Goal: Communication & Community: Ask a question

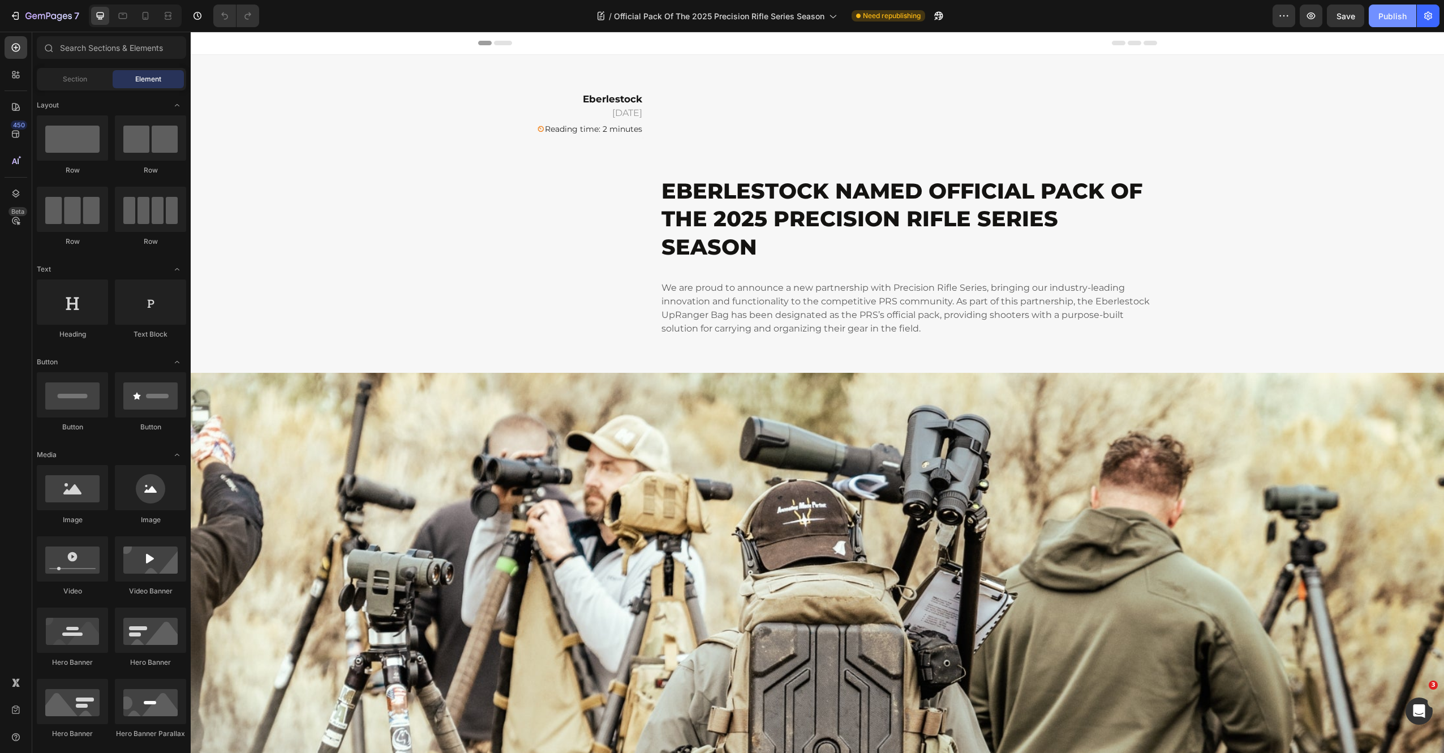
click at [1397, 18] on div "Publish" at bounding box center [1392, 16] width 28 height 12
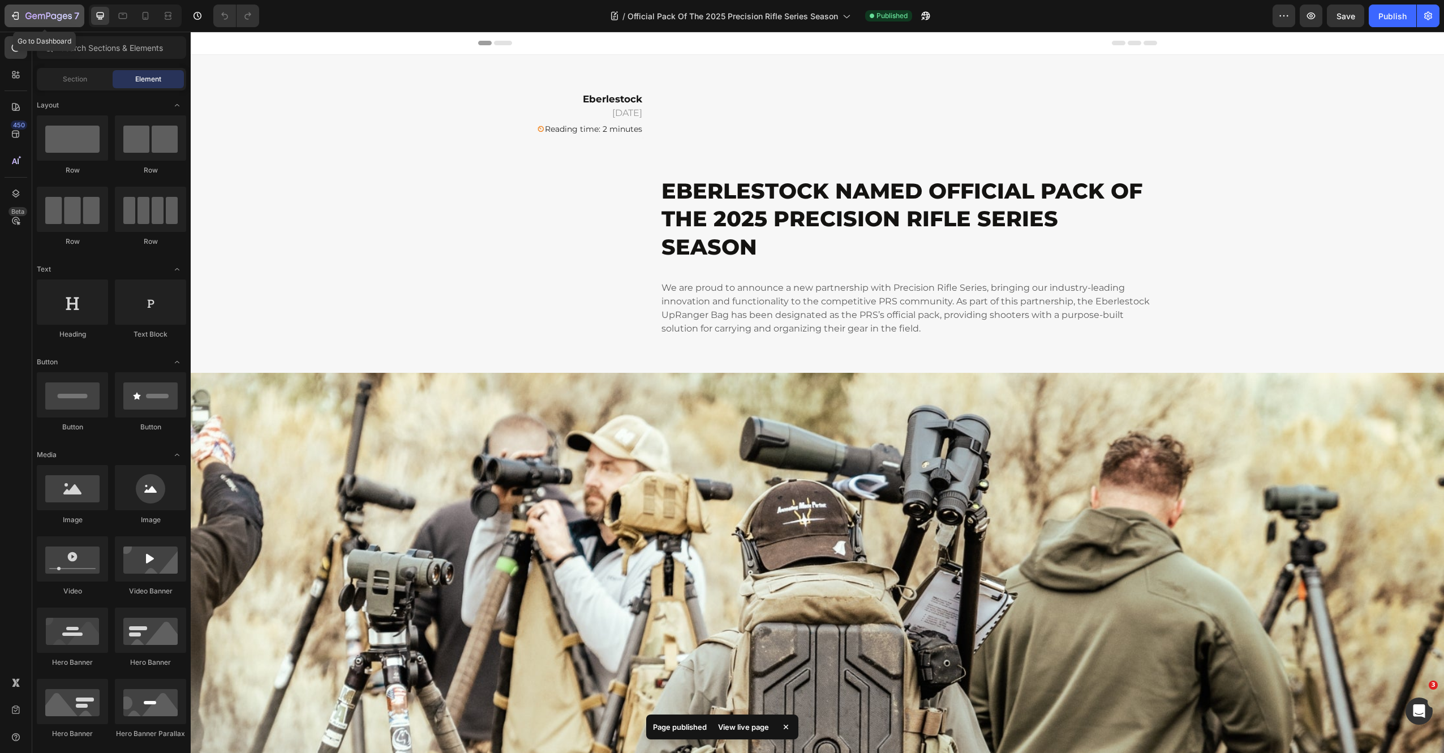
click at [18, 14] on icon "button" at bounding box center [16, 16] width 5 height 8
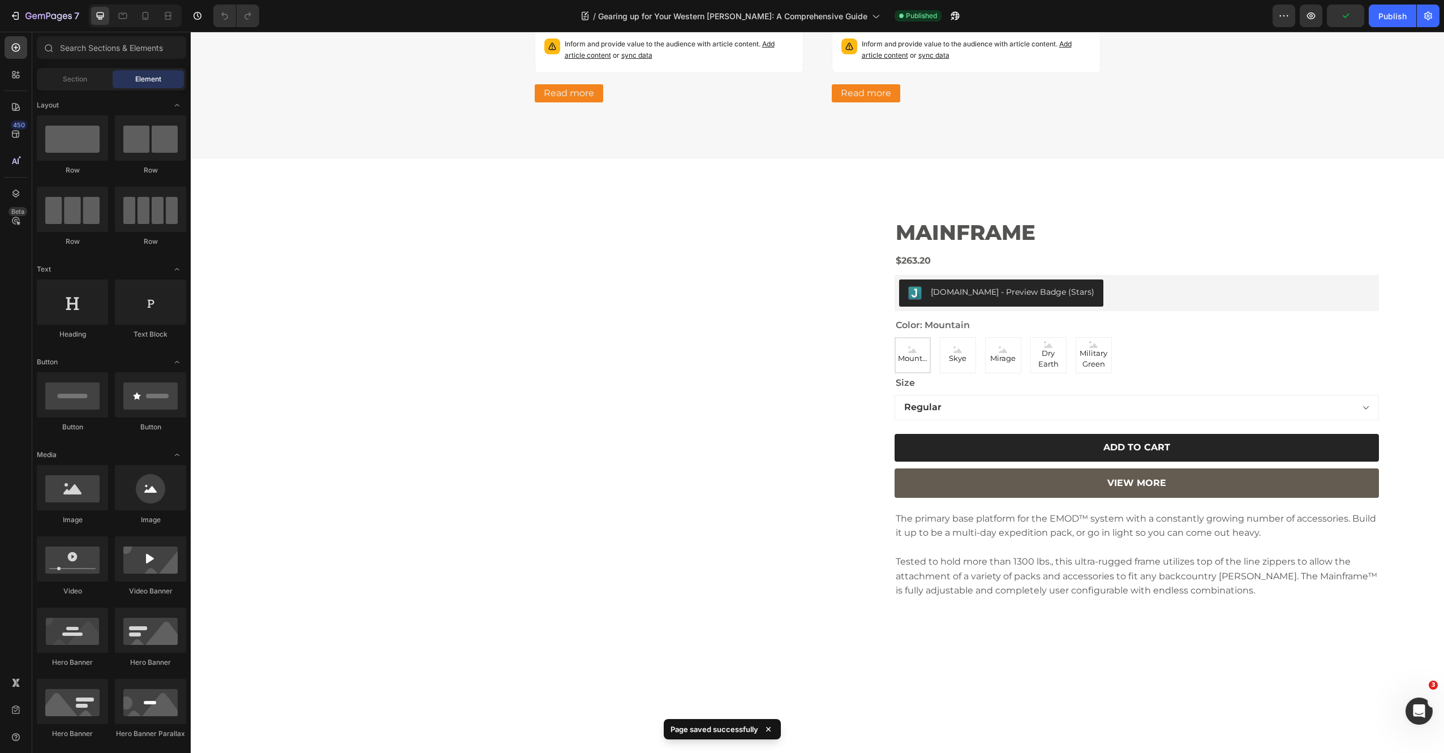
scroll to position [2954, 0]
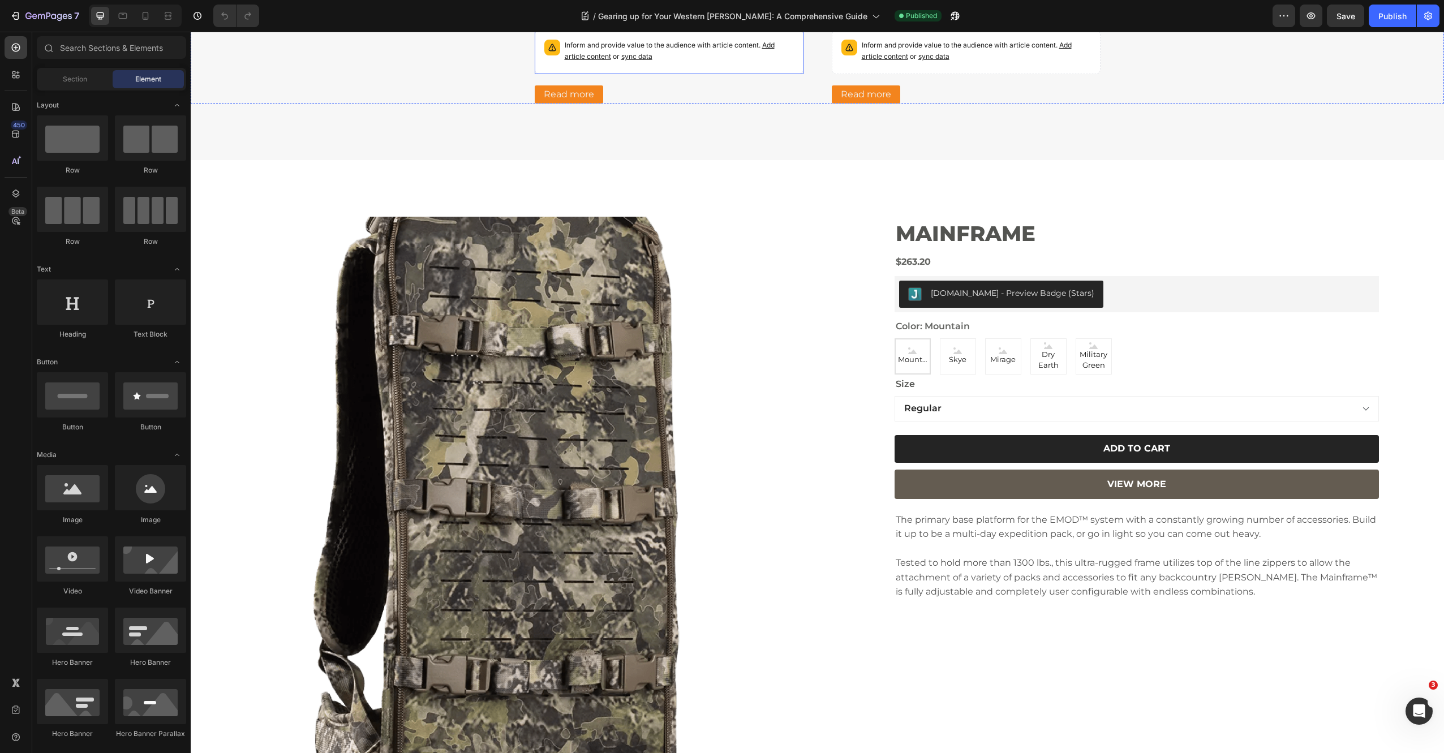
click at [632, 61] on span "sync data" at bounding box center [636, 56] width 31 height 8
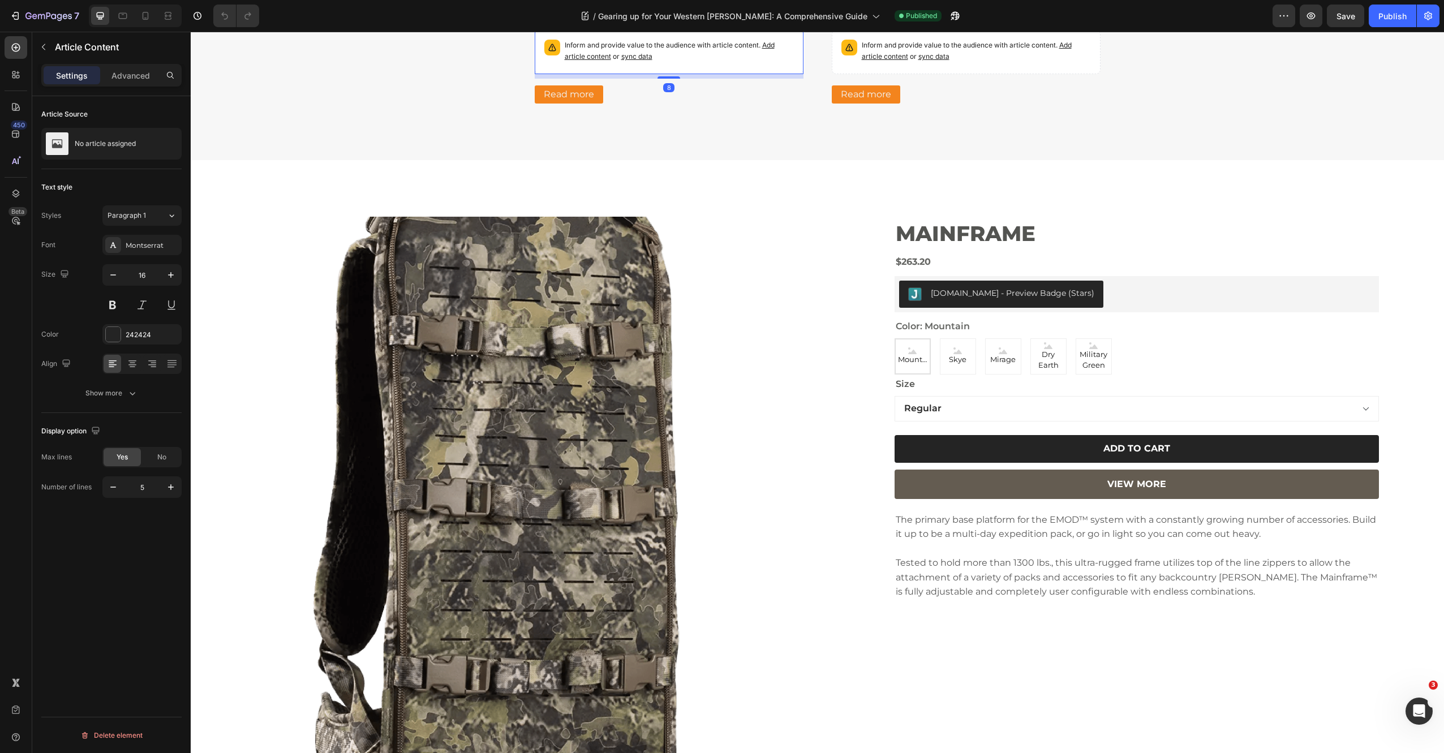
click at [632, 61] on span "sync data" at bounding box center [636, 56] width 31 height 8
click at [124, 148] on div "No article assigned" at bounding box center [111, 144] width 140 height 32
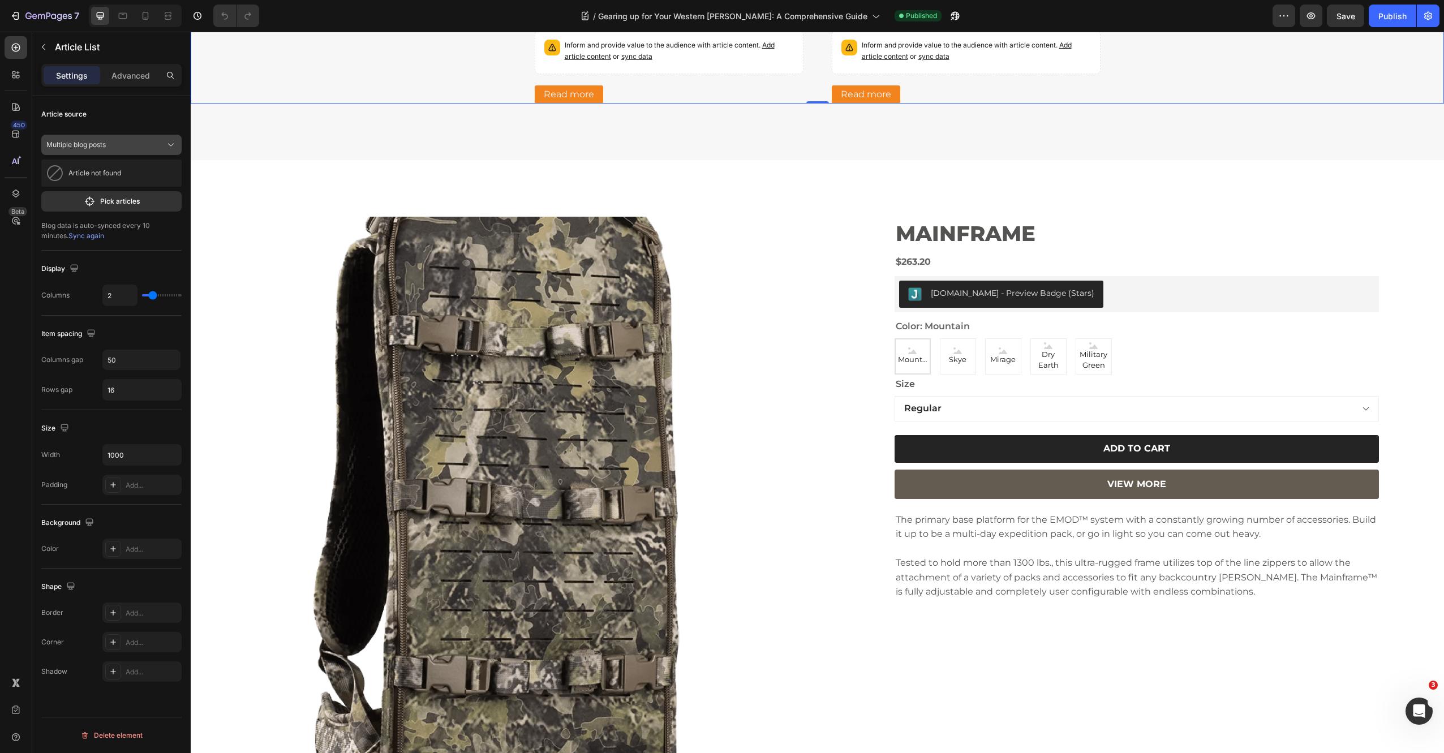
click at [123, 144] on div "Multiple blog posts" at bounding box center [104, 145] width 117 height 10
click at [103, 170] on span "Multiple blog posts" at bounding box center [95, 172] width 59 height 10
click at [129, 199] on p "Pick articles" at bounding box center [120, 201] width 40 height 10
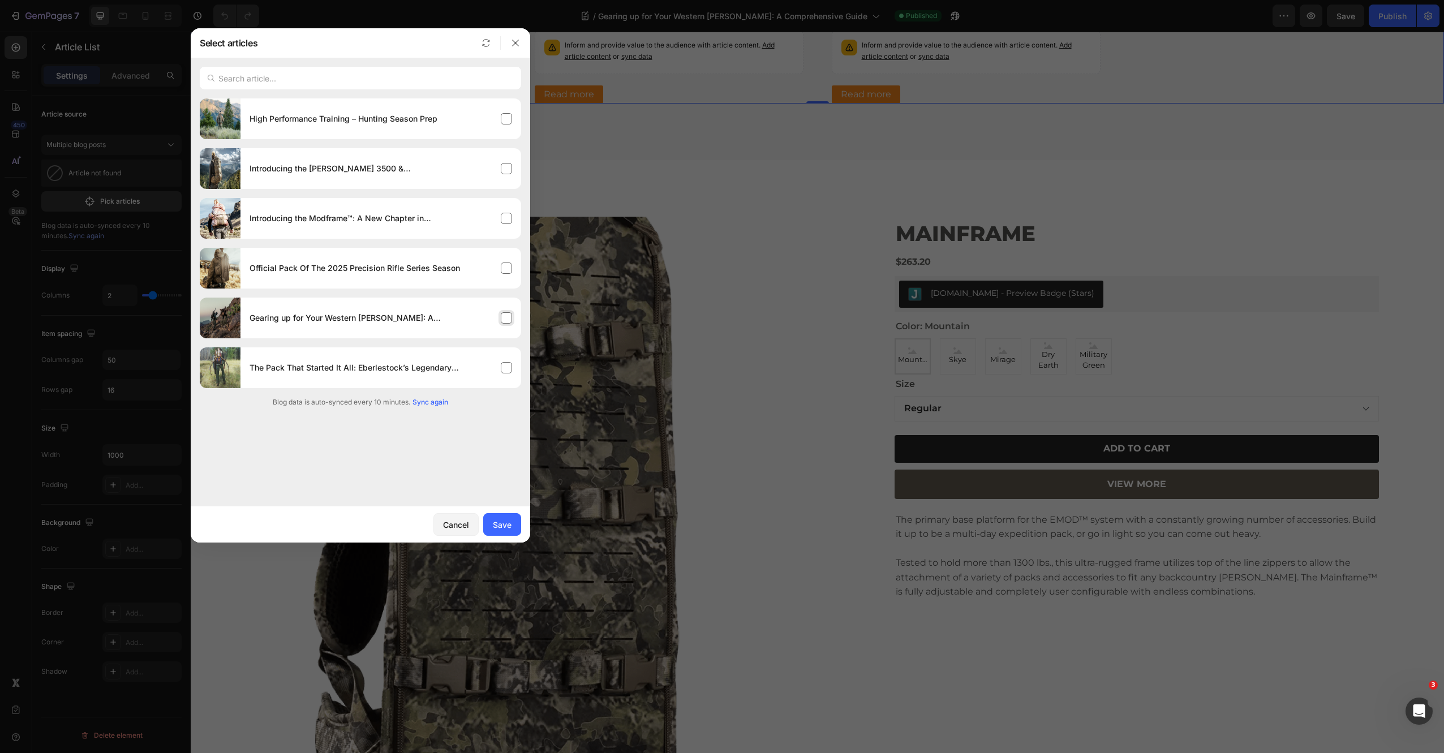
click at [414, 324] on h4 "Gearing up for Your Western [PERSON_NAME]: A Comprehensive Guide" at bounding box center [354, 318] width 210 height 14
click at [500, 530] on button "Save" at bounding box center [502, 524] width 38 height 23
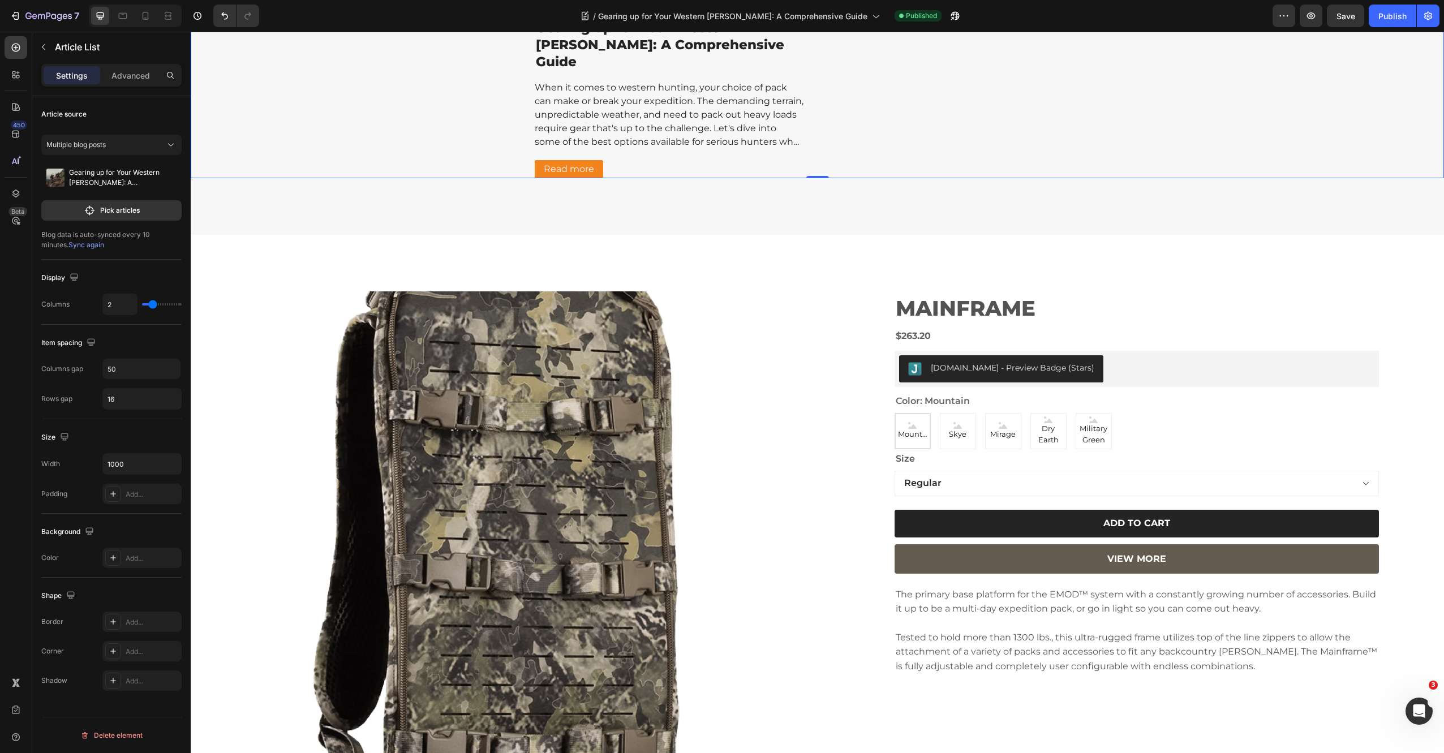
click at [17, 195] on icon at bounding box center [15, 194] width 7 height 8
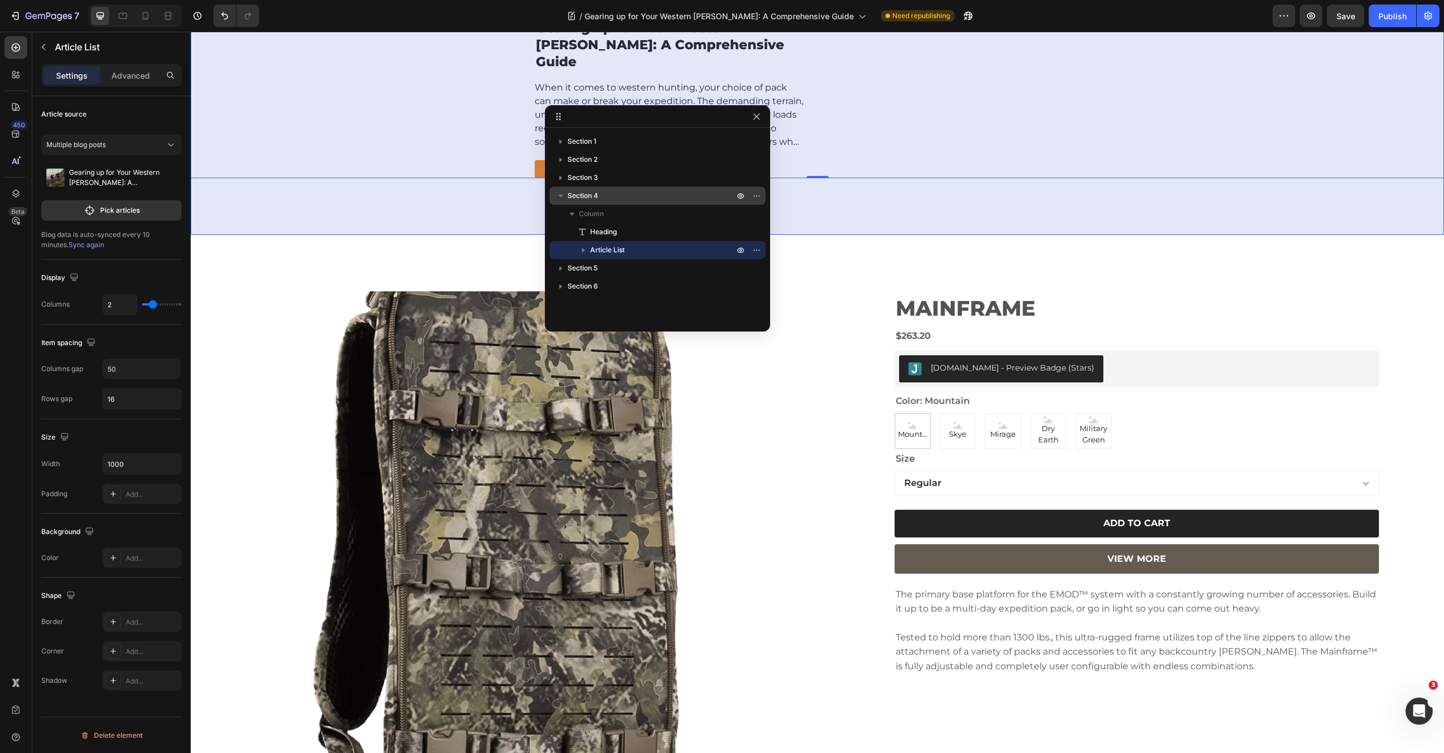
click at [557, 193] on icon "button" at bounding box center [560, 195] width 11 height 11
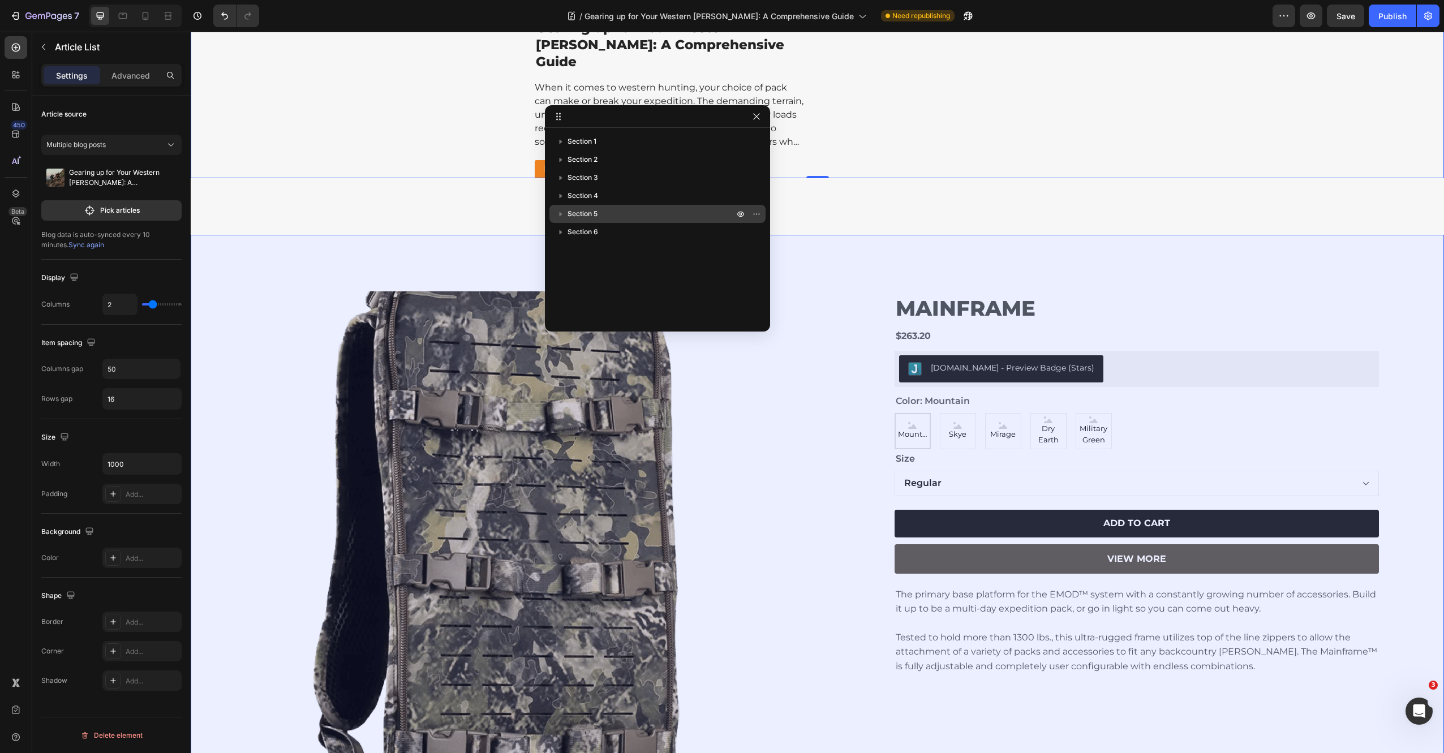
click at [558, 212] on icon "button" at bounding box center [560, 213] width 11 height 11
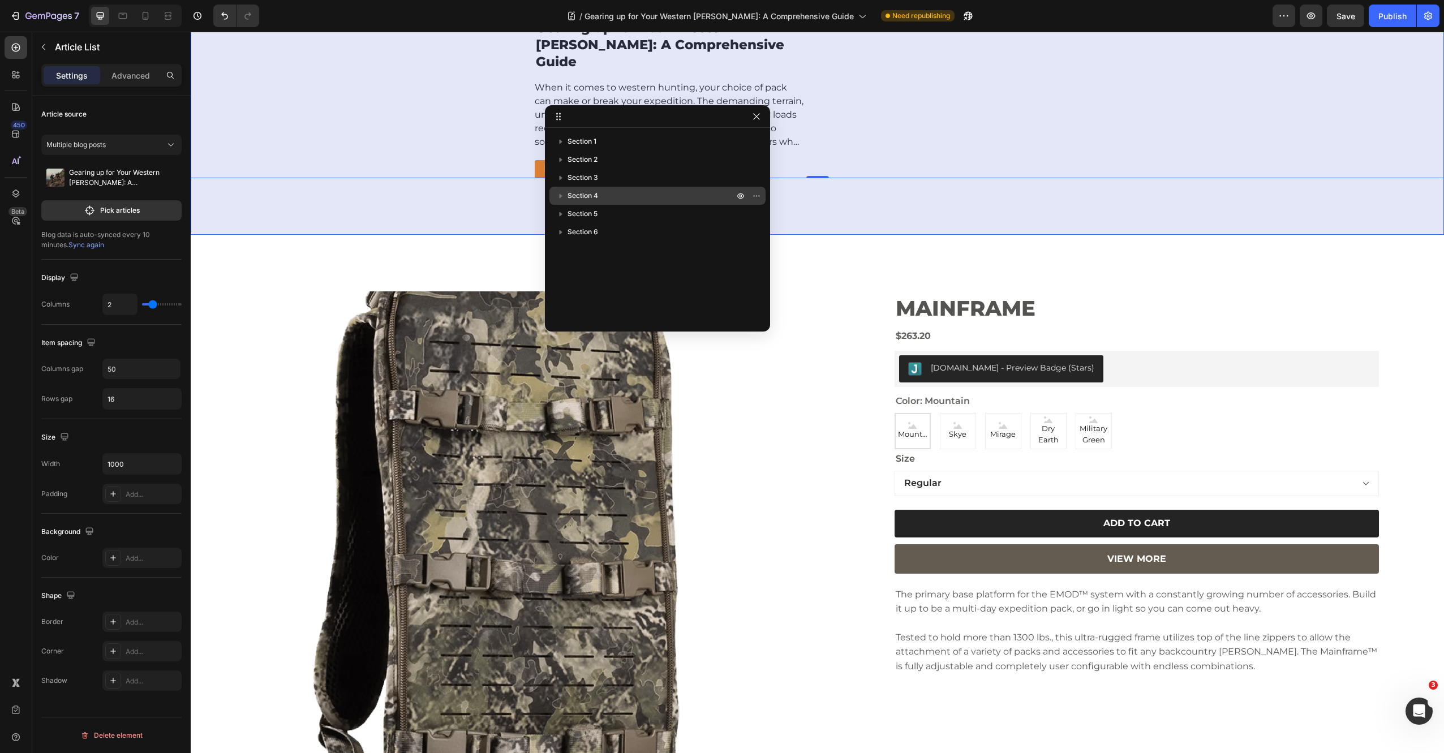
click at [560, 196] on icon "button" at bounding box center [560, 196] width 3 height 5
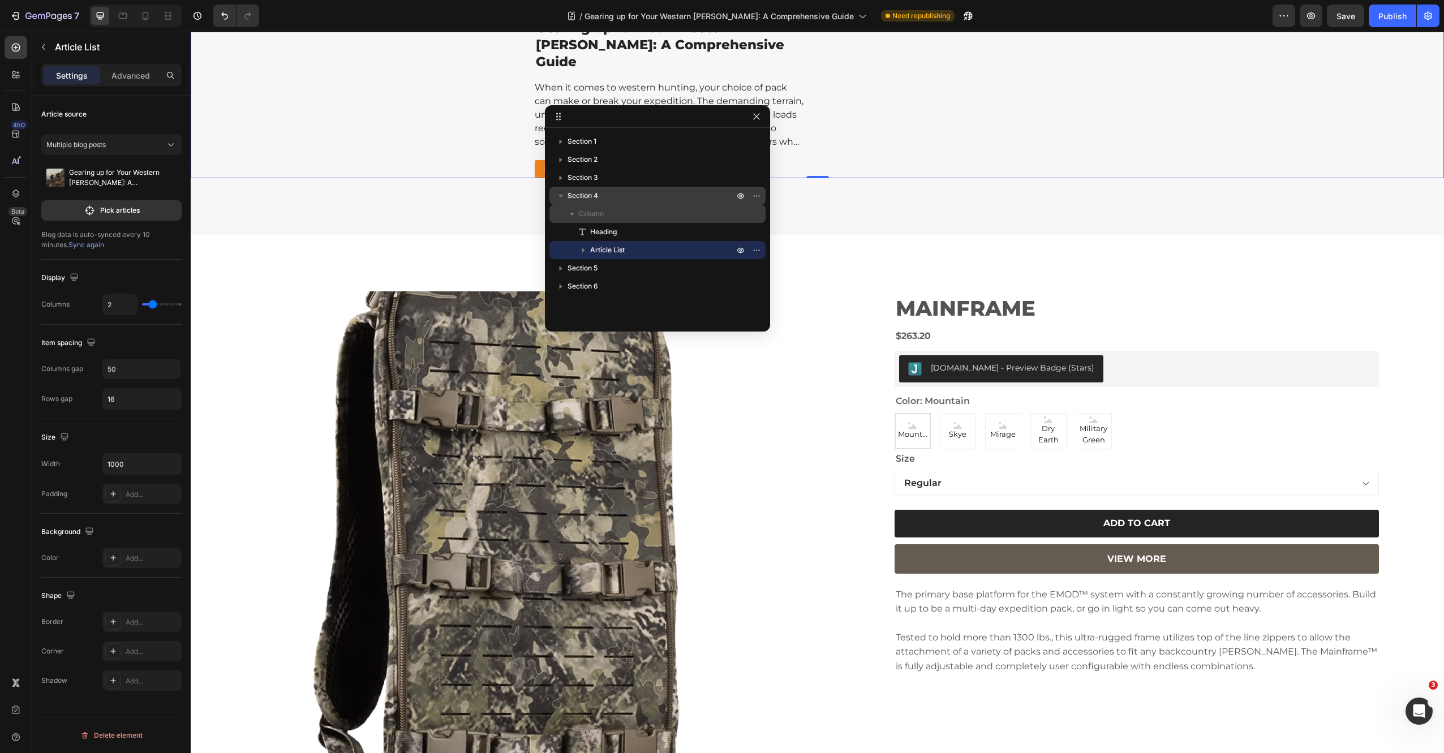
click at [571, 216] on icon "button" at bounding box center [571, 213] width 11 height 11
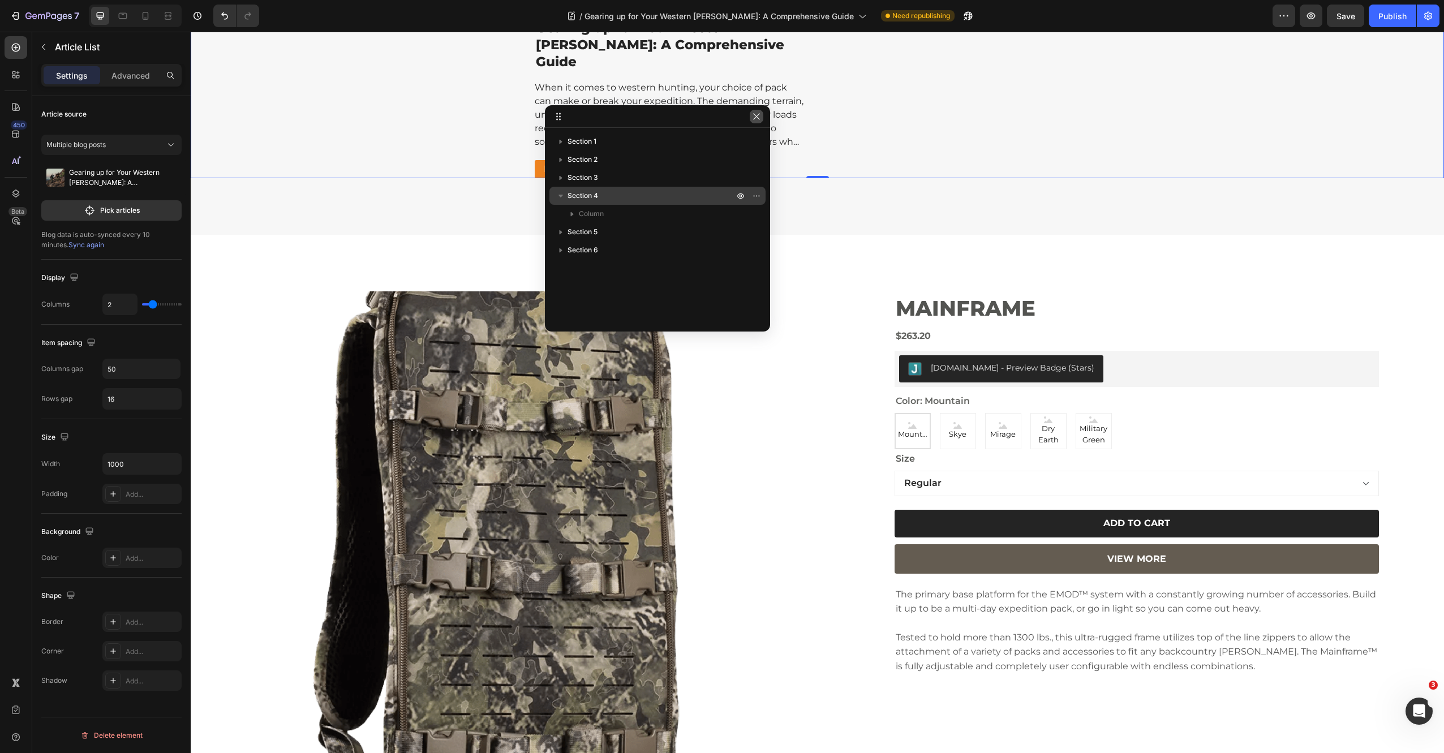
click at [759, 119] on icon "button" at bounding box center [756, 116] width 6 height 6
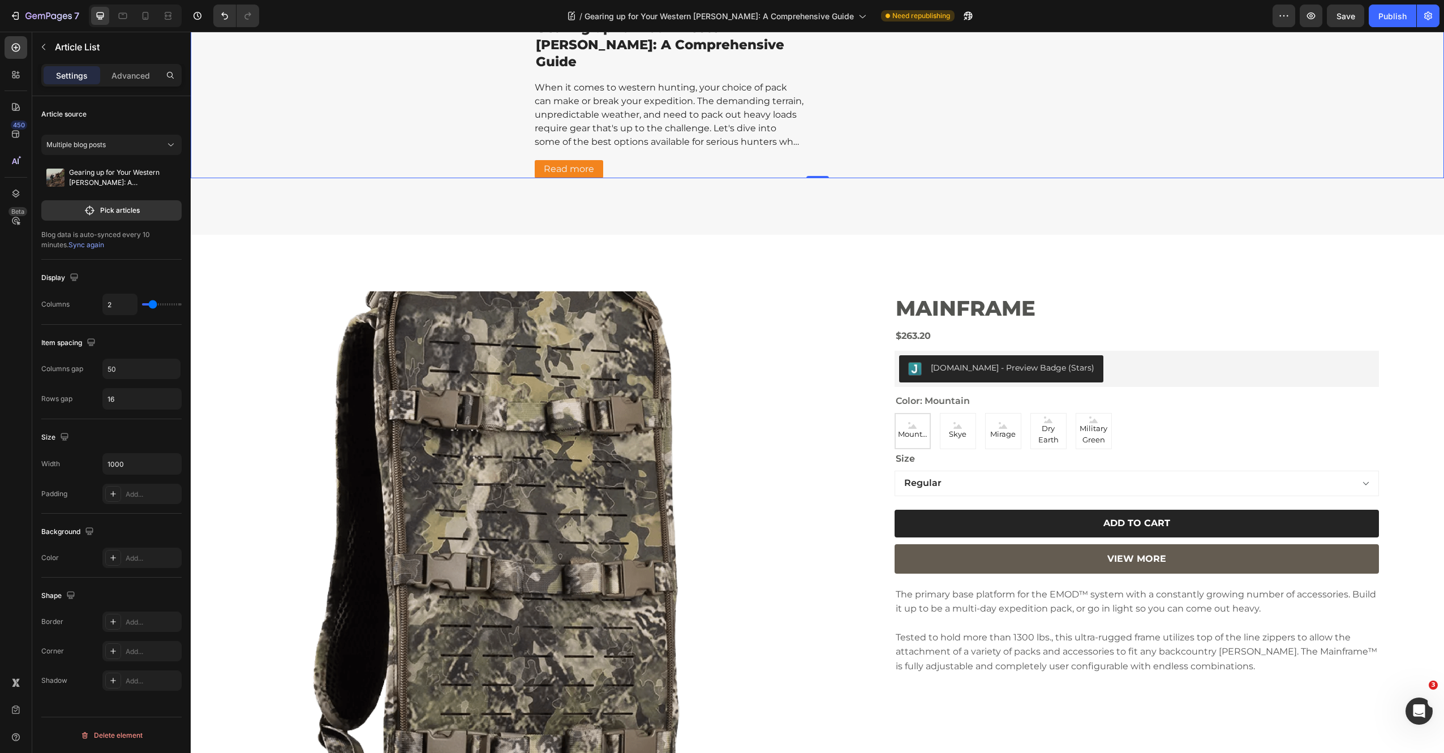
click at [39, 45] on icon "button" at bounding box center [43, 46] width 9 height 9
click at [111, 200] on p "Pick articles" at bounding box center [120, 201] width 40 height 10
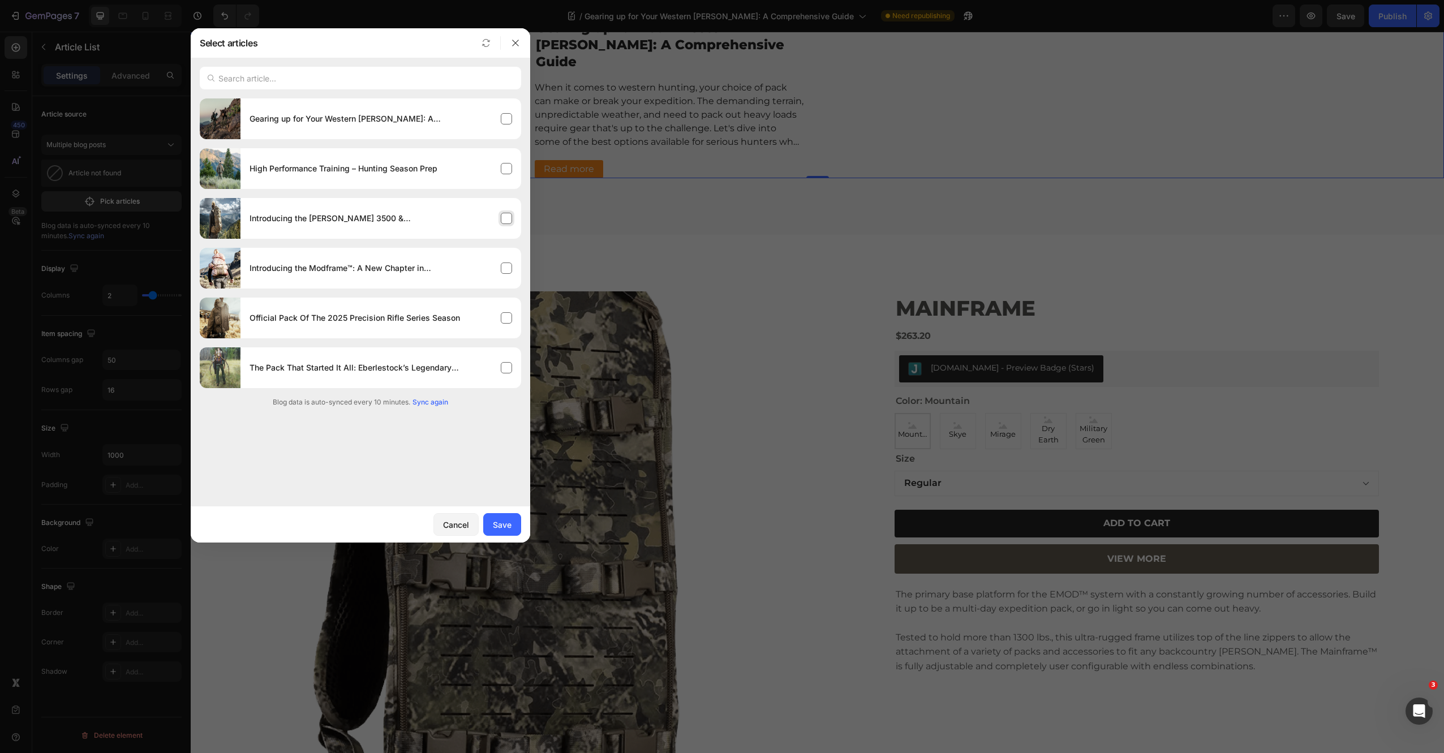
click at [449, 218] on div "Introducing the [PERSON_NAME] 3500 & [PERSON_NAME] 7000" at bounding box center [380, 219] width 281 height 32
click at [501, 532] on button "Save" at bounding box center [502, 524] width 38 height 23
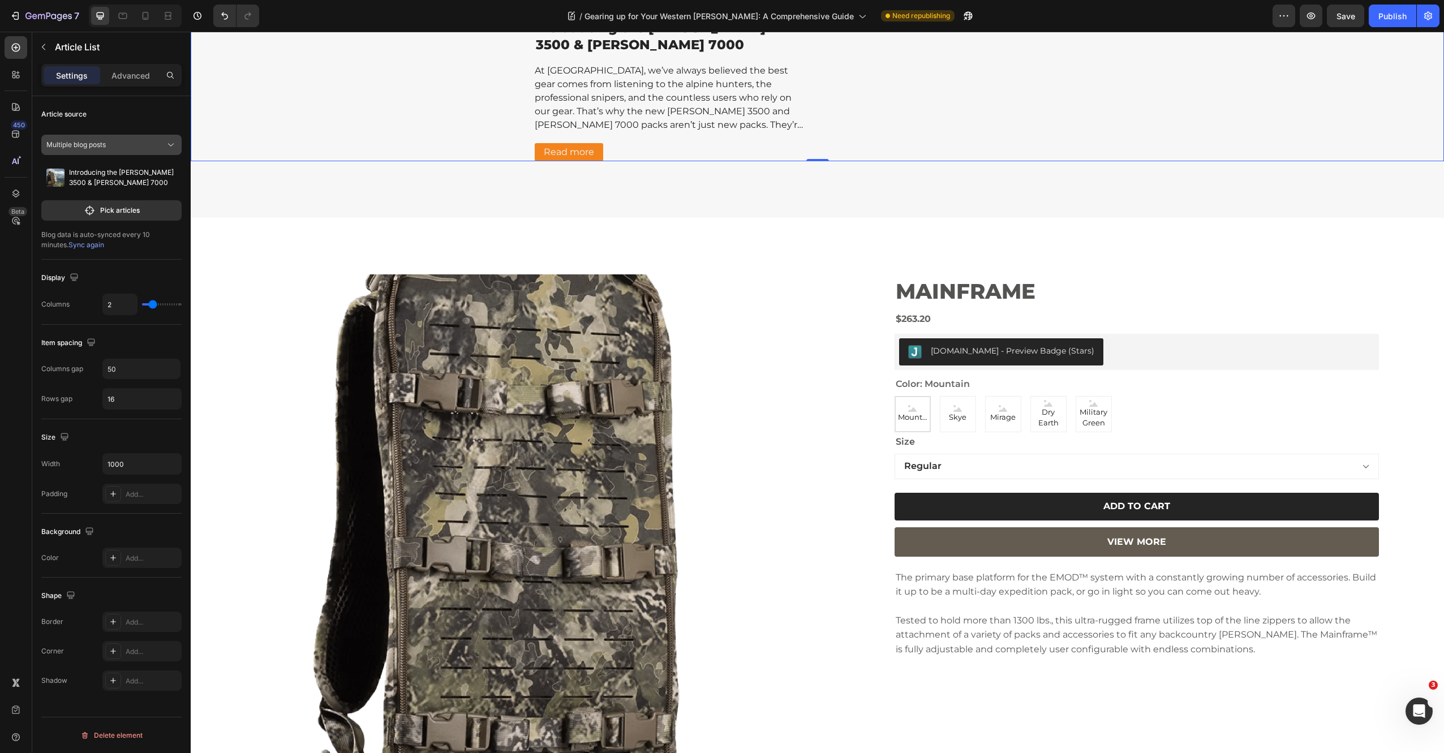
click at [114, 143] on div "Multiple blog posts" at bounding box center [104, 145] width 117 height 10
click at [104, 175] on span "Multiple blog posts" at bounding box center [95, 172] width 59 height 10
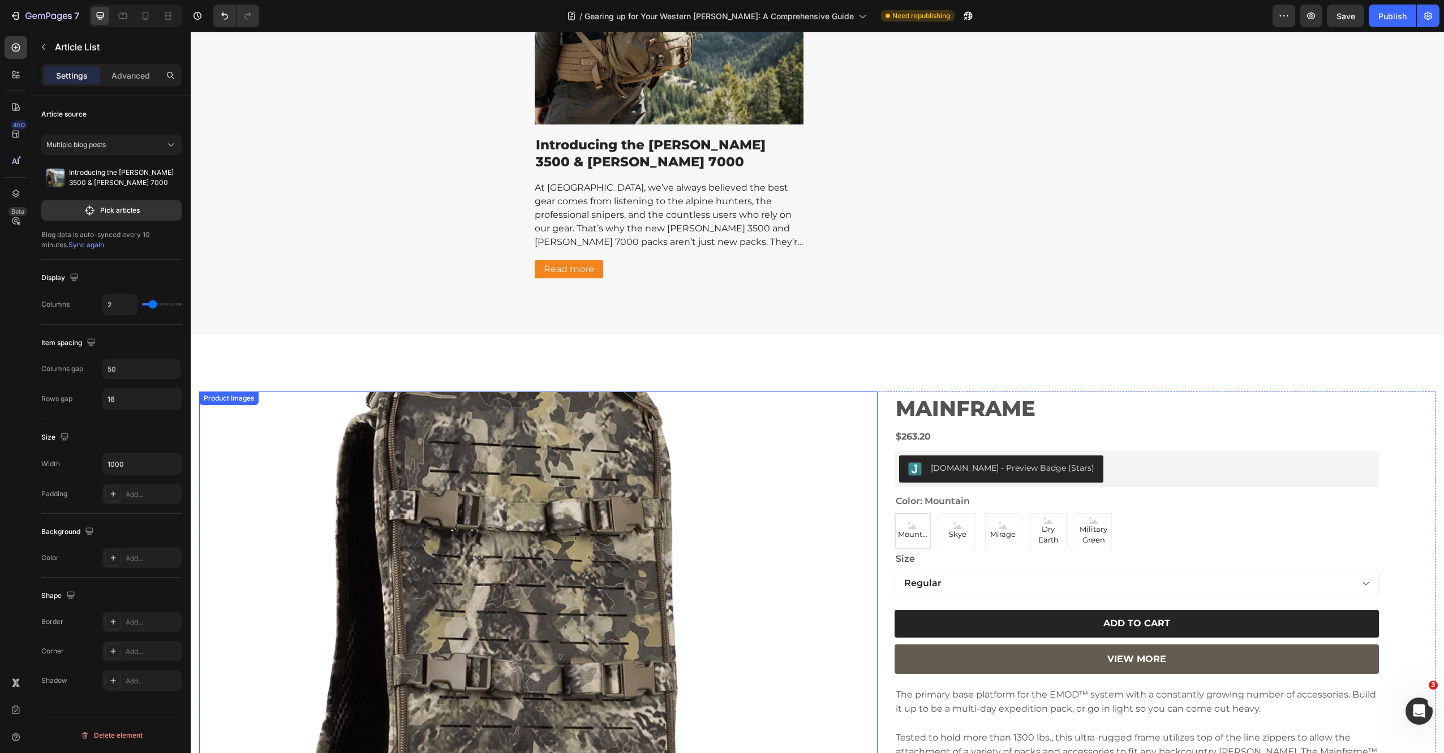
scroll to position [2909, 0]
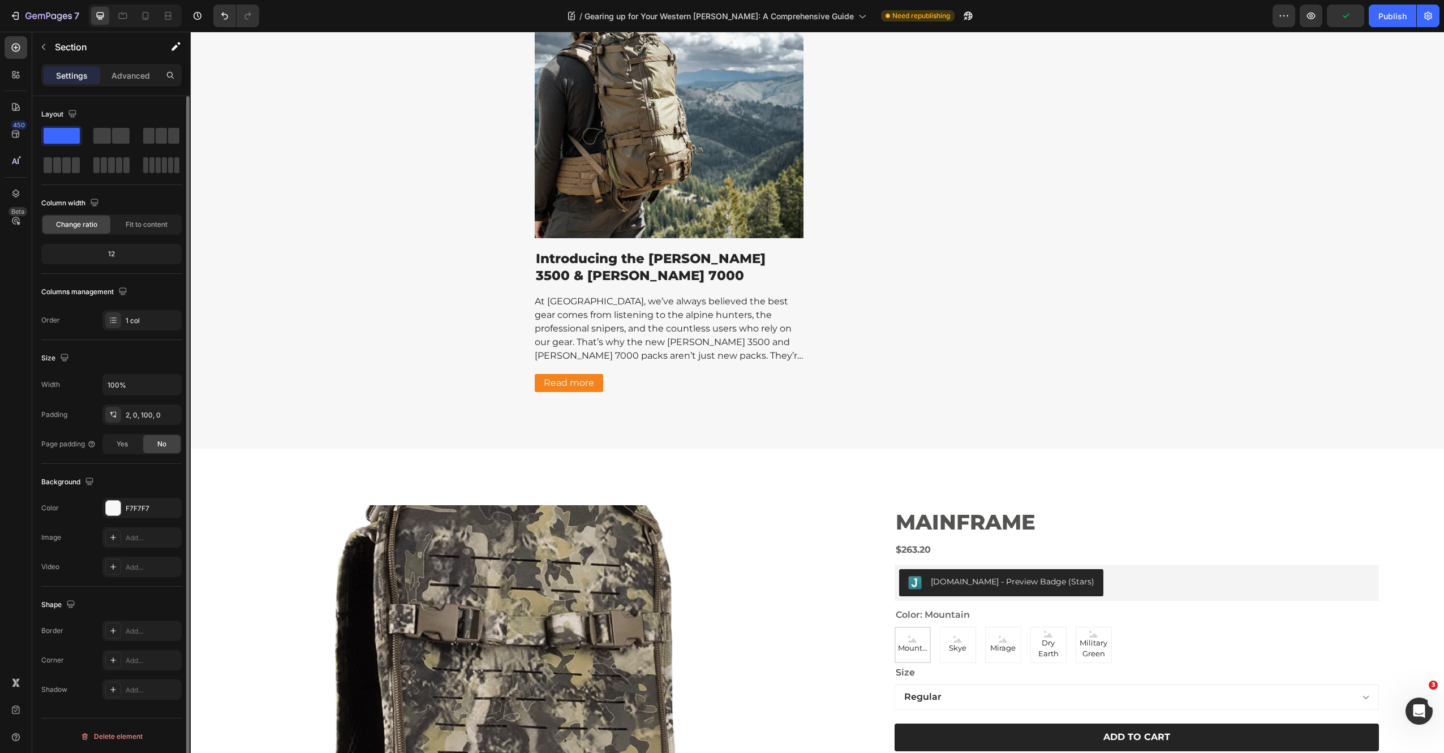
scroll to position [2939, 0]
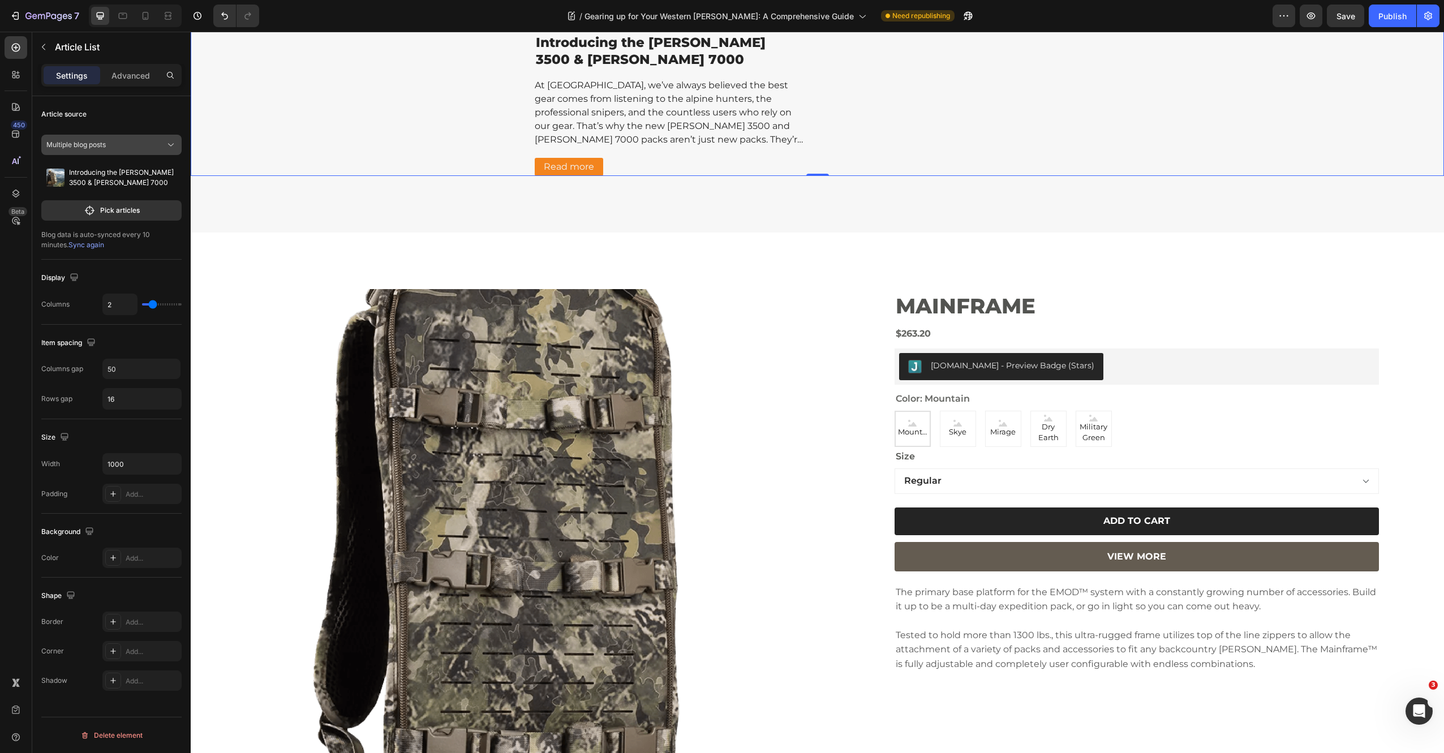
click at [83, 145] on span "Multiple blog posts" at bounding box center [75, 145] width 59 height 10
click at [86, 175] on span "Multiple blog posts" at bounding box center [95, 172] width 59 height 10
click at [68, 247] on span "Sync again" at bounding box center [86, 244] width 36 height 8
type input "3"
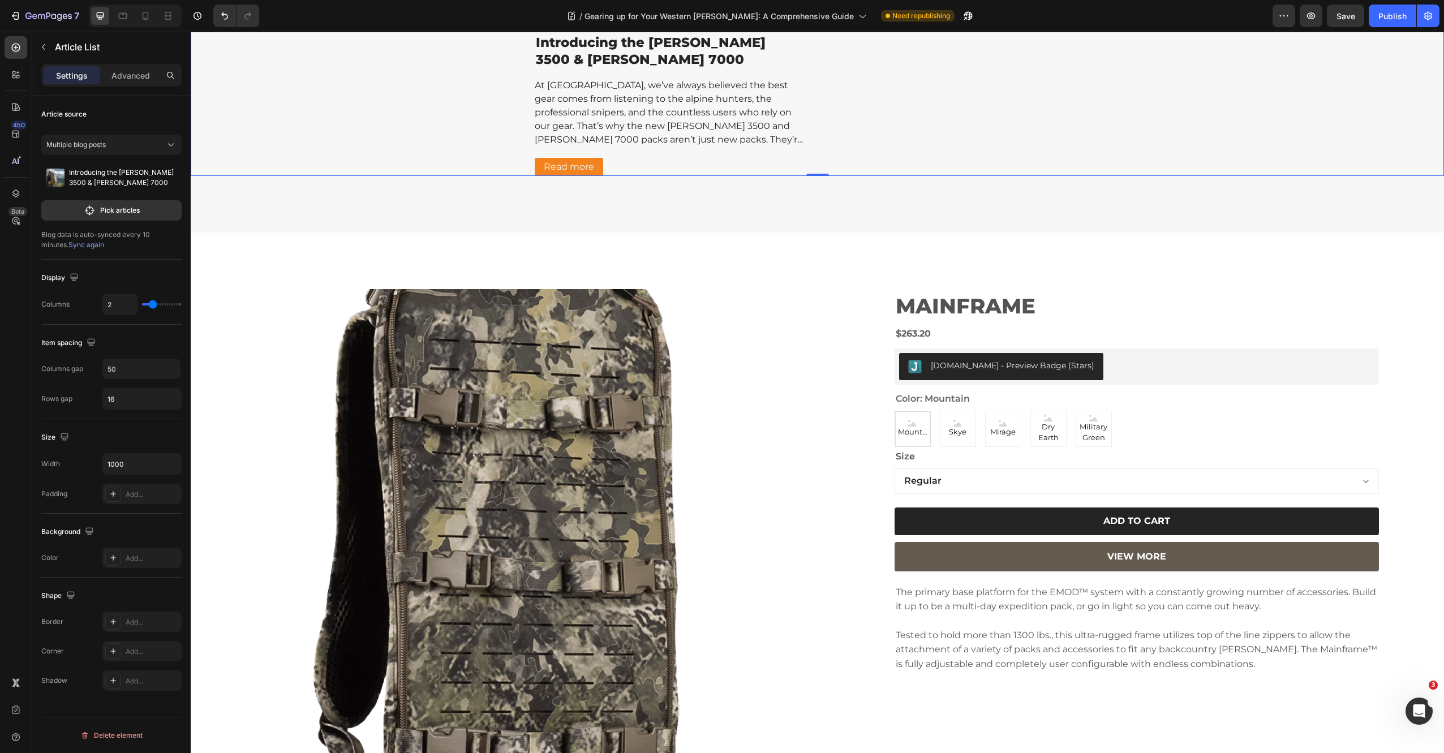
type input "3"
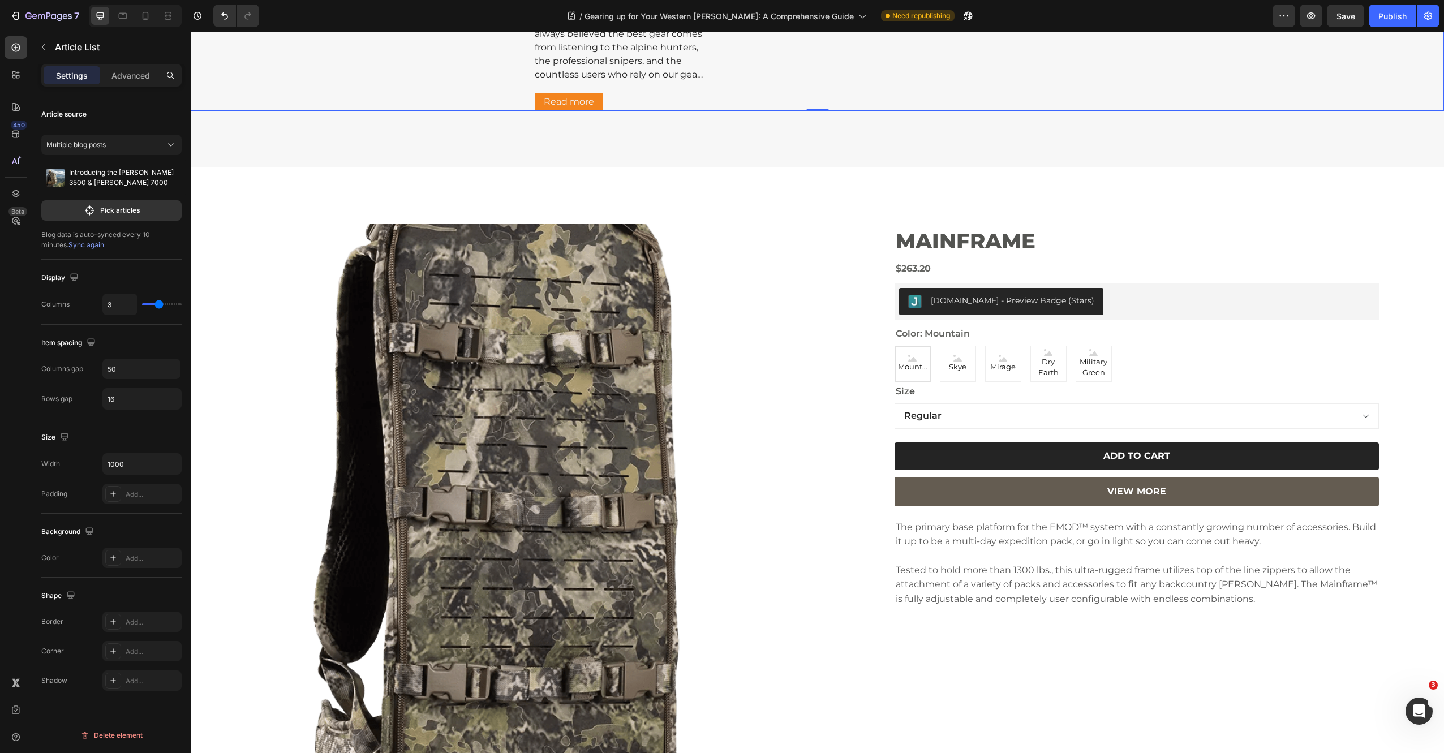
type input "4"
type input "5"
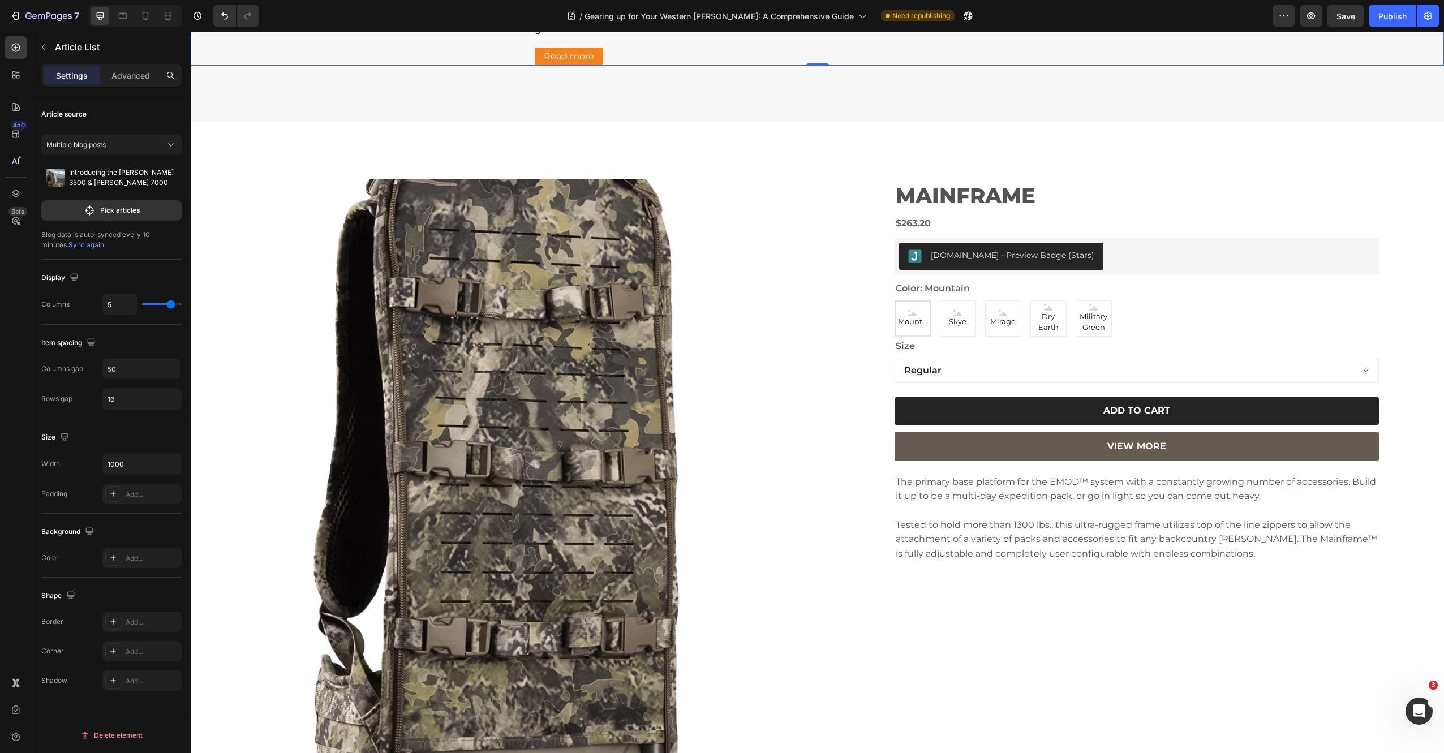
type input "6"
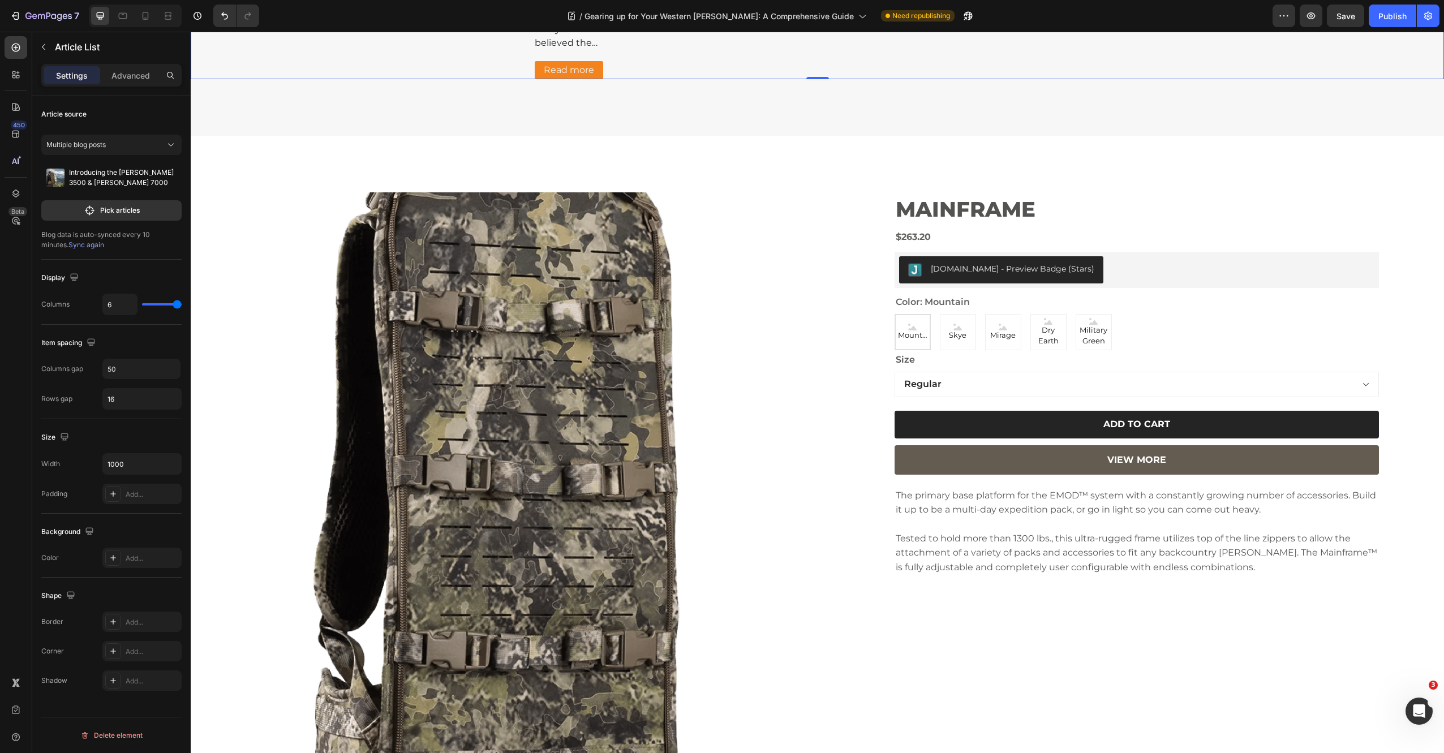
type input "5"
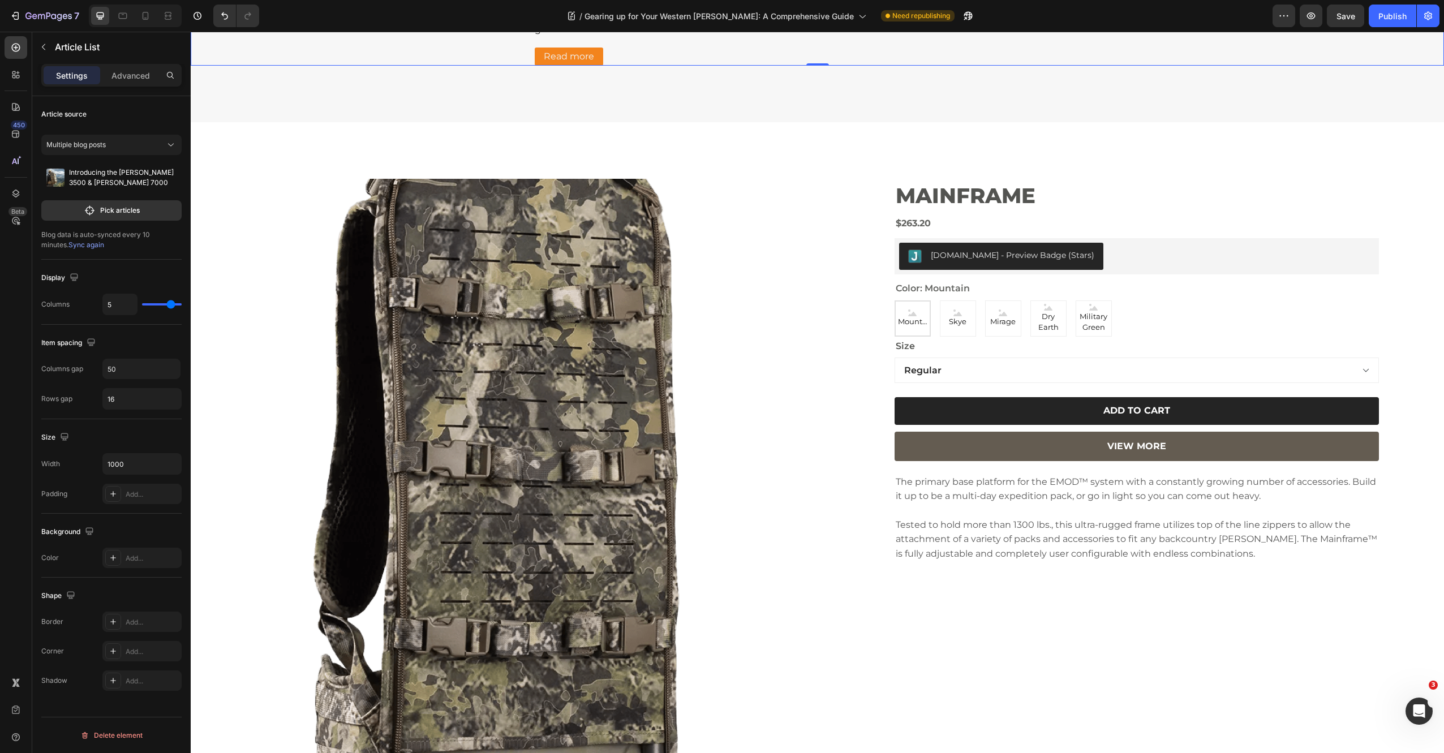
type input "4"
type input "3"
type input "2"
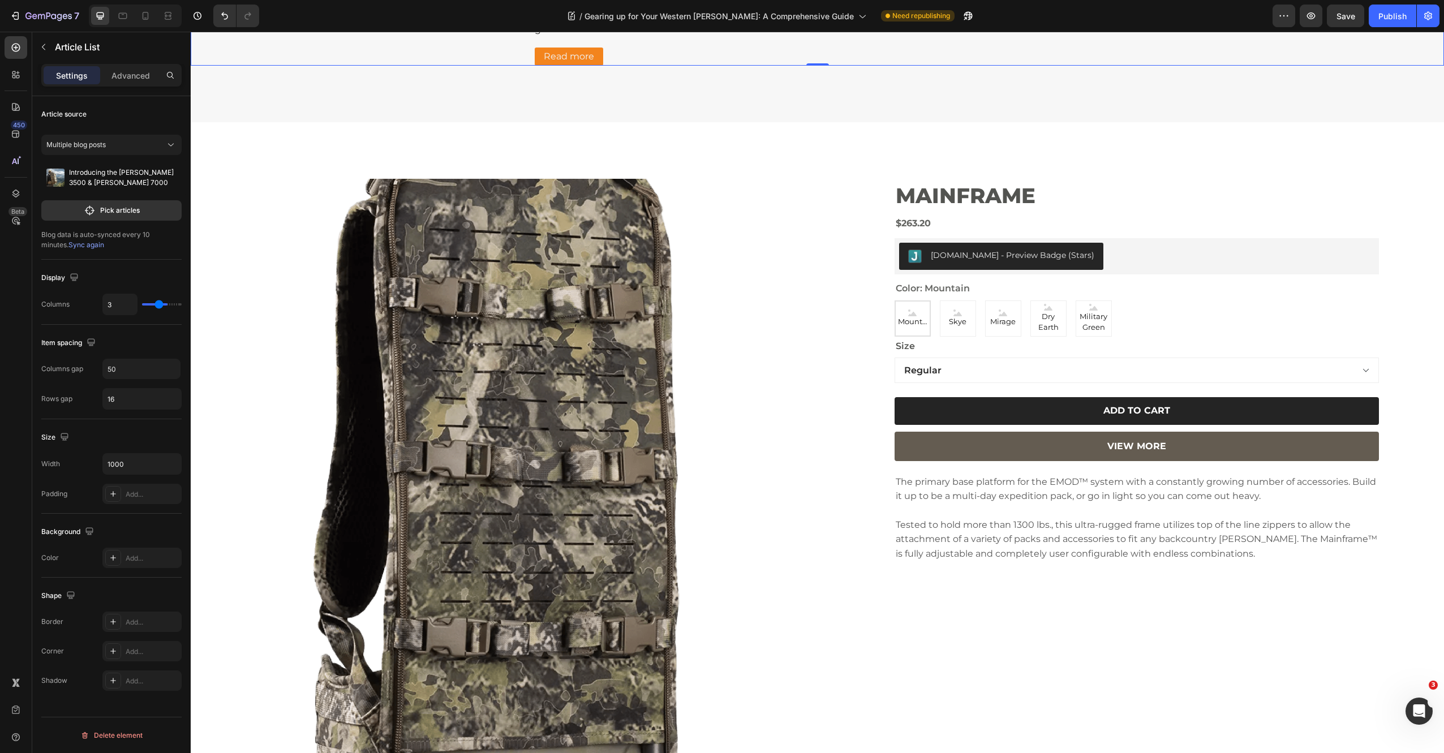
type input "2"
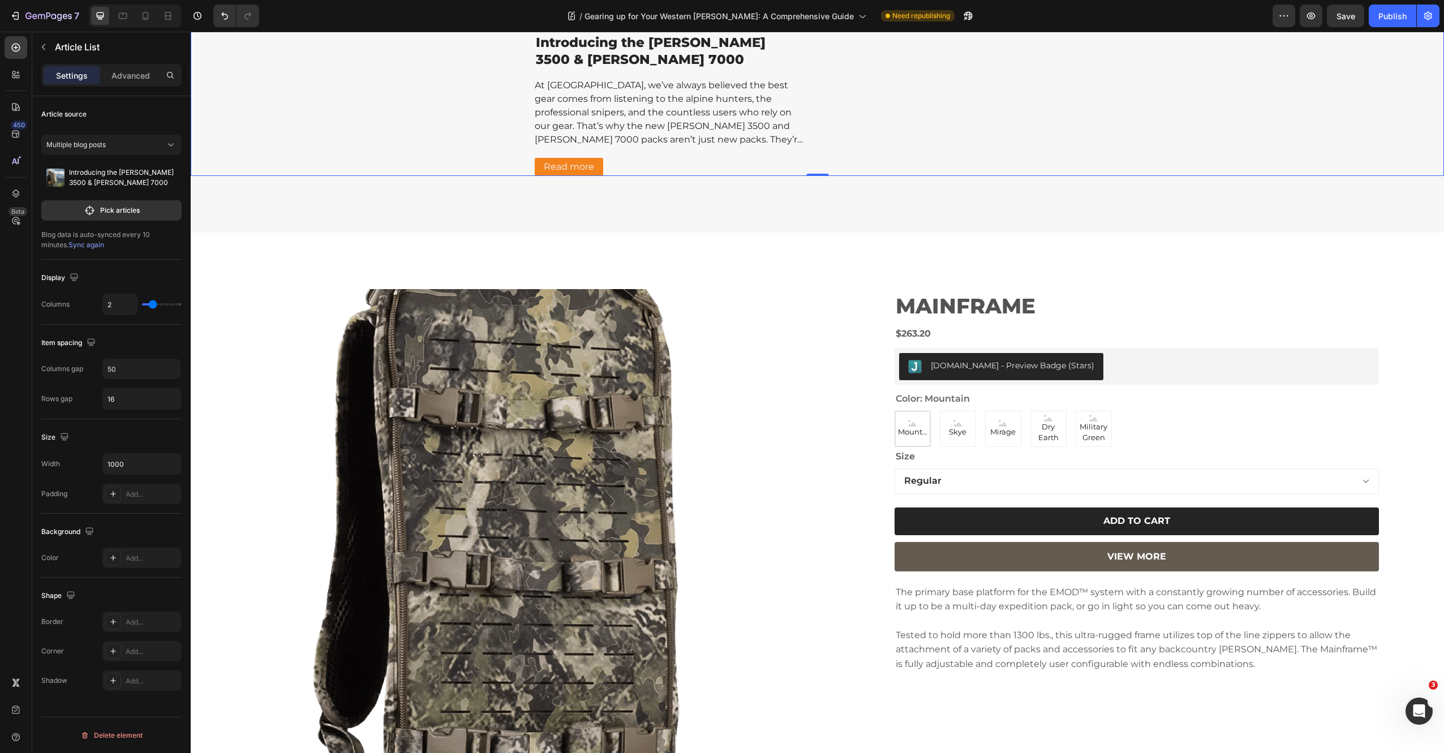
click at [154, 305] on input "range" at bounding box center [162, 304] width 40 height 2
click at [119, 203] on button "Pick articles" at bounding box center [111, 210] width 140 height 20
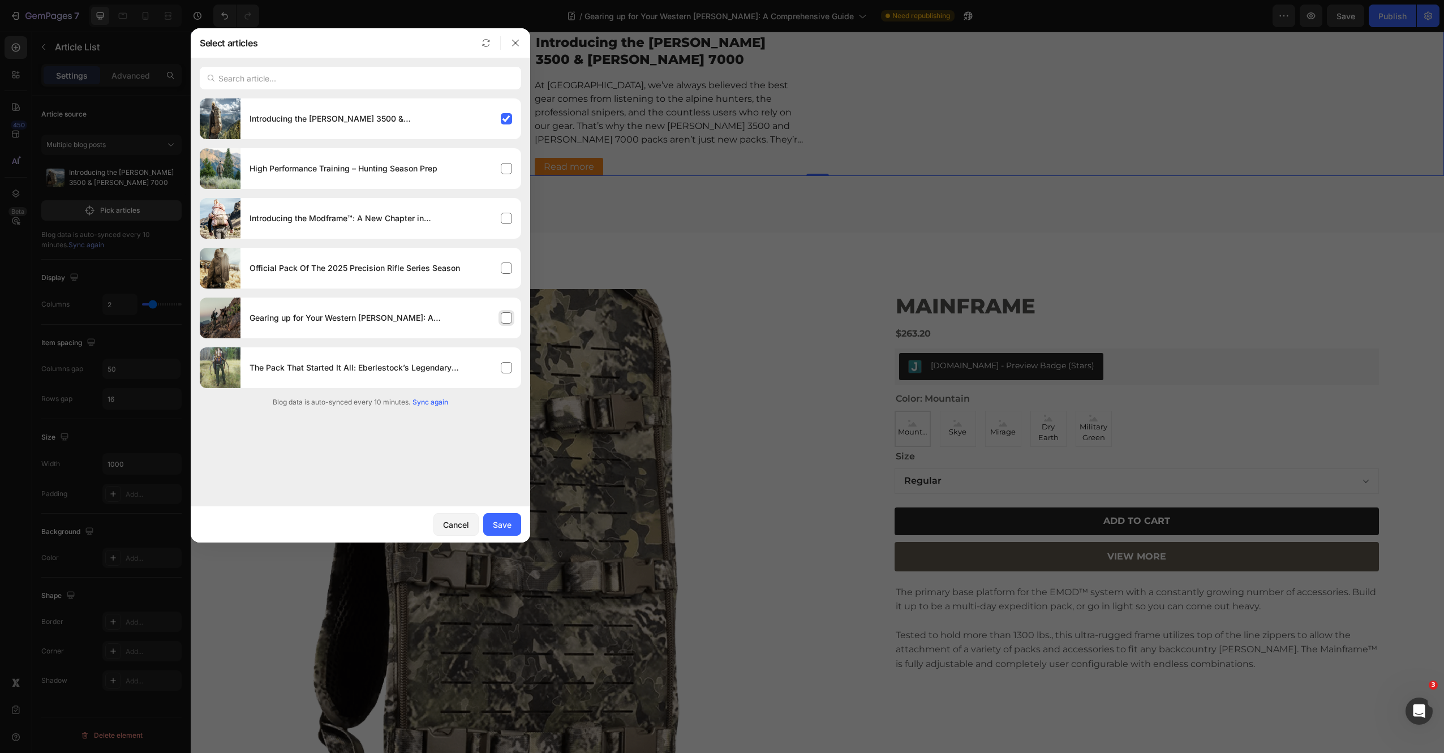
click at [508, 319] on div "Gearing up for Your Western [PERSON_NAME]: A Comprehensive Guide" at bounding box center [380, 318] width 281 height 32
click at [504, 523] on div "Save" at bounding box center [502, 525] width 19 height 12
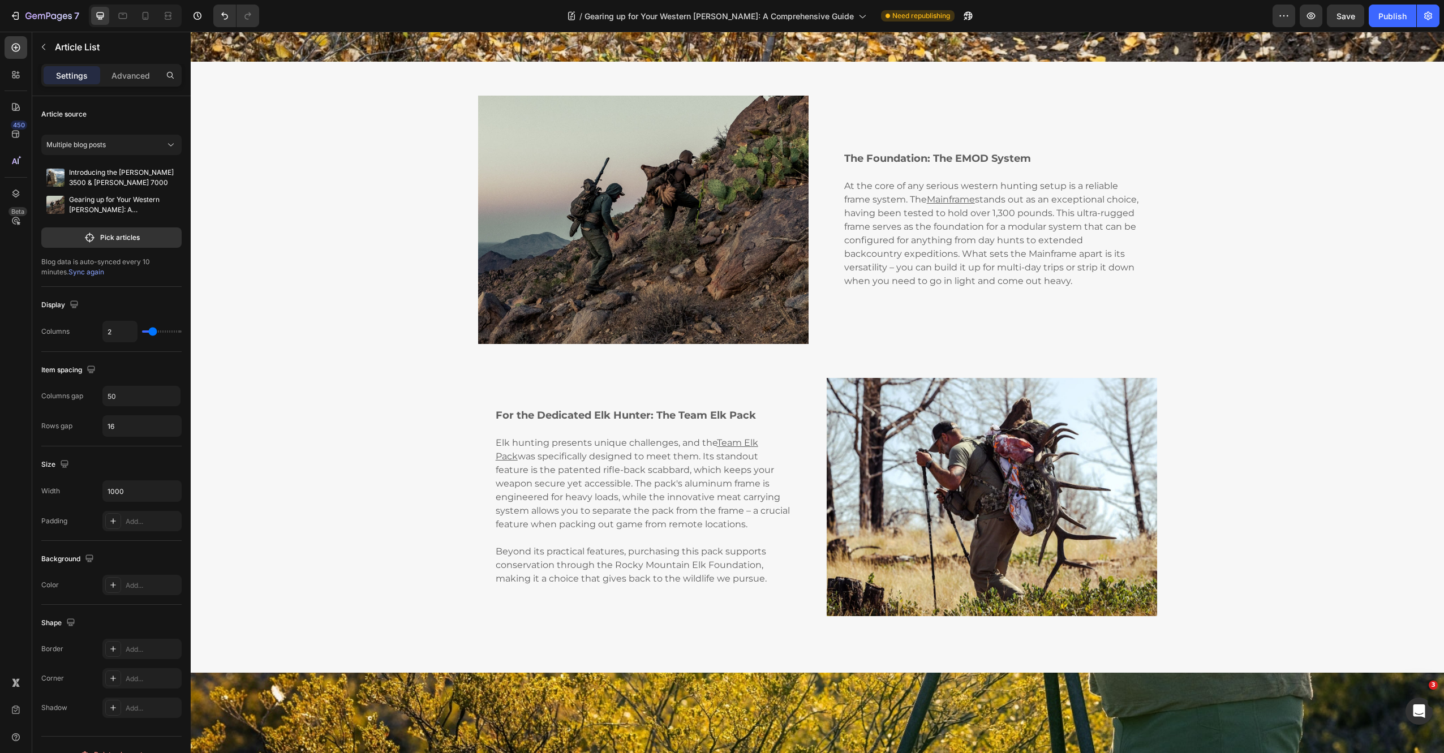
scroll to position [0, 0]
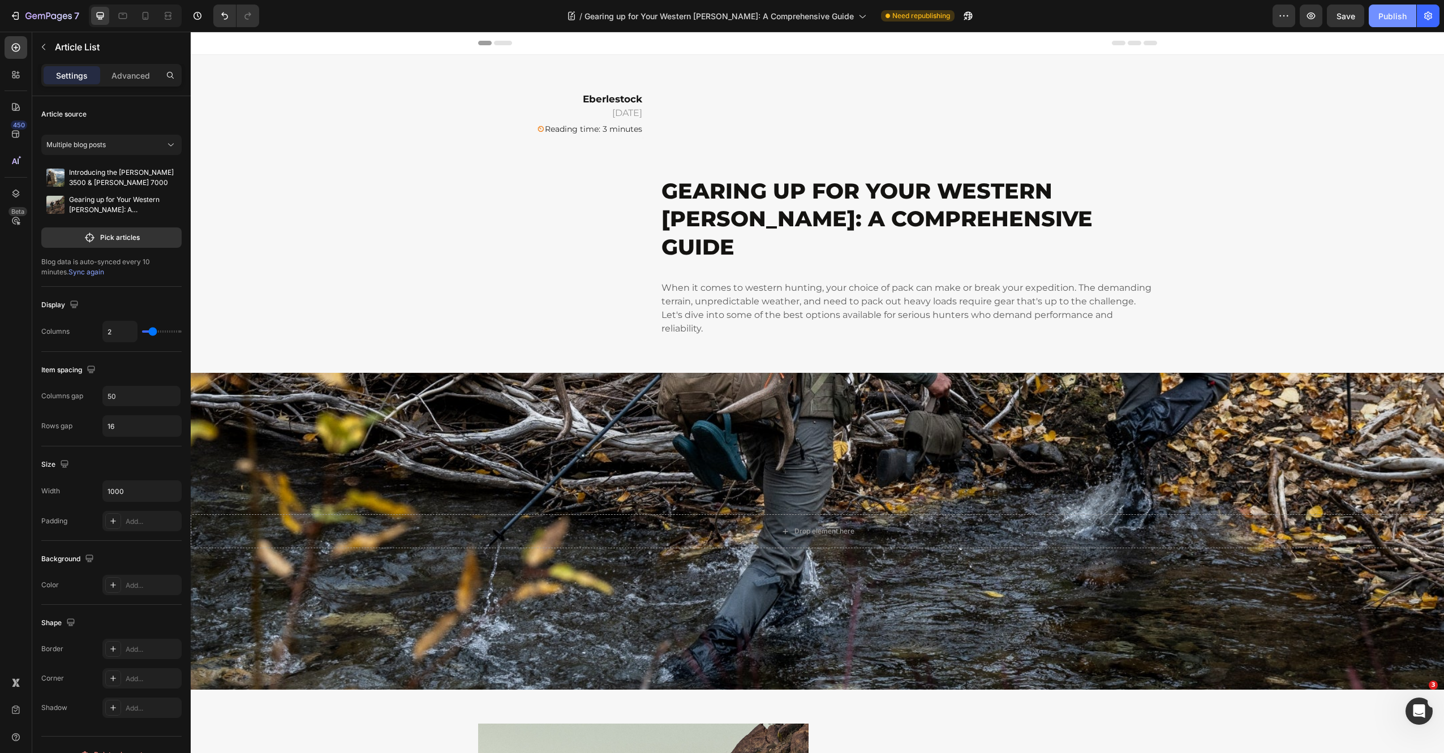
click at [1390, 16] on div "Publish" at bounding box center [1392, 16] width 28 height 12
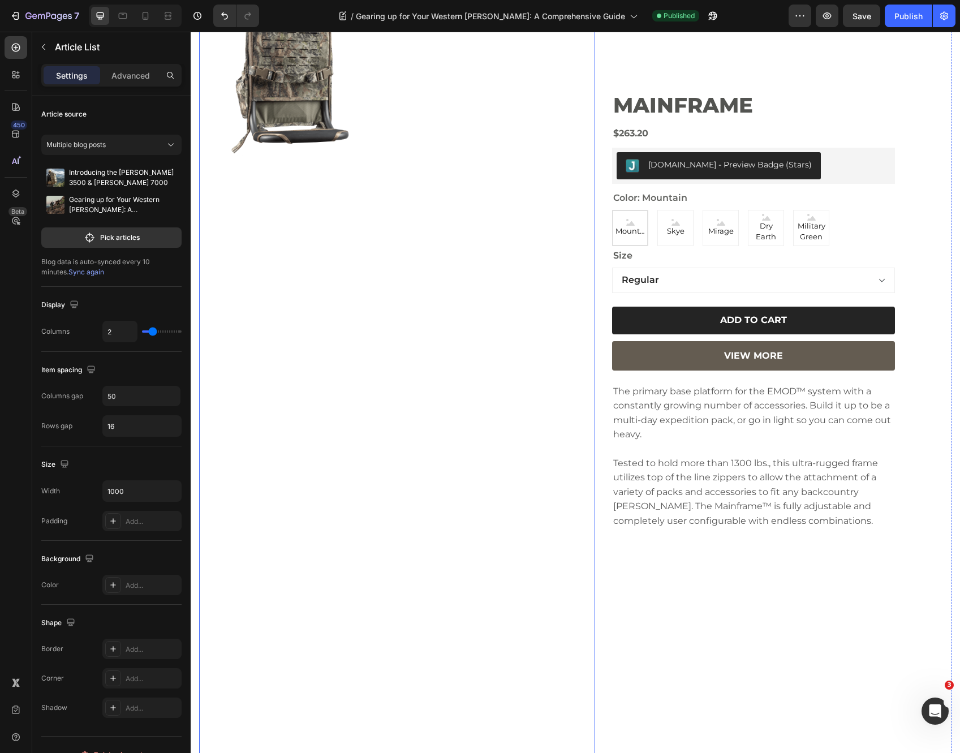
scroll to position [5642, 0]
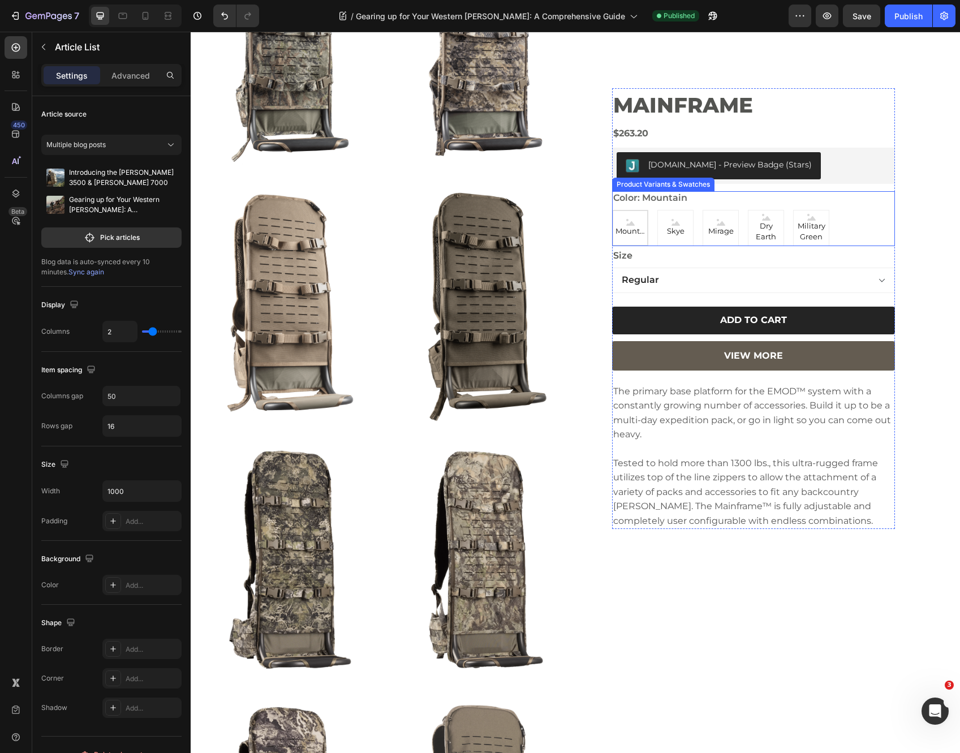
click at [846, 221] on div "Mountain Mountain Mountain Skye Skye Skye Mirage Mirage Mirage Dry Earth Dry Ea…" at bounding box center [753, 228] width 283 height 36
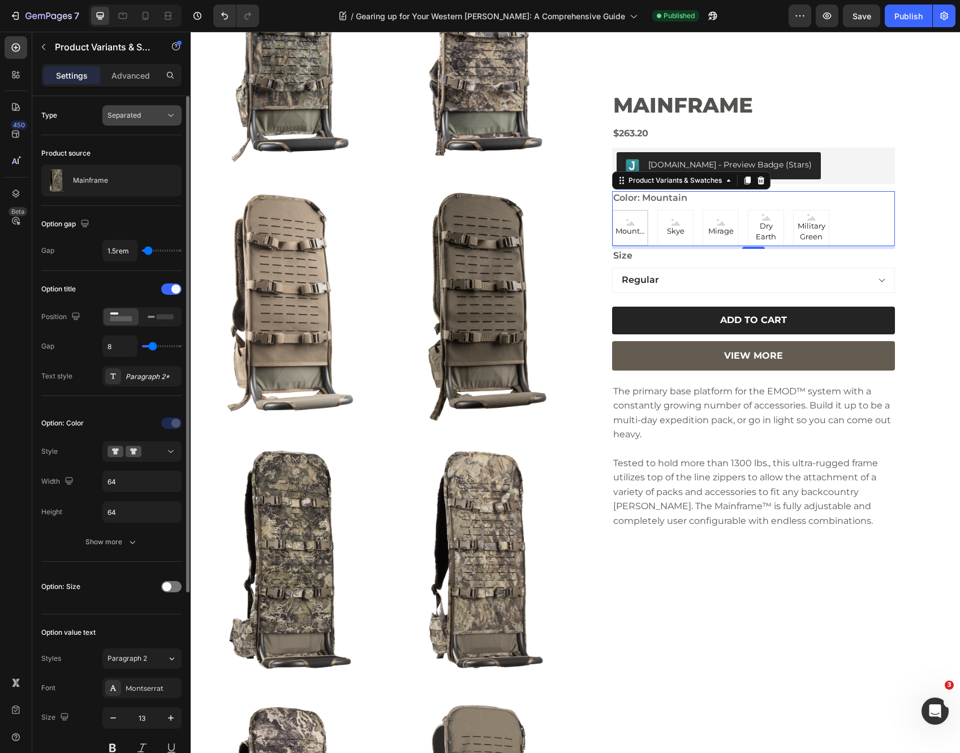
click at [134, 120] on div "Separated" at bounding box center [141, 115] width 69 height 11
click at [85, 206] on div "Type Separated" at bounding box center [111, 238] width 140 height 65
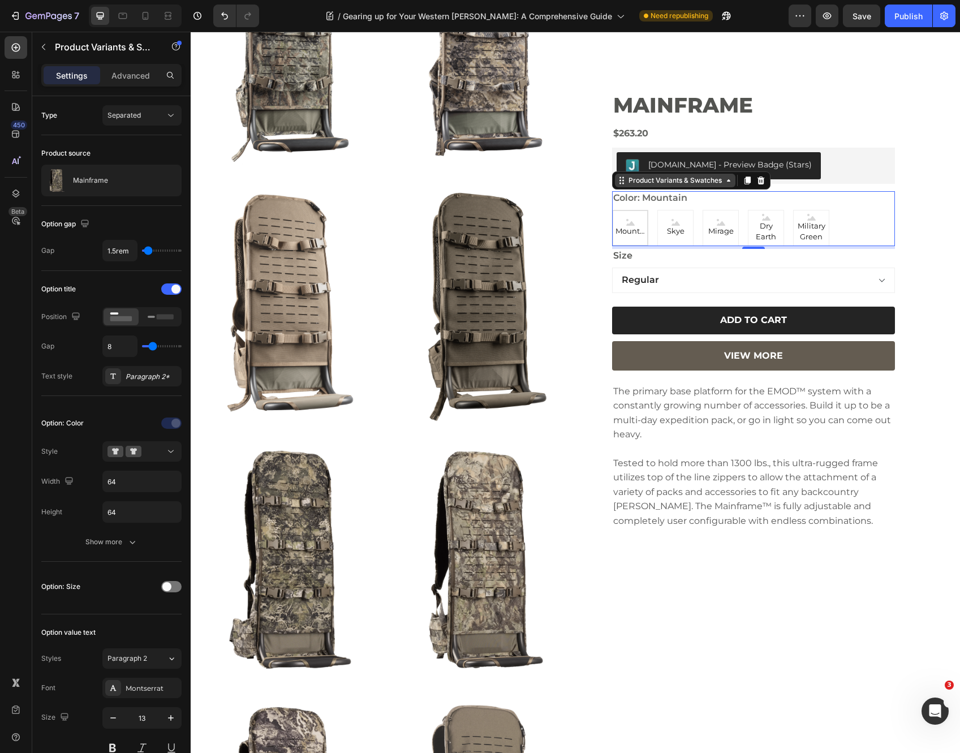
click at [685, 183] on div "Product Variants & Swatches" at bounding box center [675, 180] width 98 height 10
click at [718, 225] on icon at bounding box center [721, 223] width 8 height 5
click at [703, 210] on input "Mirage Mirage Mirage" at bounding box center [702, 209] width 1 height 1
radio input "true"
click at [844, 226] on div "Mountain Mountain Mountain Skye Skye Skye Mirage Mirage Mirage Dry Earth Dry Ea…" at bounding box center [753, 228] width 283 height 36
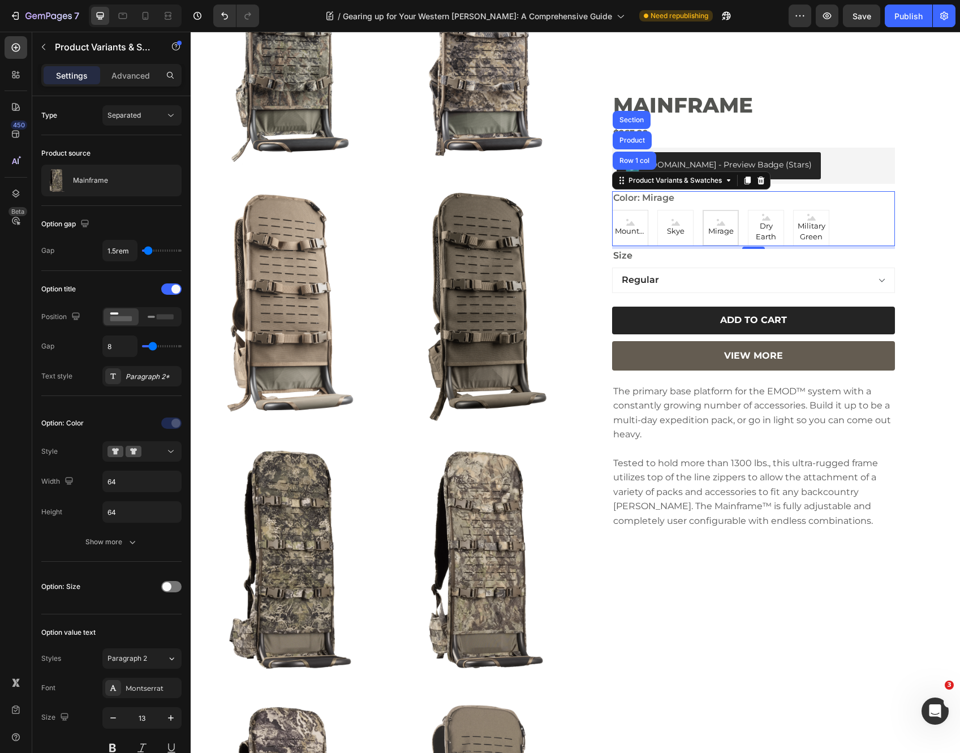
click at [629, 219] on div "Mountain" at bounding box center [630, 227] width 35 height 27
click at [612, 210] on input "Mountain Mountain Mountain" at bounding box center [612, 209] width 1 height 1
radio input "true"
click at [854, 231] on div "Mountain Mountain Mountain Skye Skye Skye Mirage Mirage Mirage Dry Earth Dry Ea…" at bounding box center [753, 228] width 283 height 36
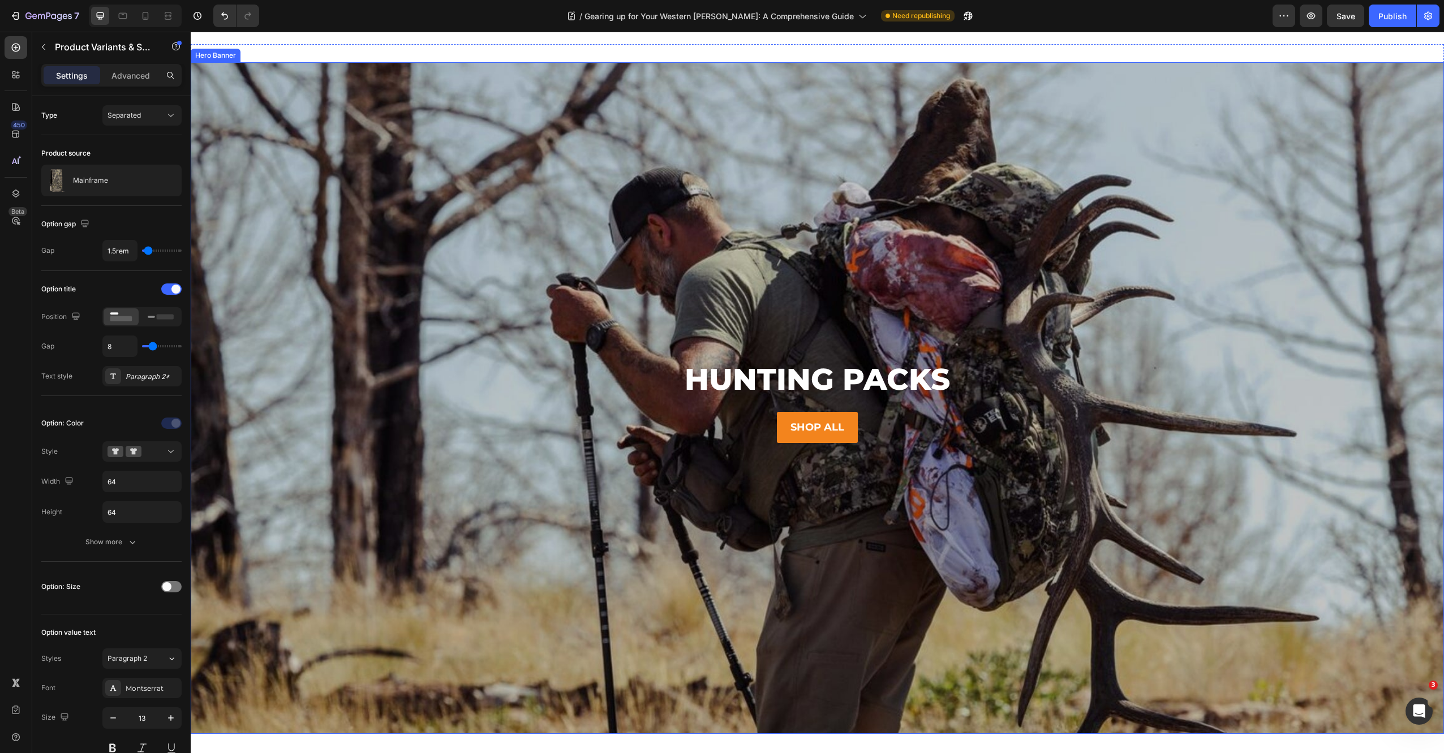
scroll to position [9379, 0]
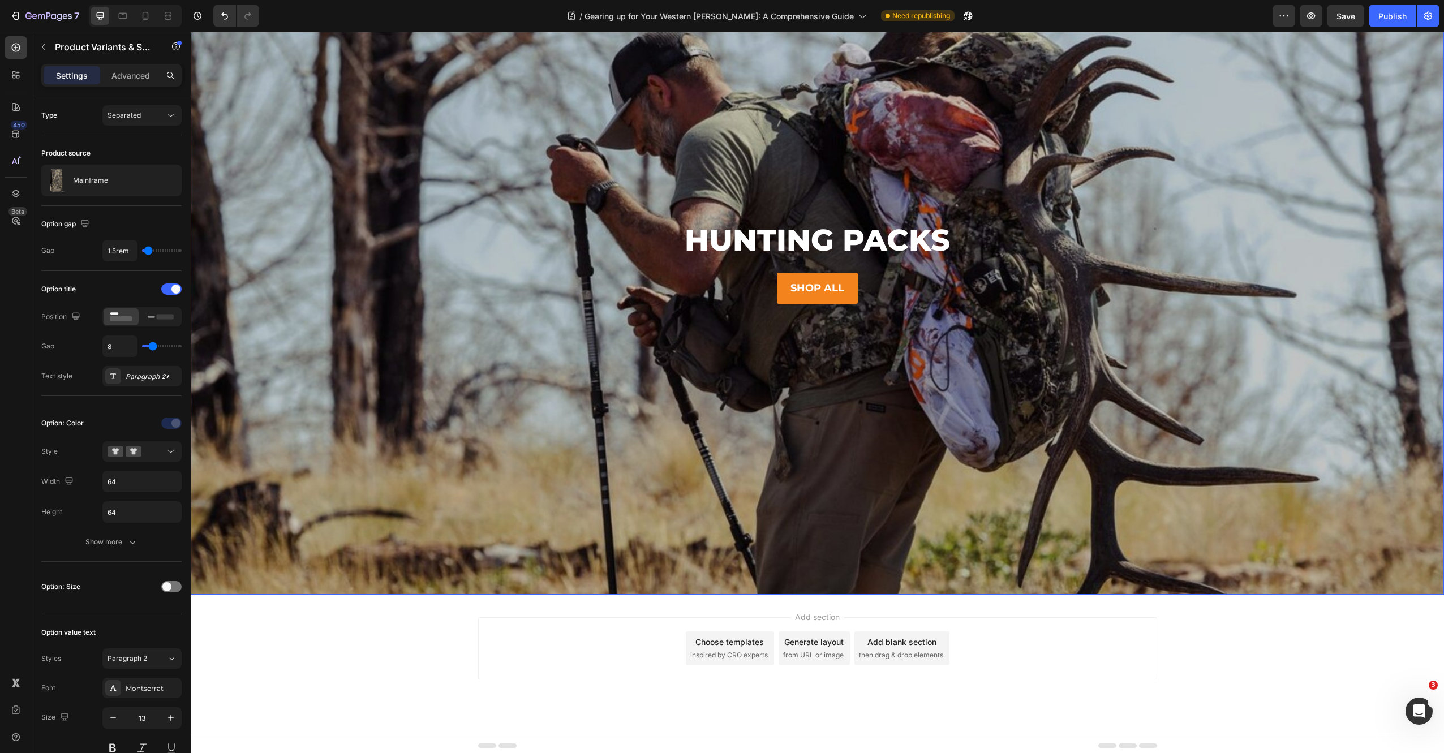
click at [395, 297] on div "Background Image" at bounding box center [817, 258] width 1253 height 671
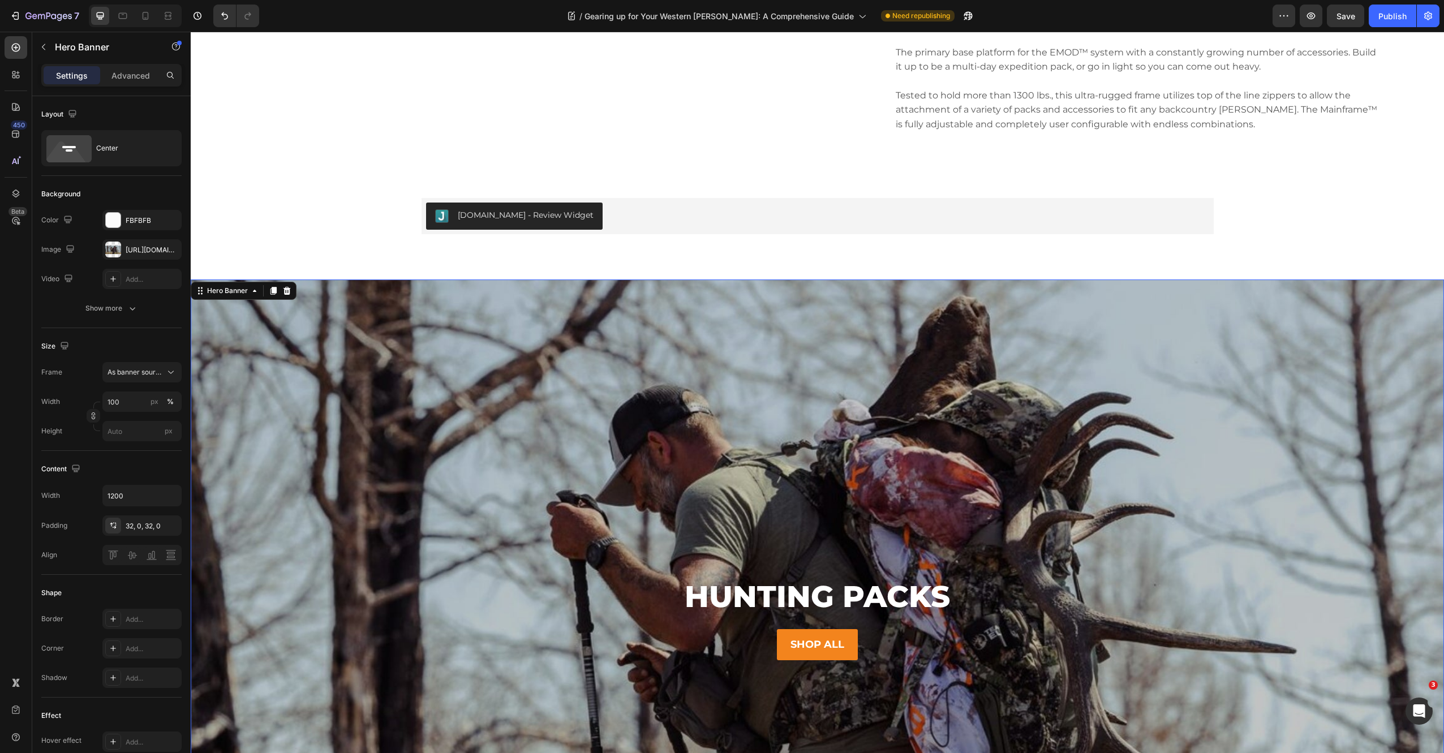
scroll to position [9012, 0]
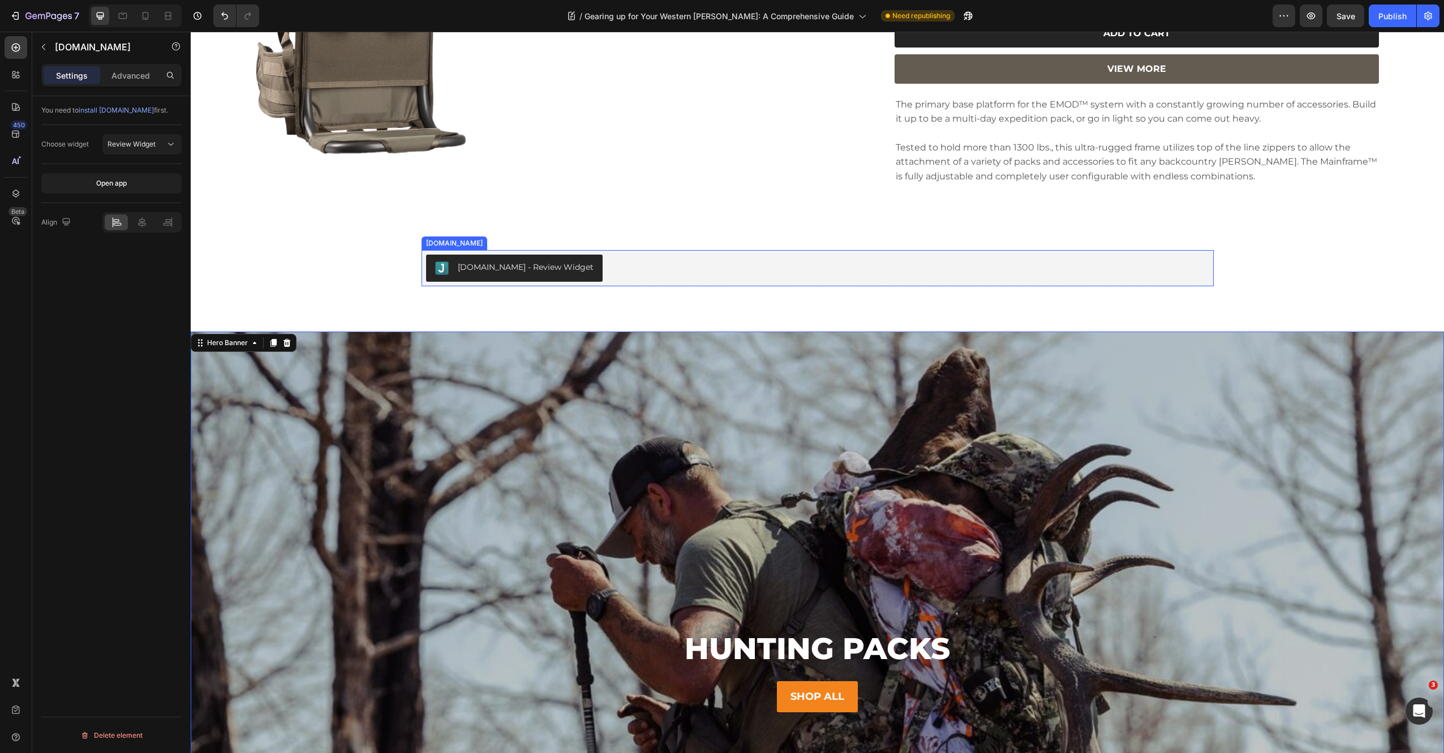
click at [611, 255] on div "[DOMAIN_NAME] - Review Widget" at bounding box center [817, 268] width 783 height 27
click at [507, 261] on div "[DOMAIN_NAME] - Review Widget" at bounding box center [526, 267] width 136 height 12
click at [128, 148] on span "Review Widget" at bounding box center [131, 144] width 48 height 10
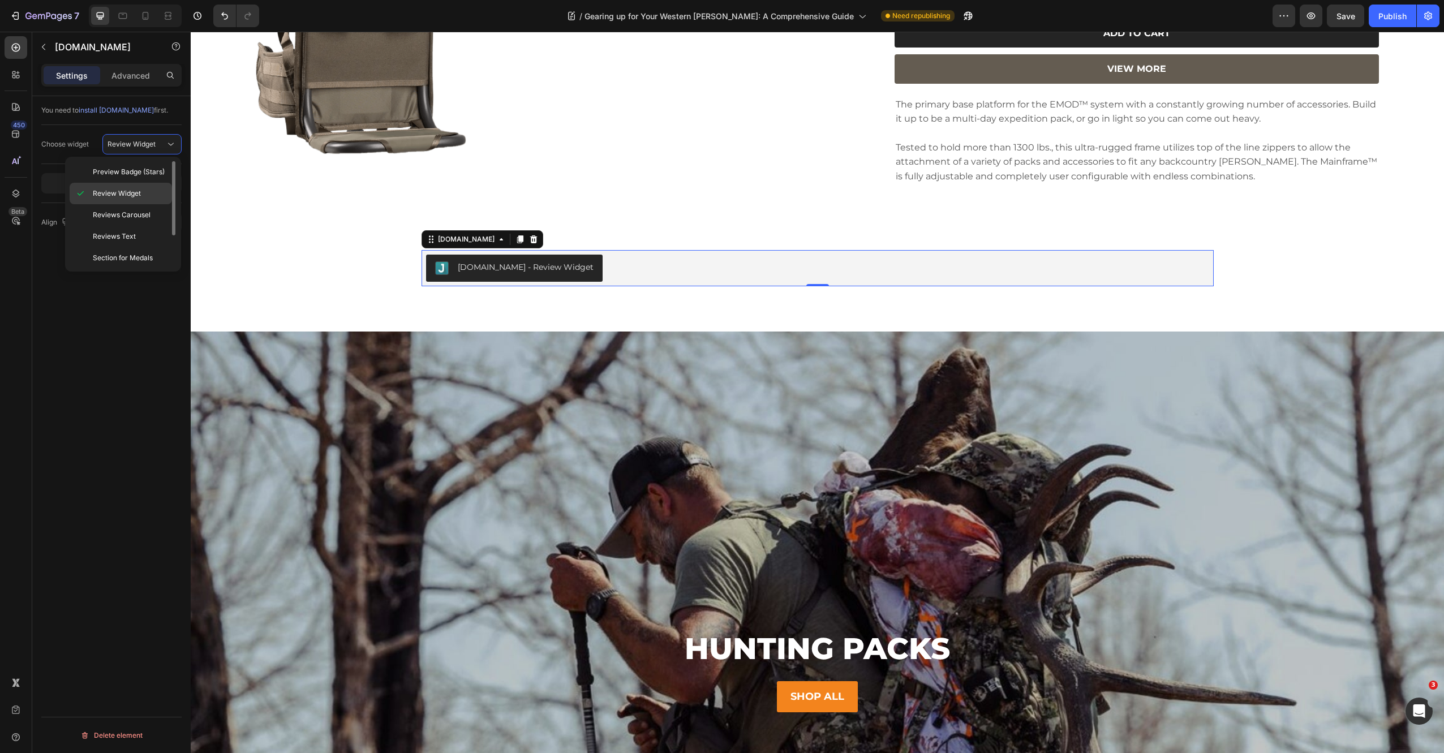
click at [123, 192] on span "Review Widget" at bounding box center [117, 193] width 48 height 10
click at [1312, 12] on icon "button" at bounding box center [1311, 15] width 8 height 7
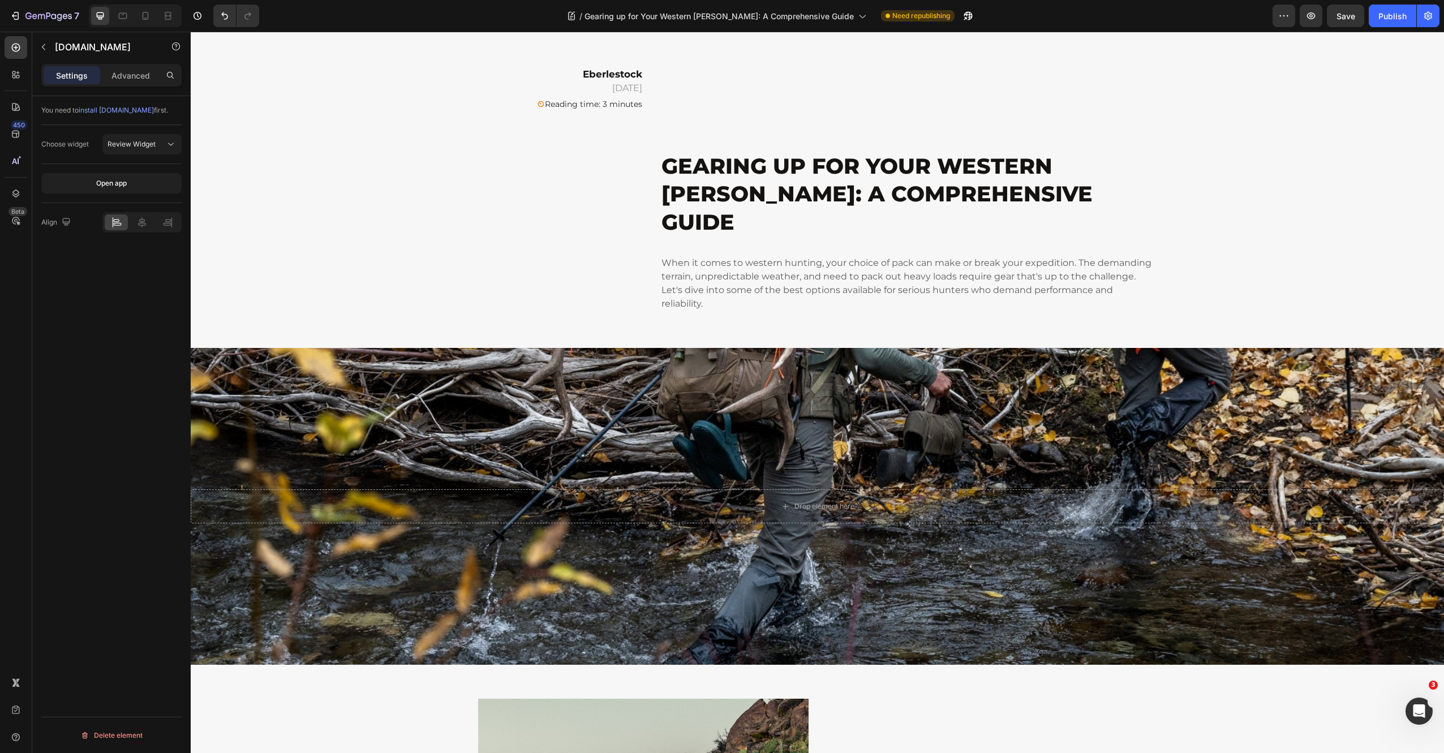
scroll to position [0, 0]
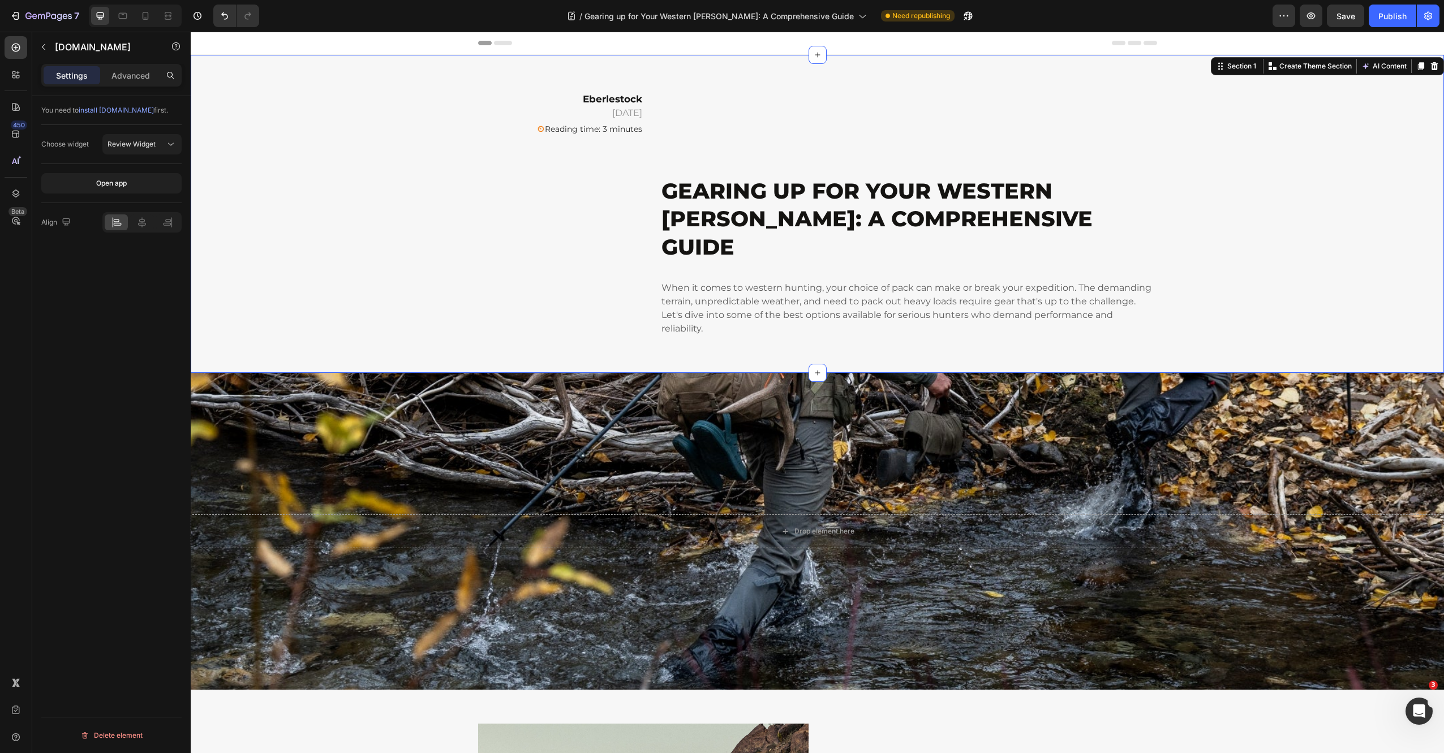
click at [328, 161] on div "Eberlestock February 18, 2025 Text block ⏲ Reading time: 3 minutes Text Block T…" at bounding box center [817, 214] width 1236 height 246
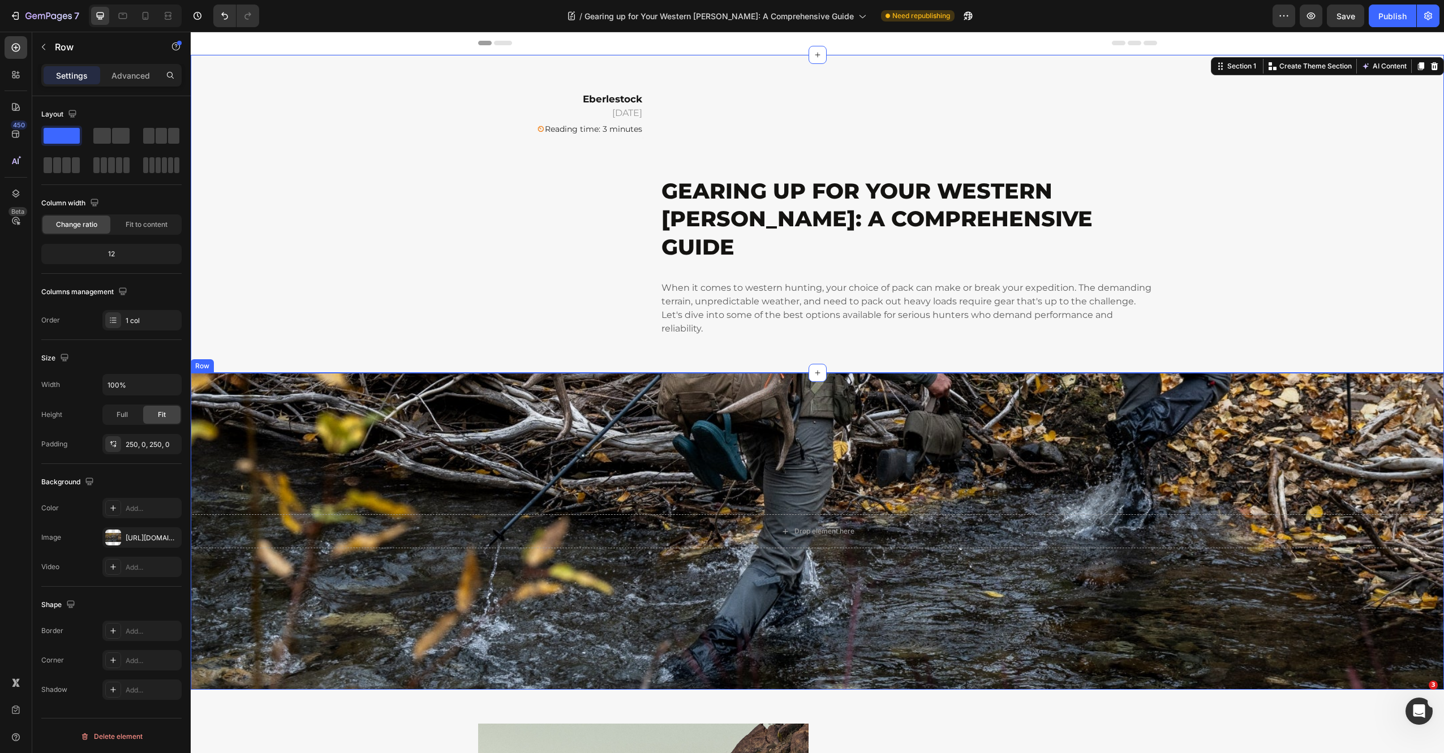
click at [280, 389] on div "Drop element here Row" at bounding box center [817, 531] width 1253 height 317
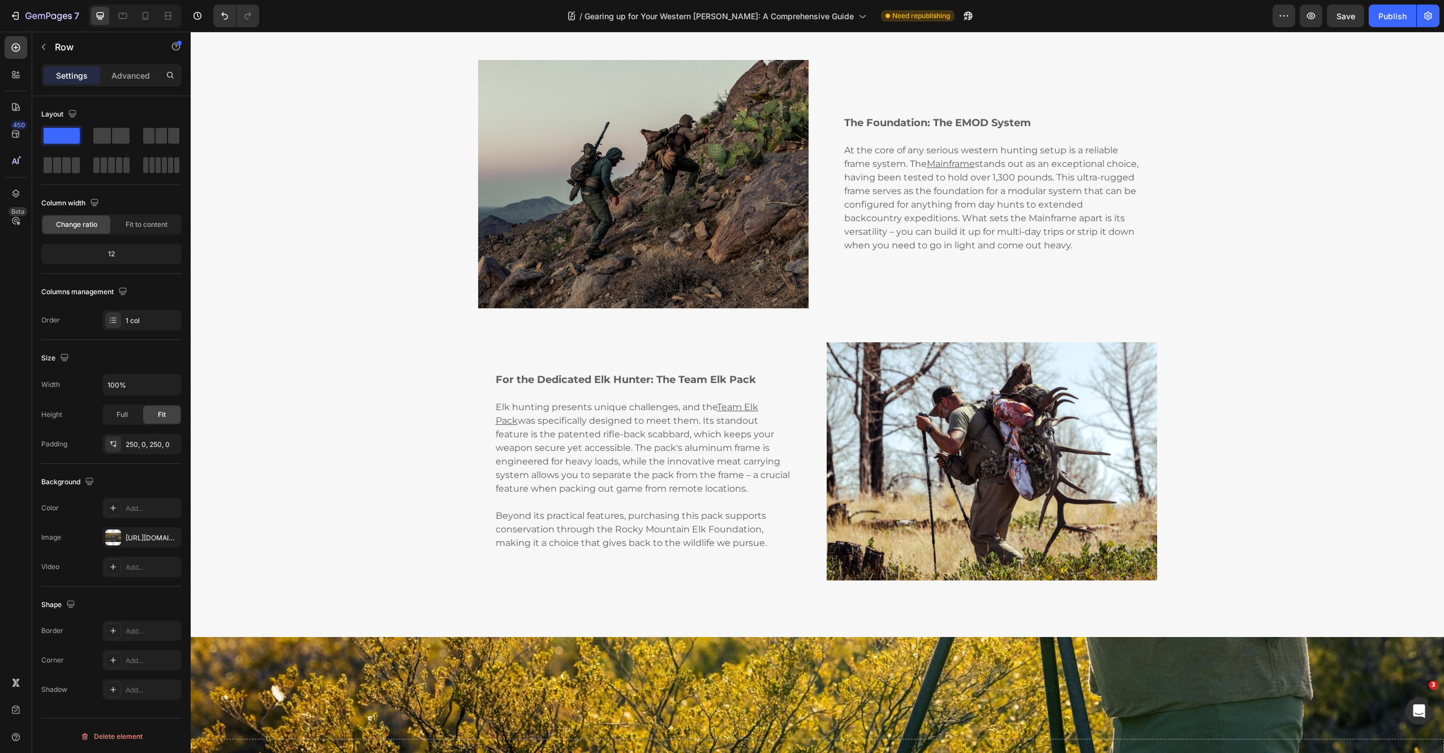
scroll to position [645, 0]
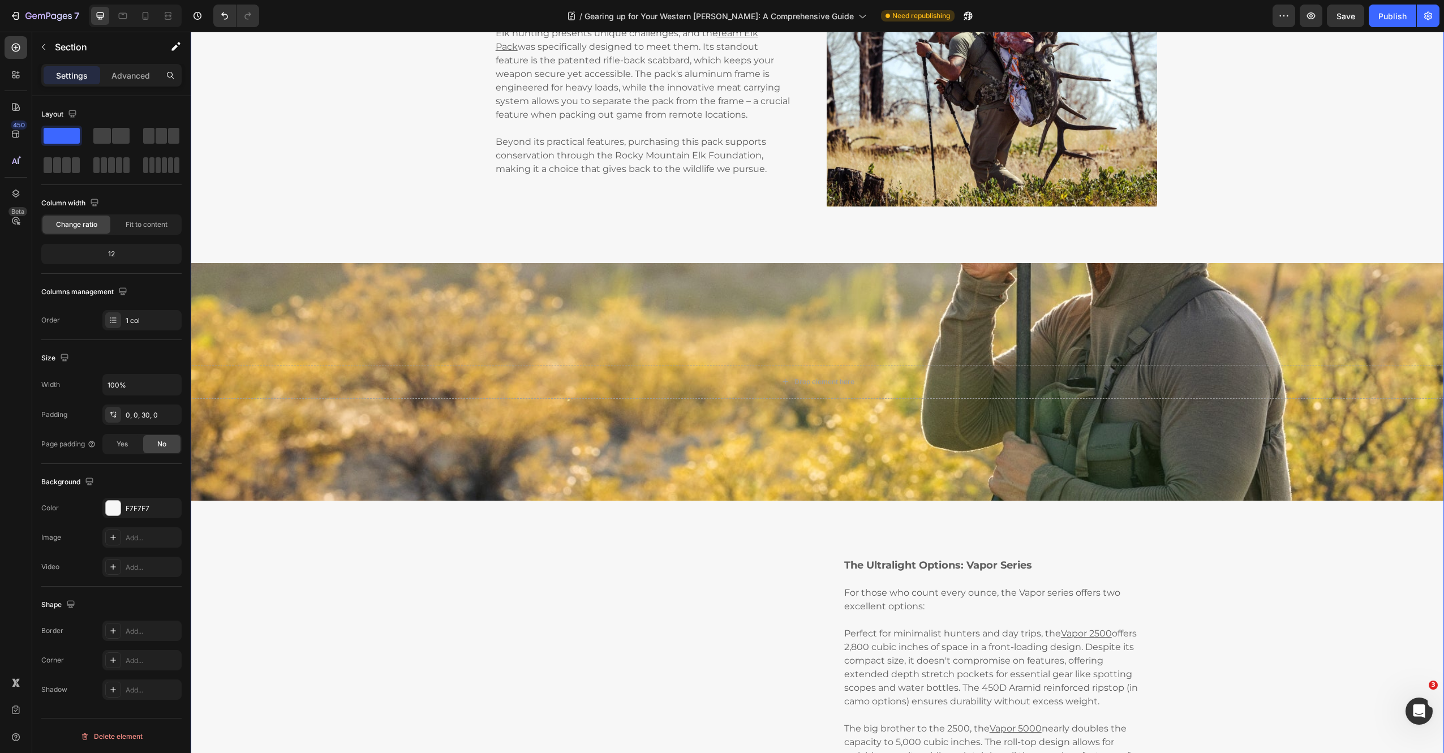
scroll to position [1011, 0]
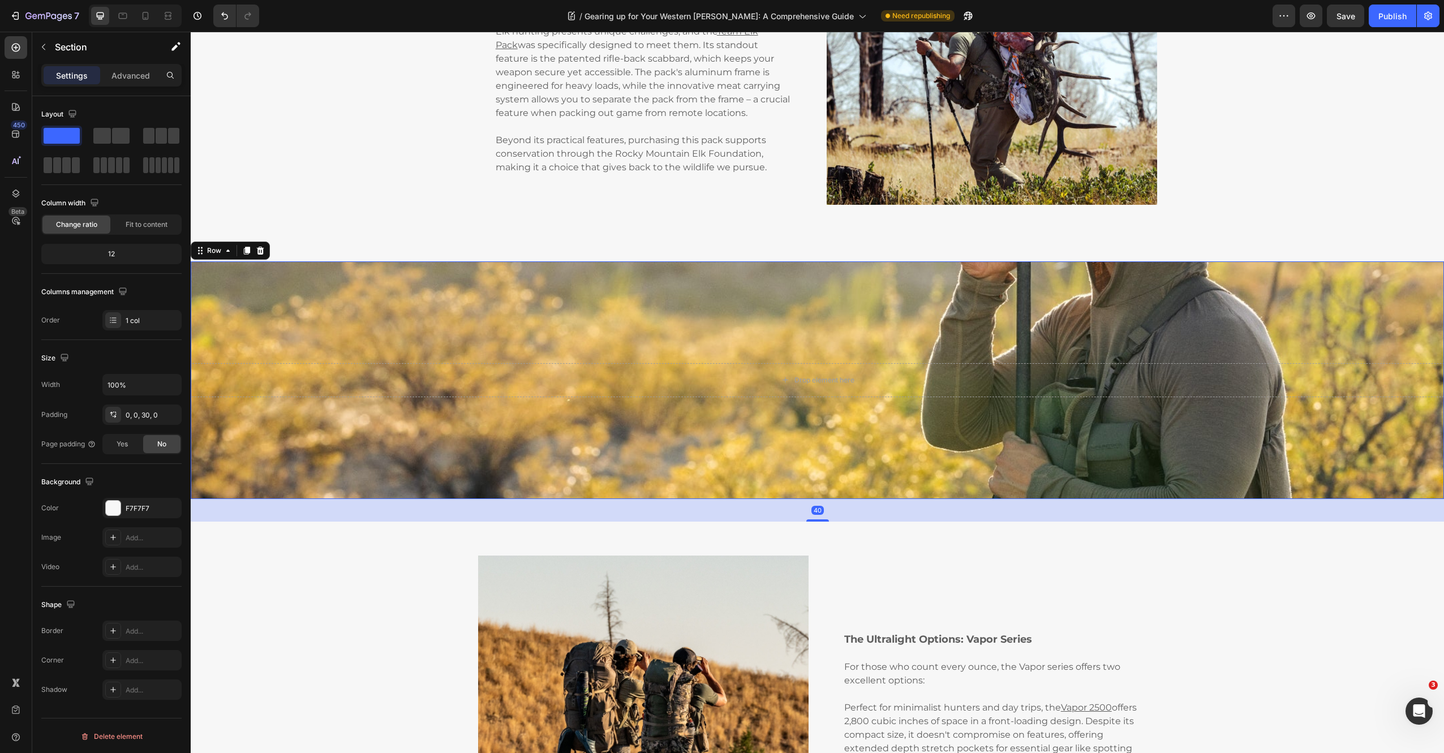
click at [711, 299] on div "Drop element here Row 40" at bounding box center [817, 380] width 1253 height 238
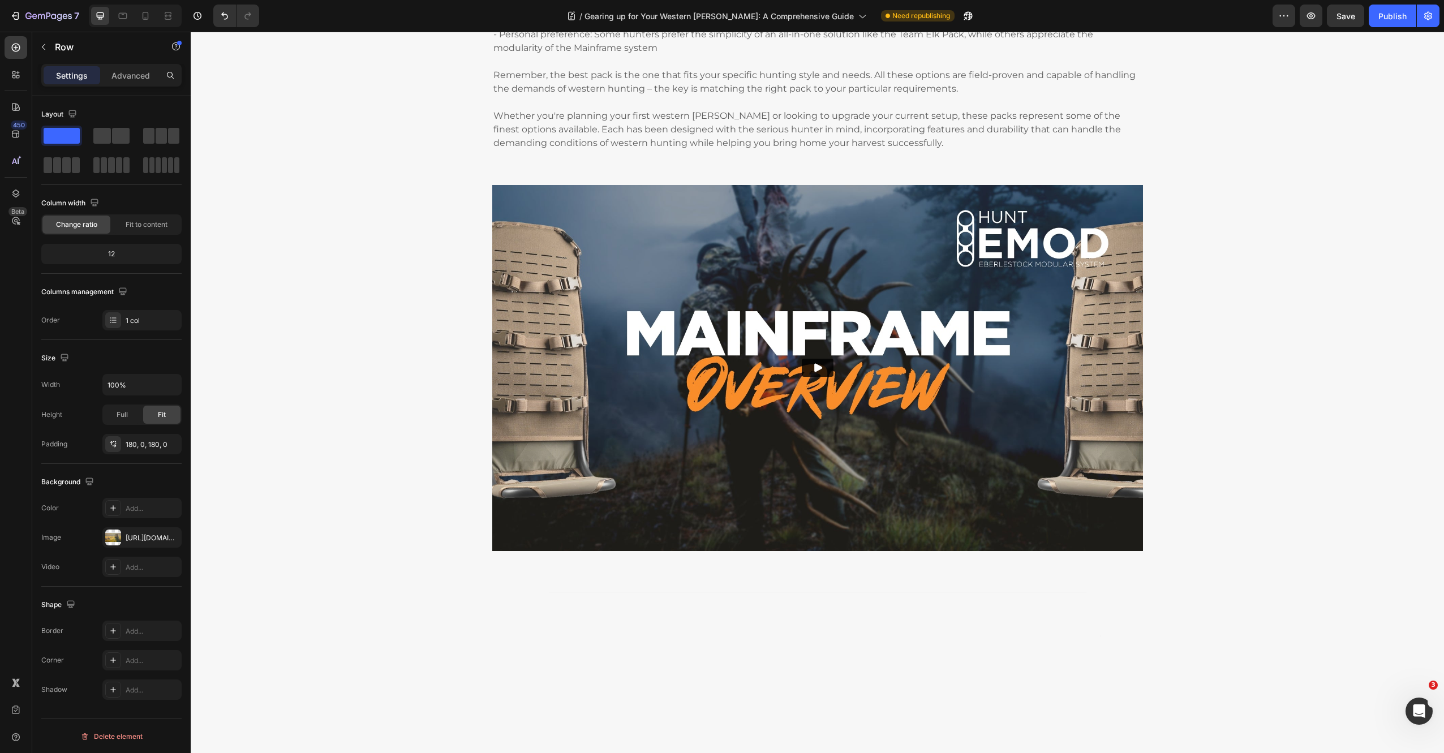
scroll to position [2186, 0]
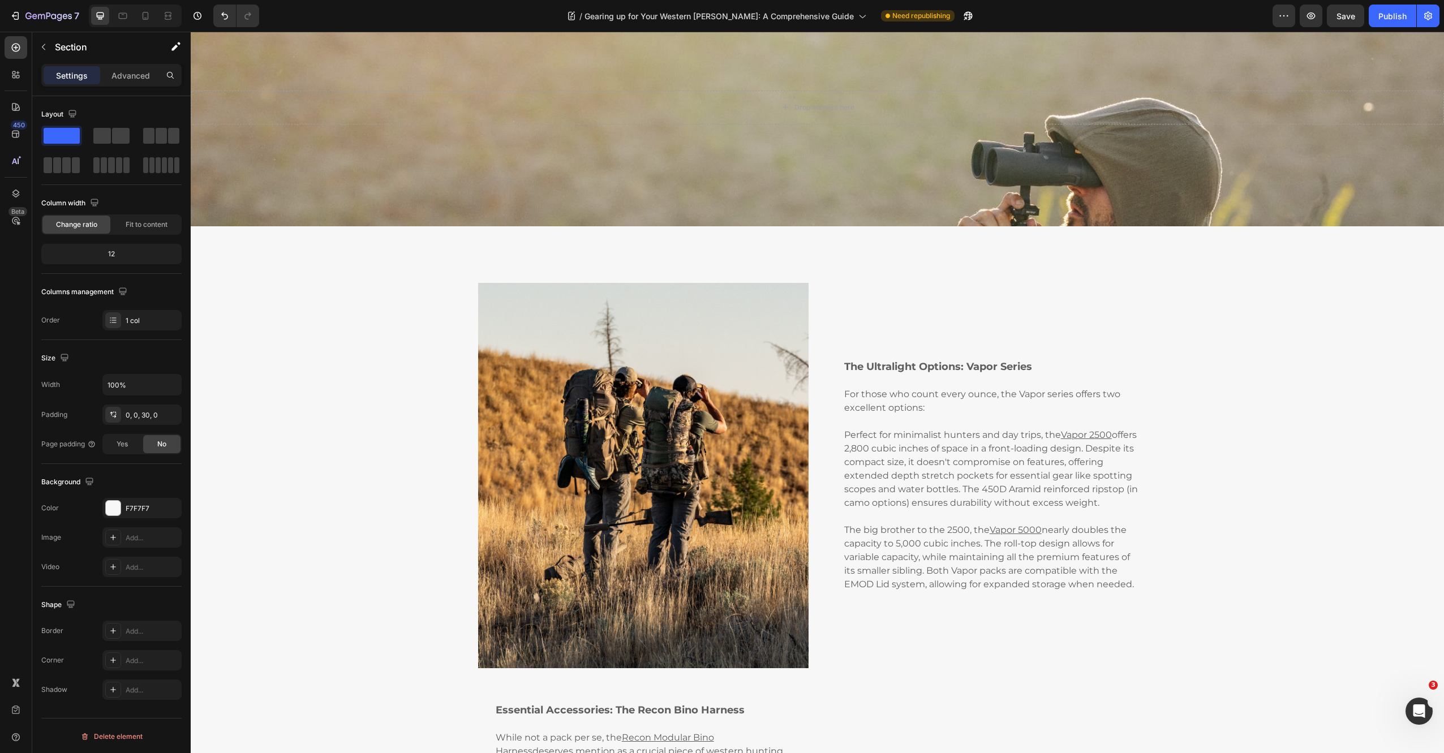
scroll to position [0, 0]
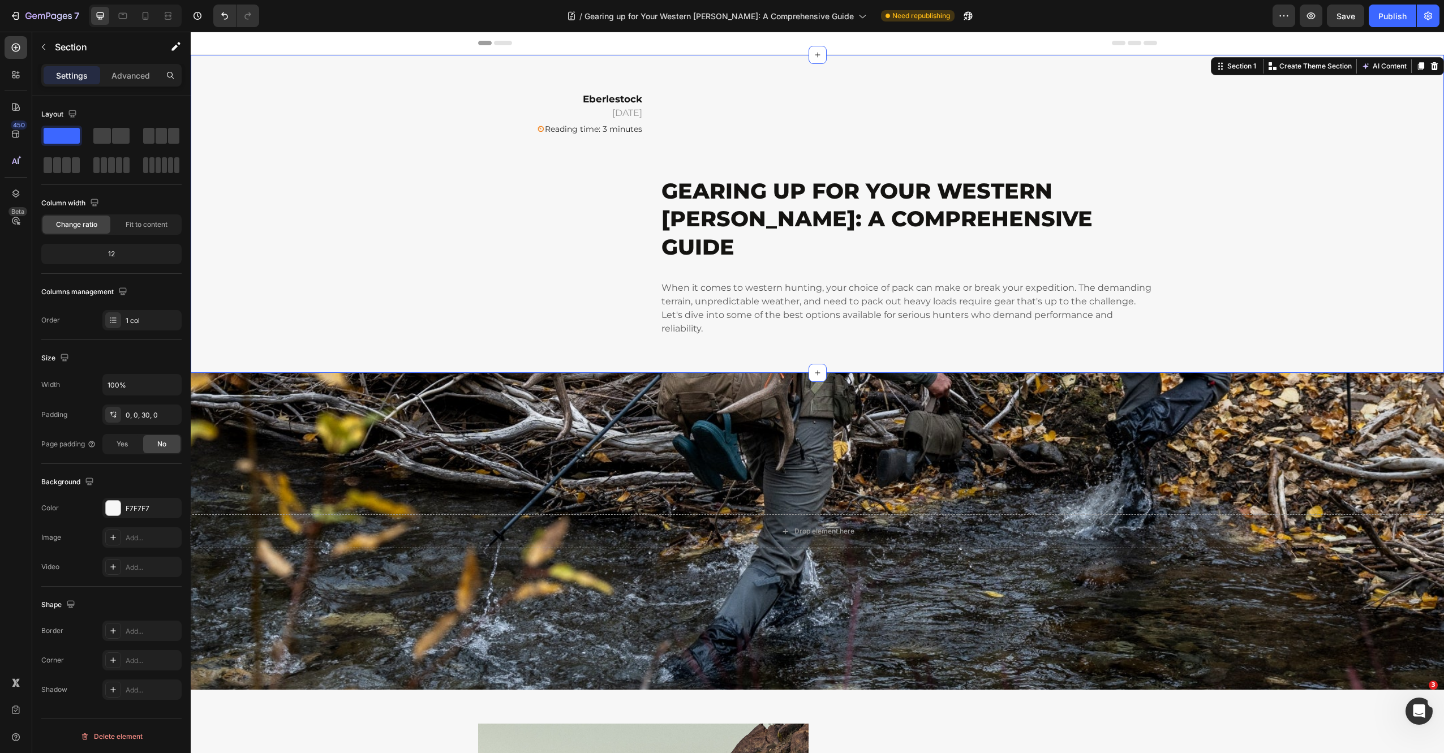
click at [268, 227] on div "Eberlestock February 18, 2025 Text block ⏲ Reading time: 3 minutes Text Block T…" at bounding box center [817, 214] width 1236 height 246
click at [18, 190] on icon at bounding box center [15, 193] width 11 height 11
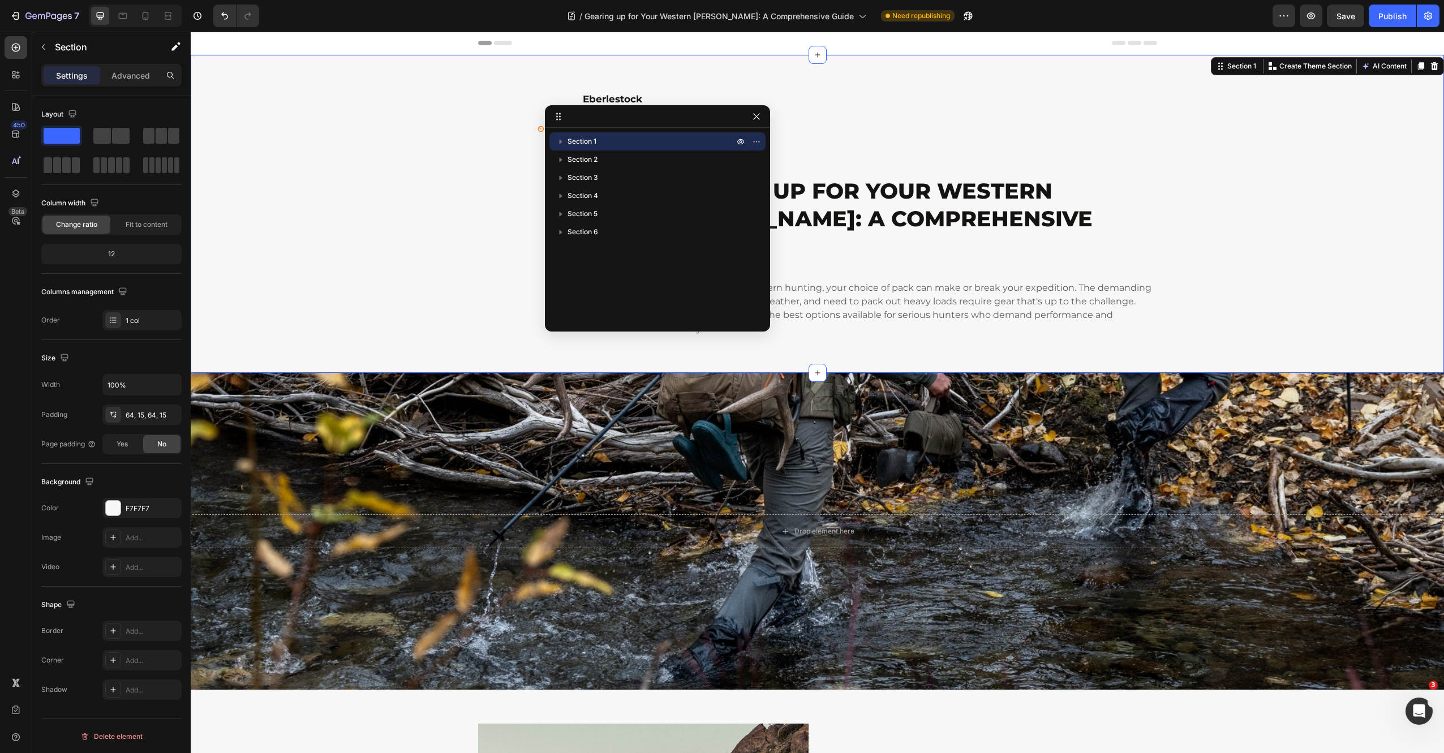
click at [603, 140] on p "Section 1" at bounding box center [651, 141] width 169 height 11
click at [557, 139] on icon "button" at bounding box center [560, 141] width 11 height 11
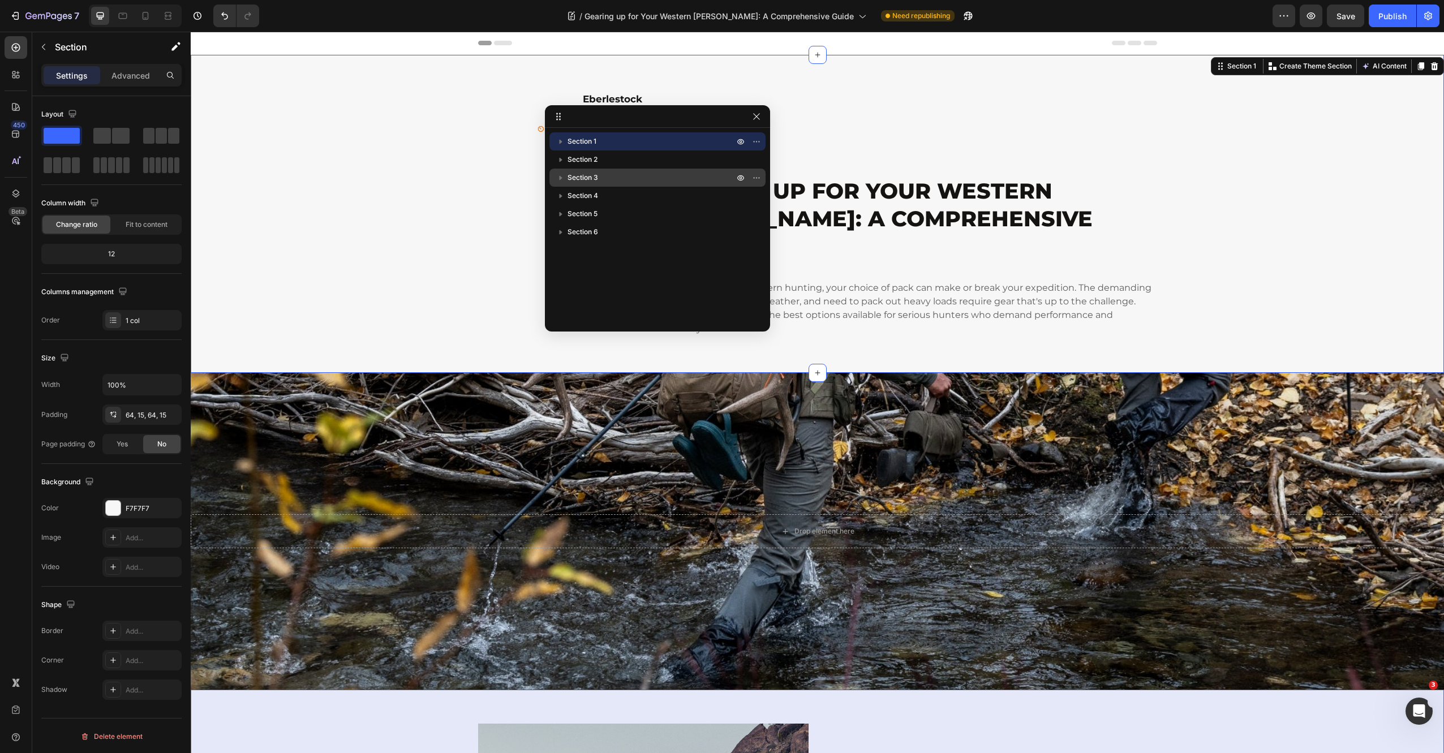
click at [559, 175] on icon "button" at bounding box center [560, 177] width 11 height 11
click at [621, 180] on p "Section 3" at bounding box center [651, 177] width 169 height 11
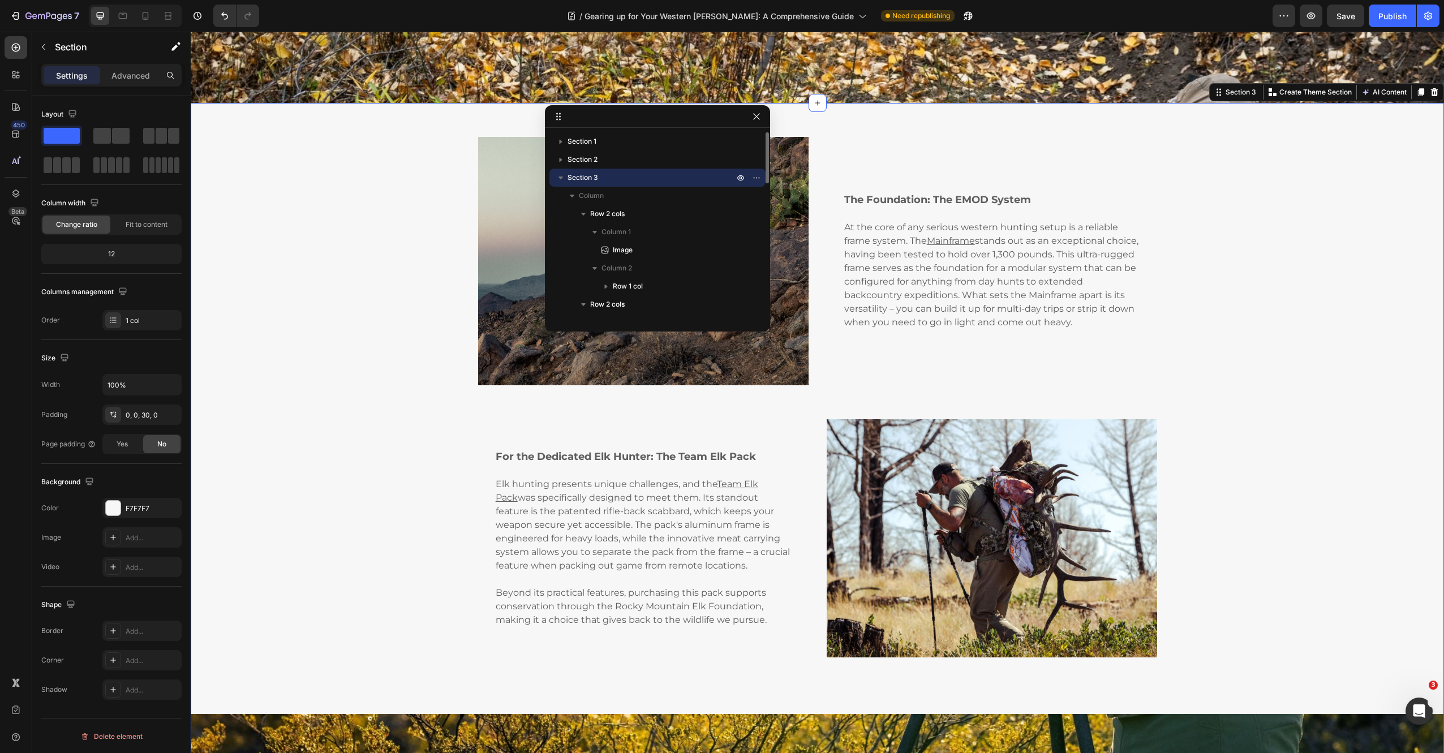
scroll to position [591, 0]
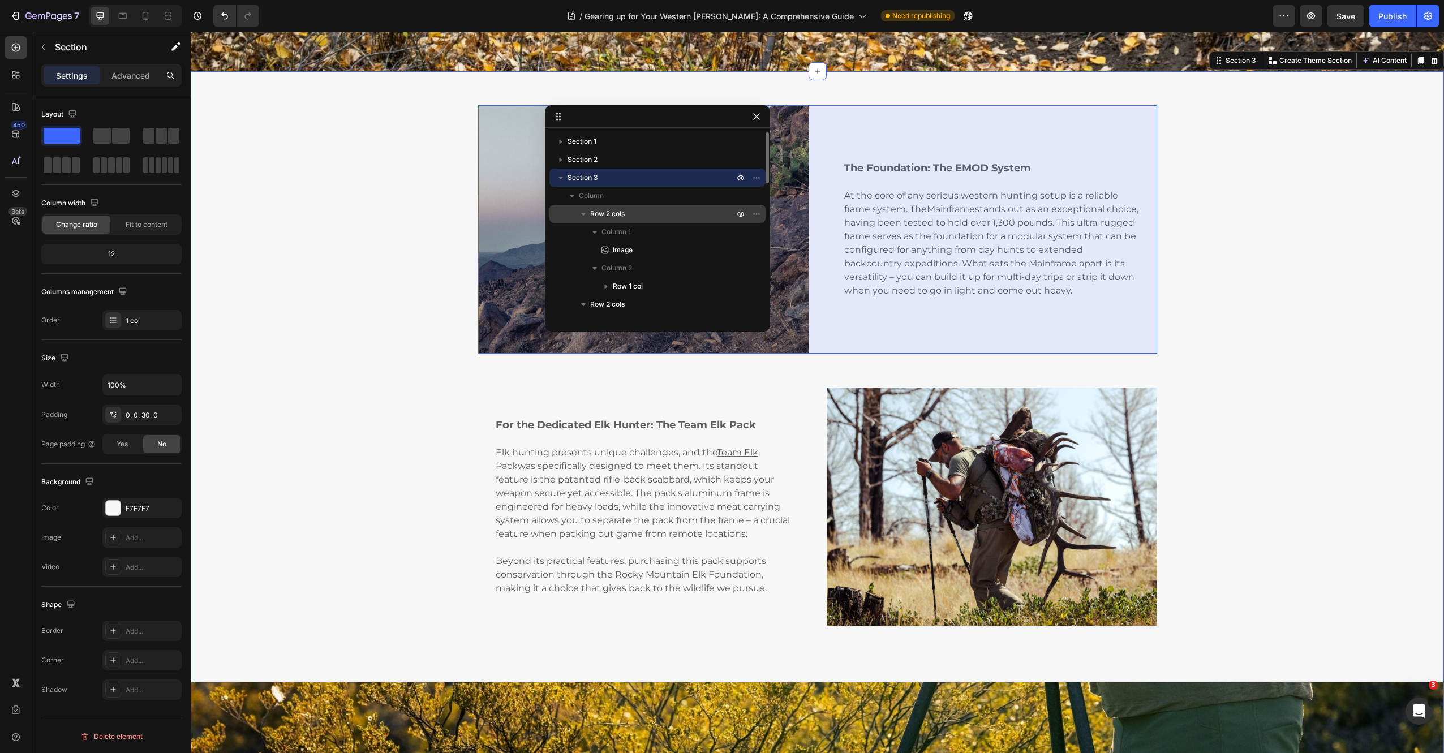
click at [622, 213] on span "Row 2 cols" at bounding box center [607, 213] width 35 height 11
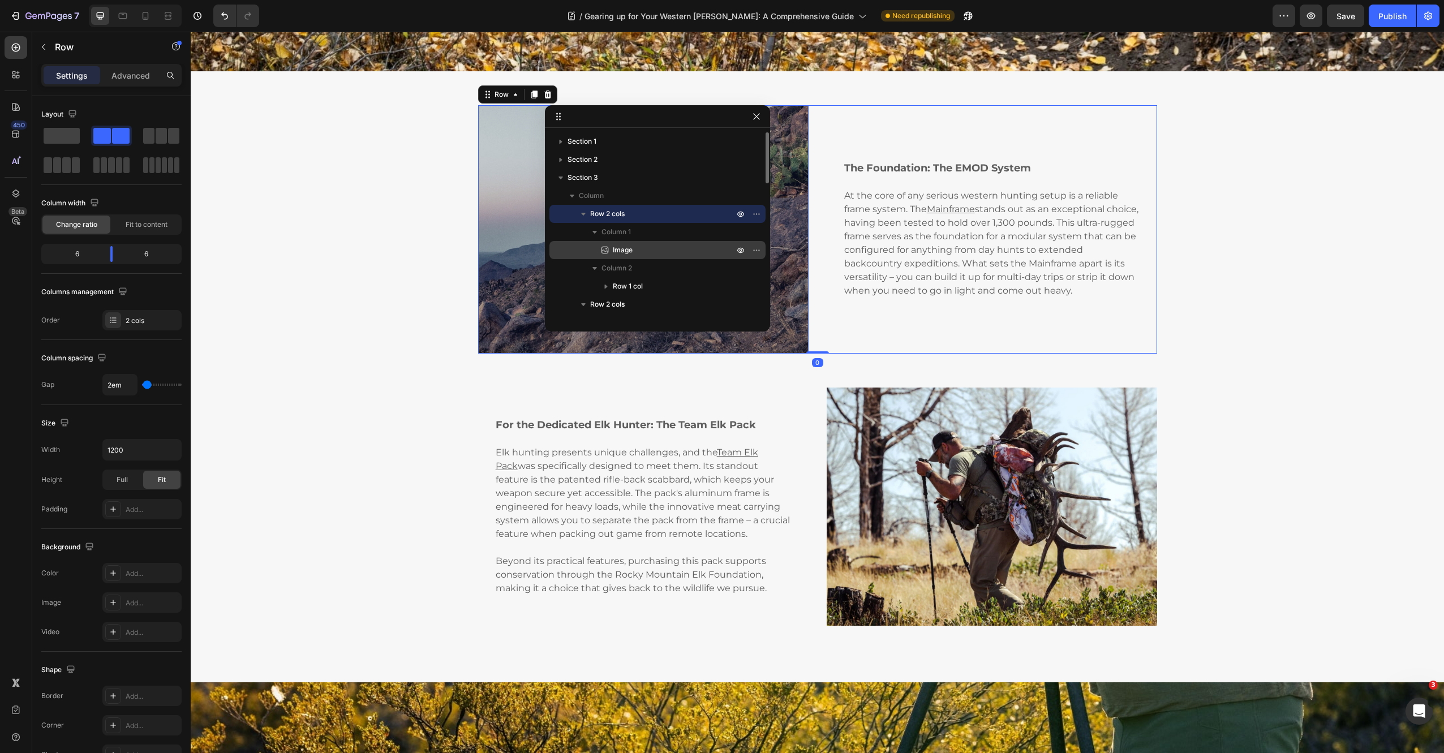
click at [627, 254] on span "Image" at bounding box center [623, 249] width 20 height 11
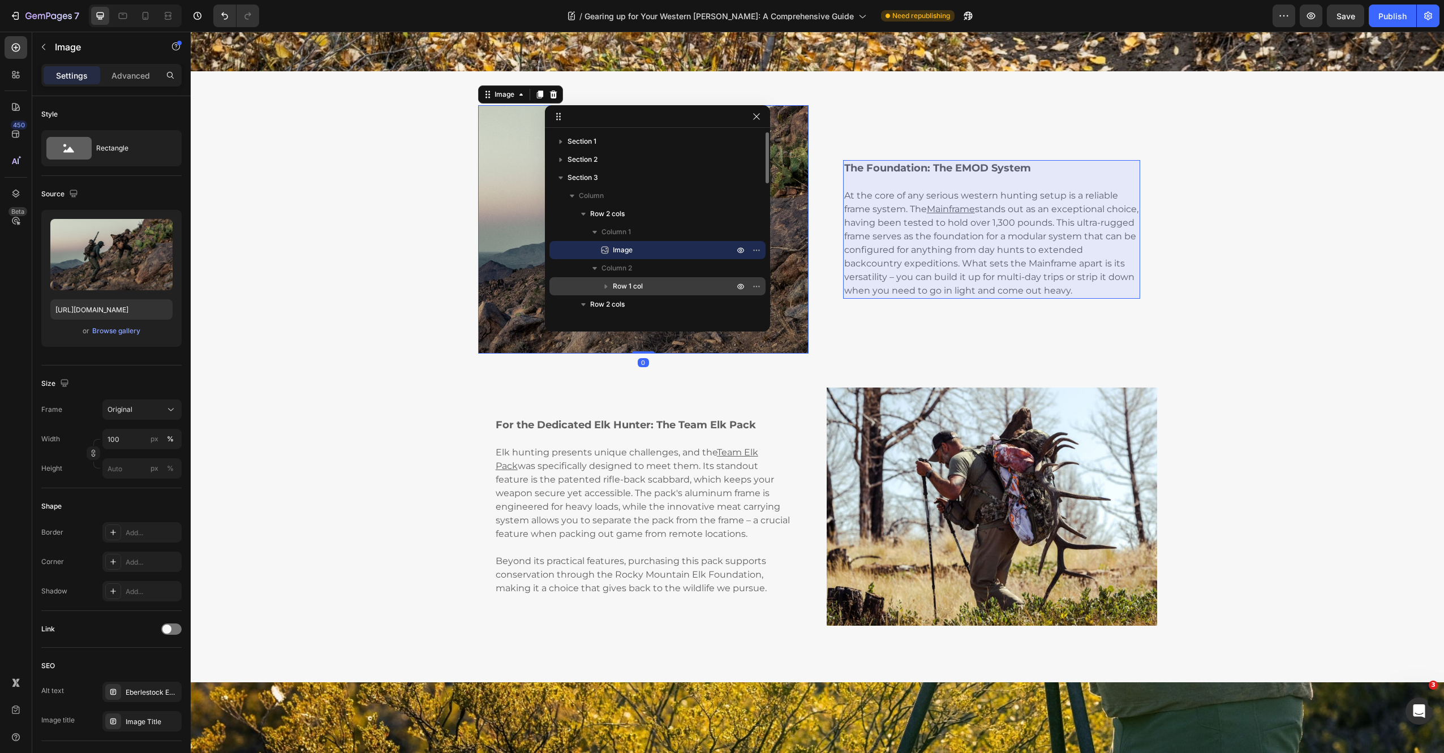
click at [603, 285] on icon "button" at bounding box center [605, 286] width 11 height 11
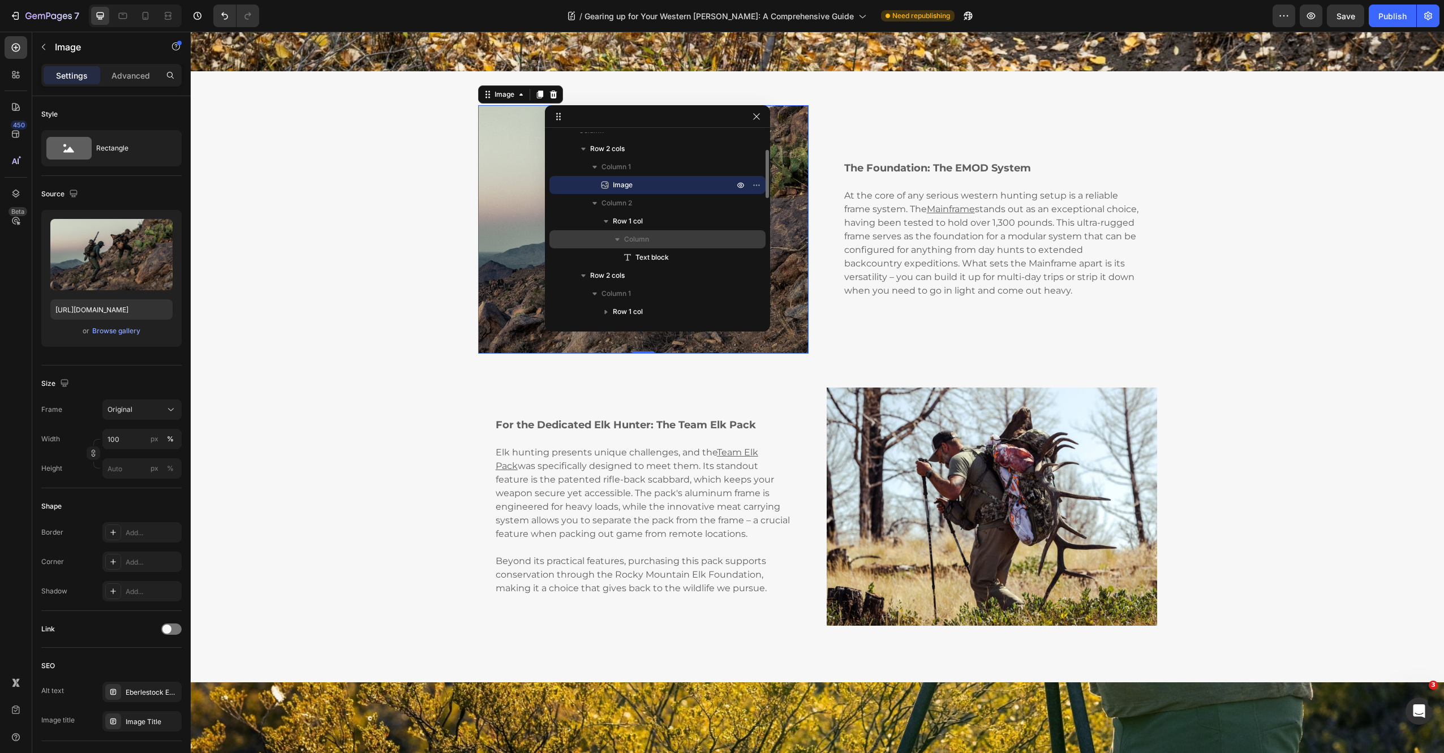
scroll to position [66, 0]
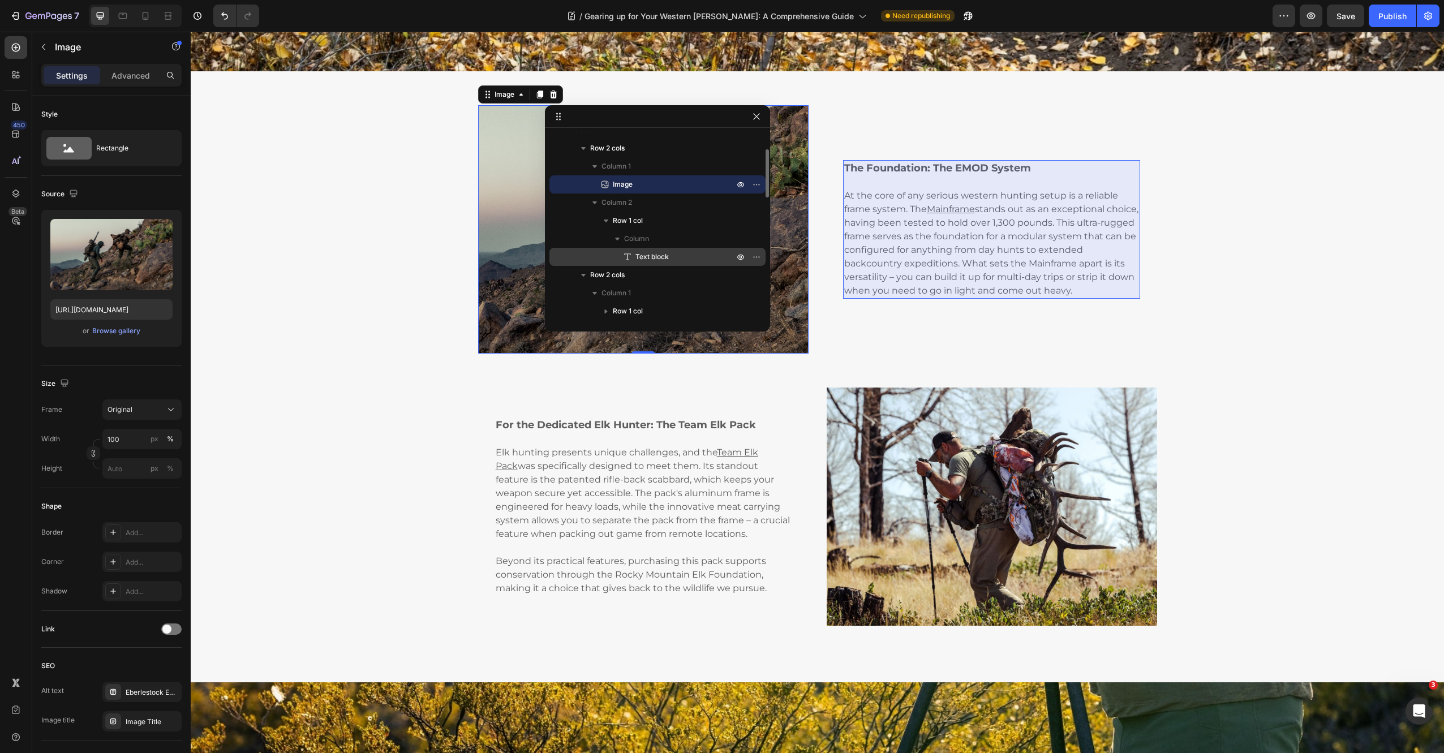
click at [656, 254] on span "Text block" at bounding box center [651, 256] width 33 height 11
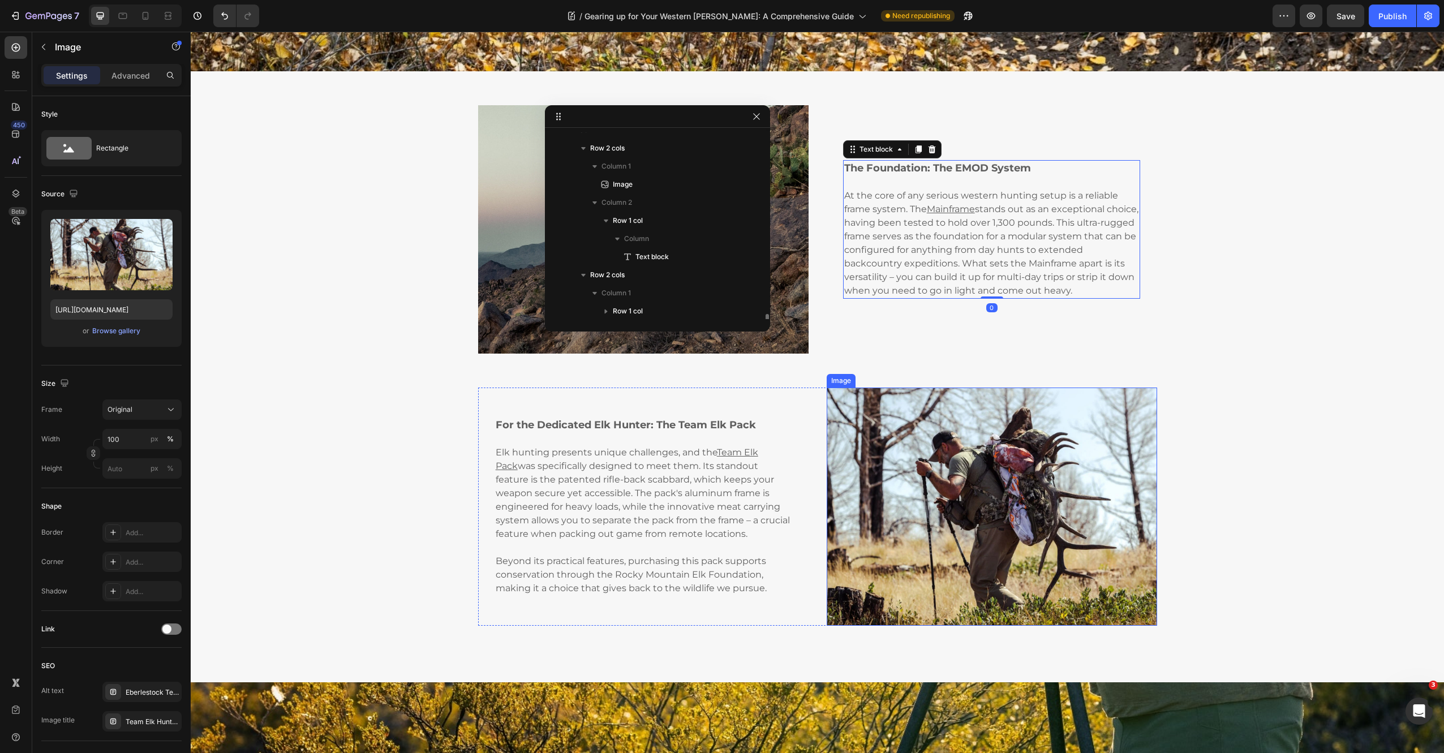
click at [920, 558] on img at bounding box center [991, 507] width 330 height 238
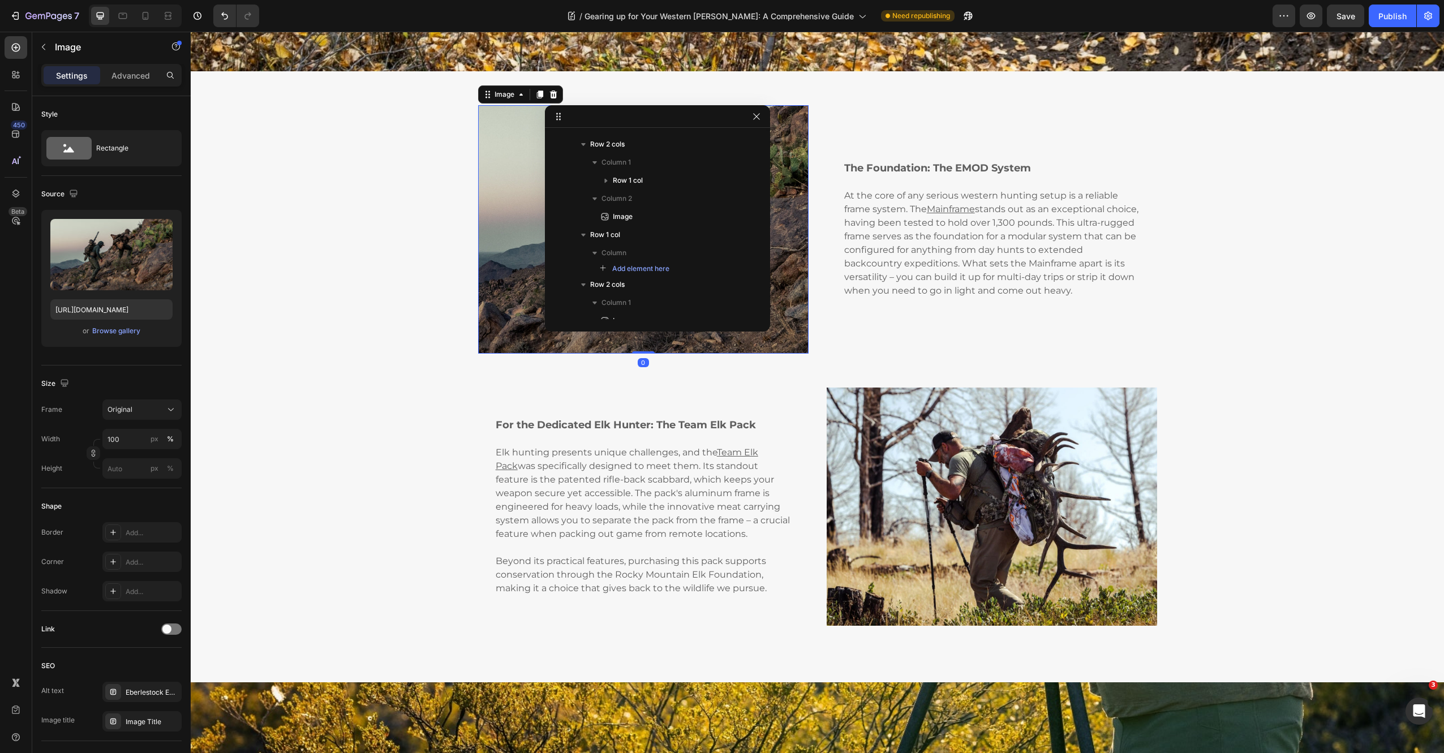
click at [515, 269] on img at bounding box center [643, 229] width 330 height 248
click at [849, 440] on img at bounding box center [991, 507] width 330 height 238
click at [492, 209] on img at bounding box center [643, 229] width 330 height 248
click at [755, 117] on icon "button" at bounding box center [756, 116] width 6 height 6
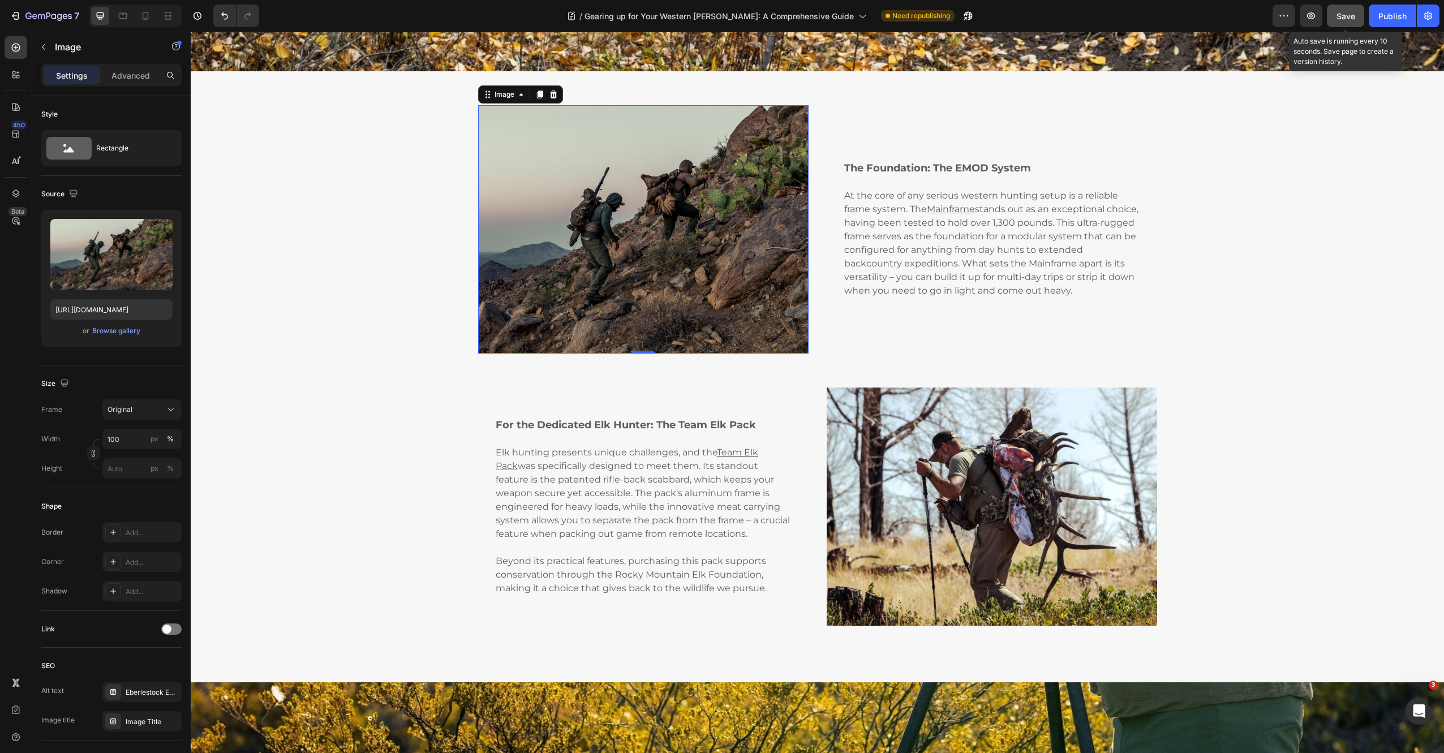
click at [1345, 15] on span "Save" at bounding box center [1345, 16] width 19 height 10
click at [1379, 19] on div "Publish" at bounding box center [1392, 16] width 28 height 12
click at [17, 14] on icon "button" at bounding box center [15, 15] width 11 height 11
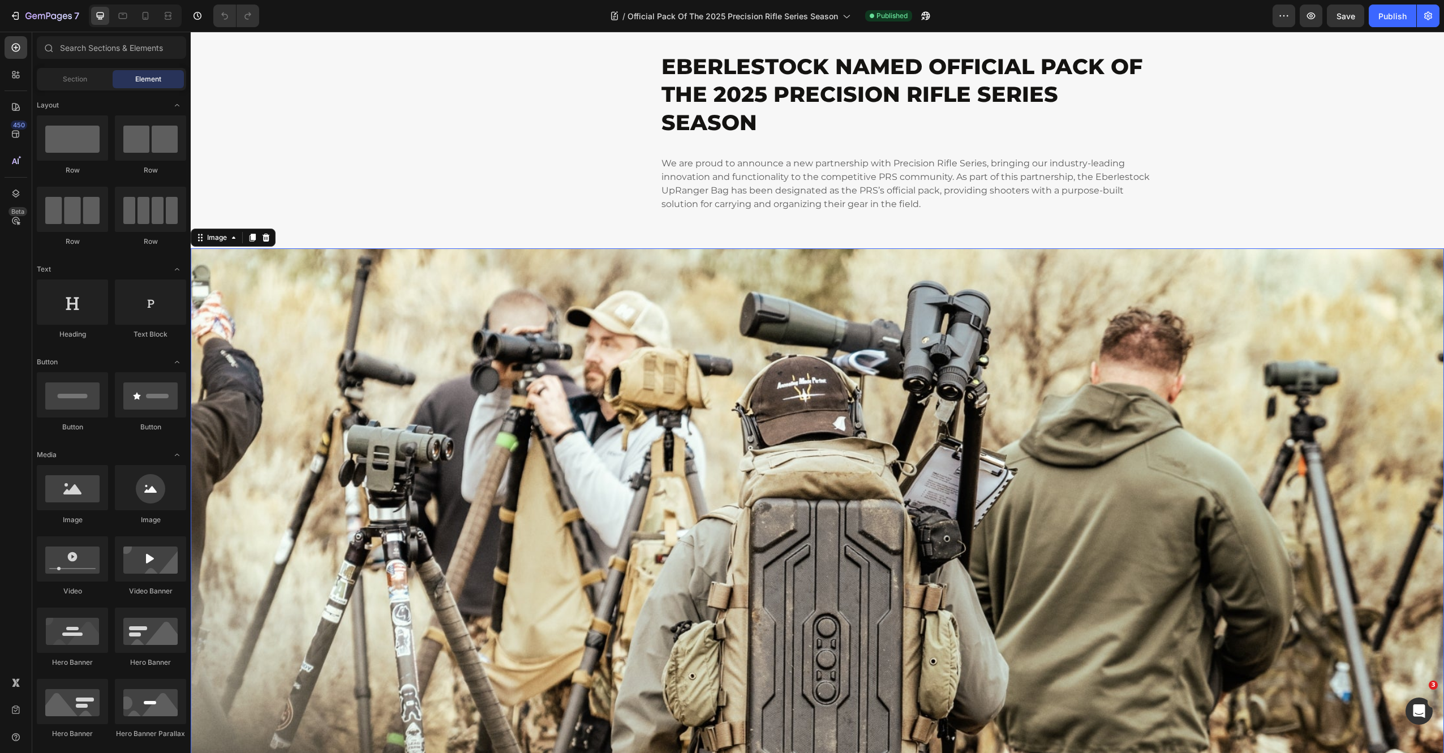
click at [360, 309] on img at bounding box center [817, 600] width 1253 height 705
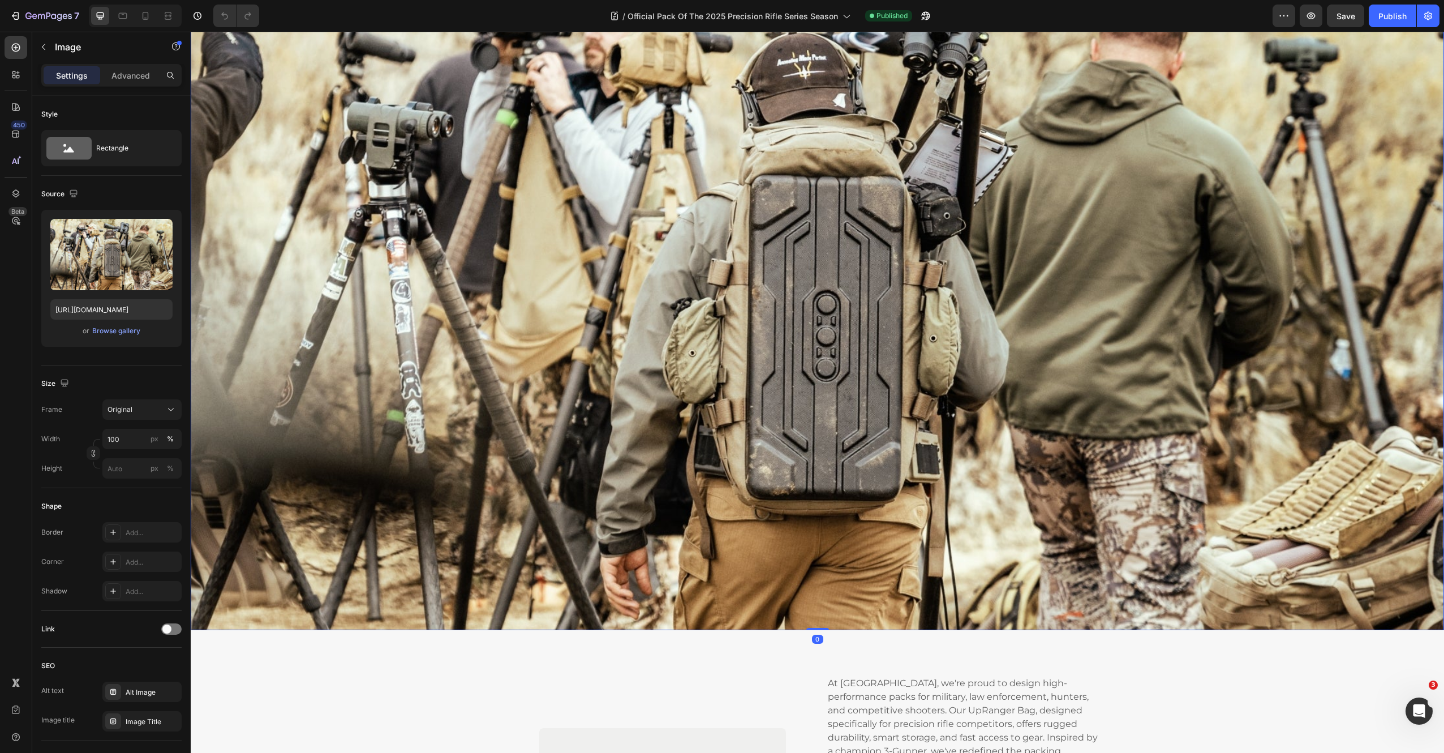
scroll to position [456, 0]
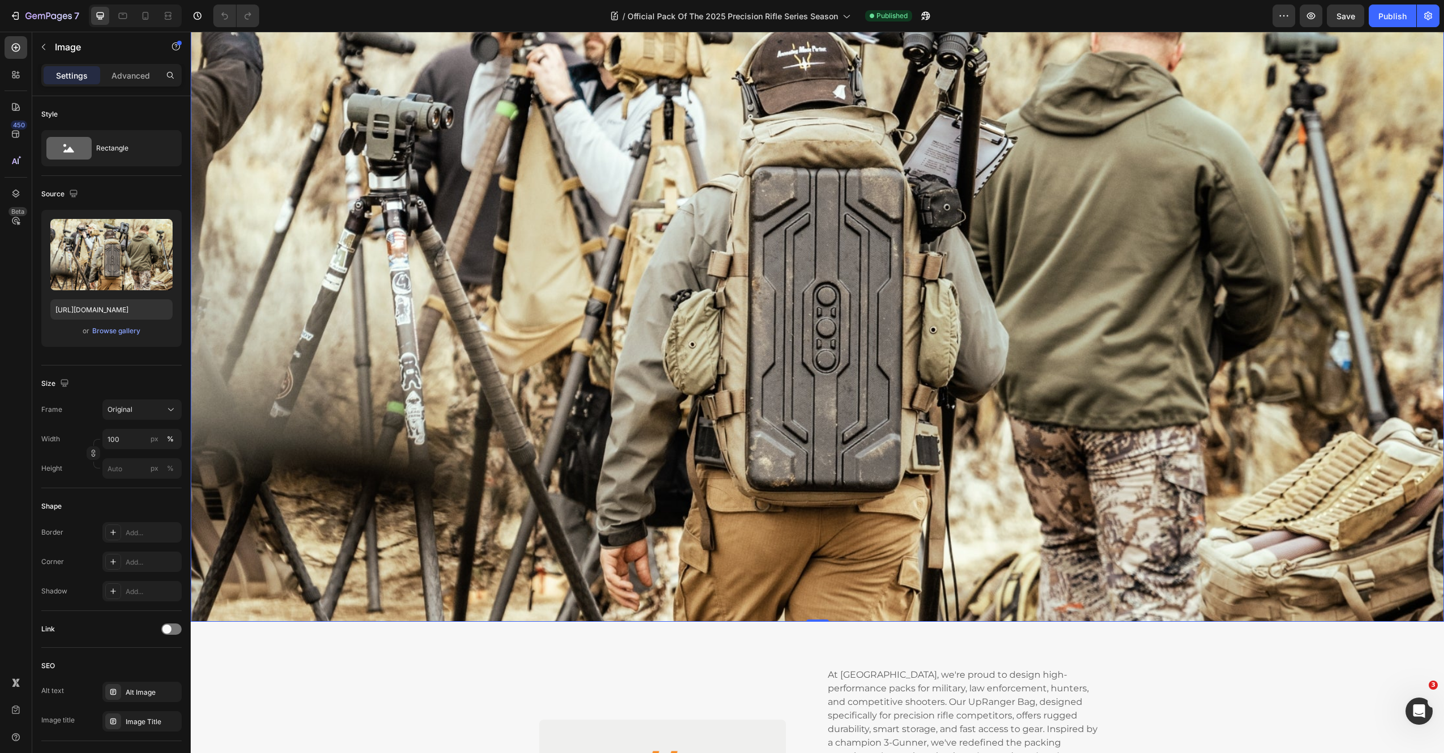
click at [542, 217] on img at bounding box center [817, 269] width 1253 height 705
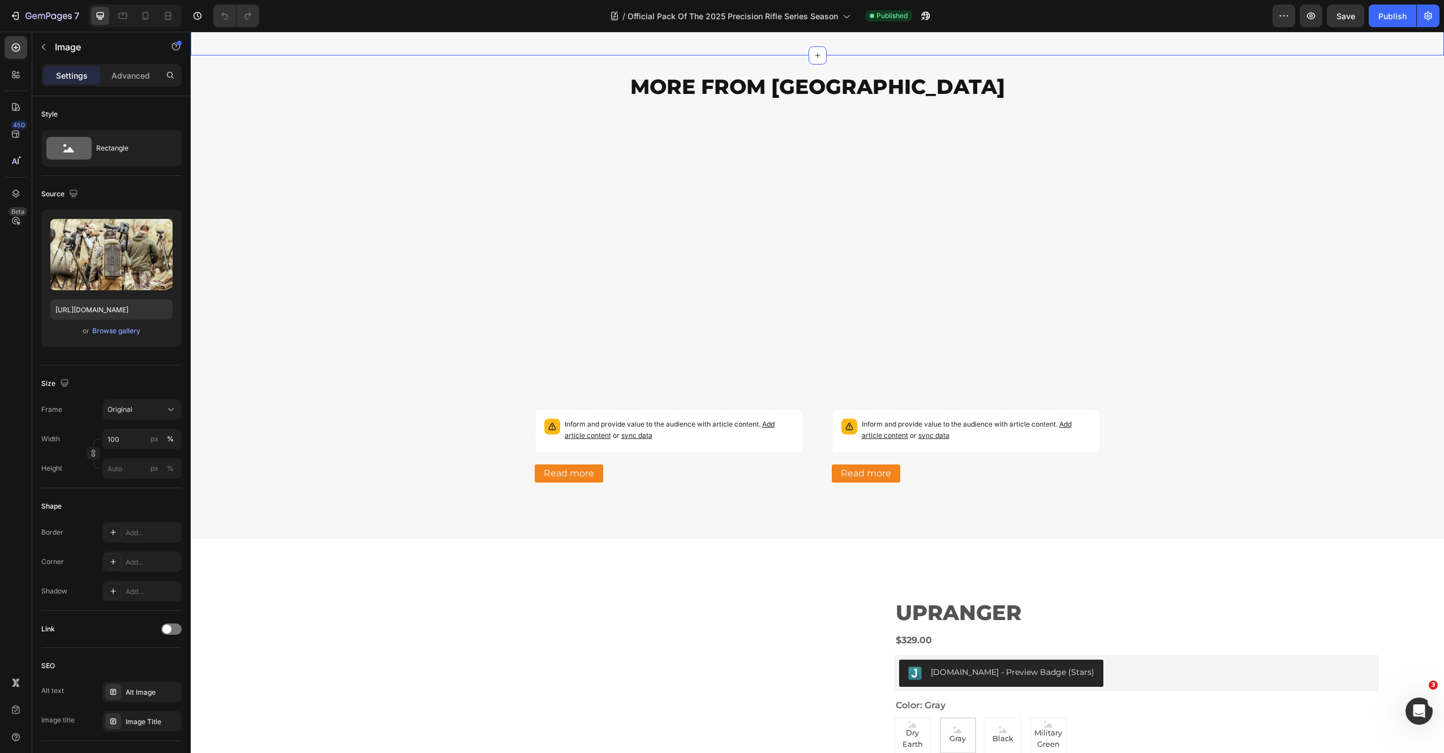
scroll to position [2347, 0]
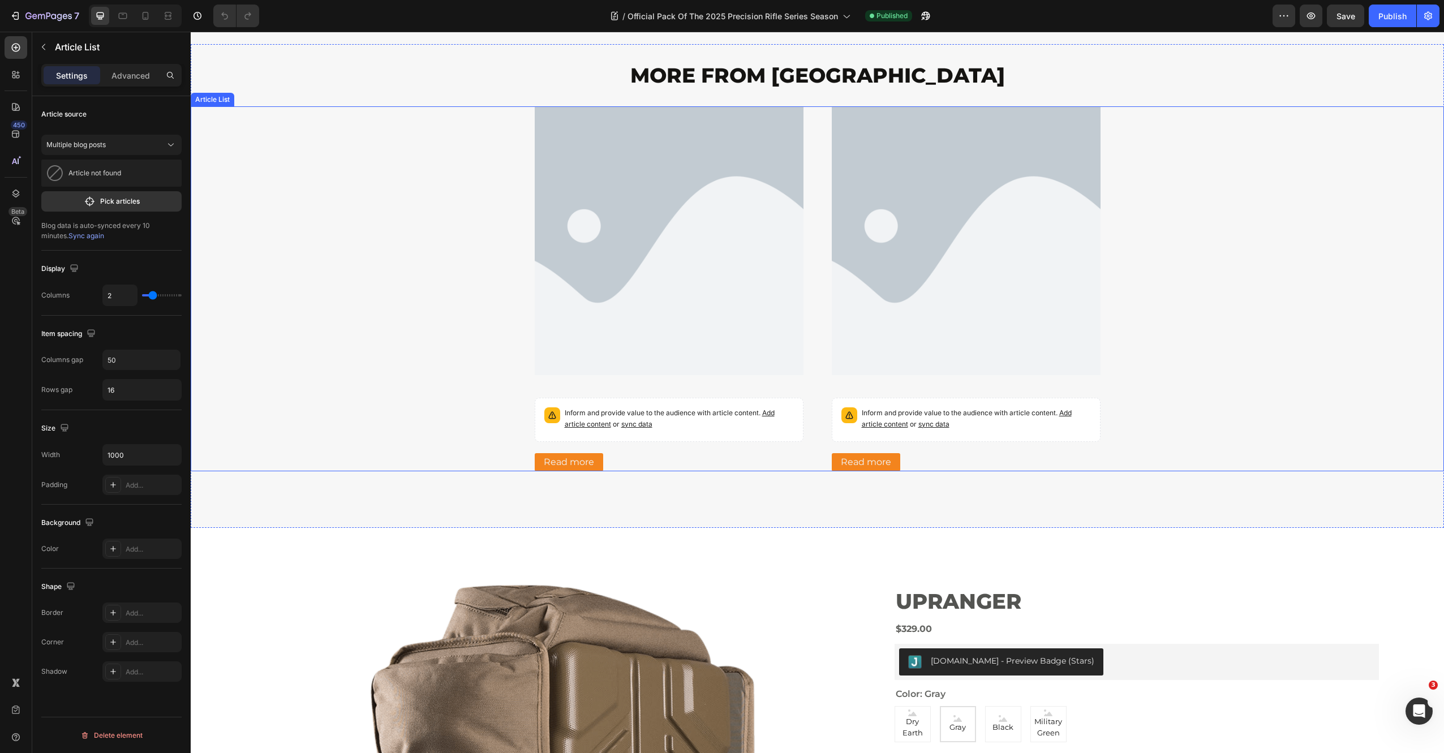
click at [658, 450] on div "Article Image Article Title Inform and provide value to the audience with artic…" at bounding box center [669, 288] width 269 height 365
click at [393, 312] on div "Article Image Article Title Inform and provide value to the audience with artic…" at bounding box center [817, 288] width 1253 height 365
click at [113, 204] on p "Pick articles" at bounding box center [120, 201] width 40 height 10
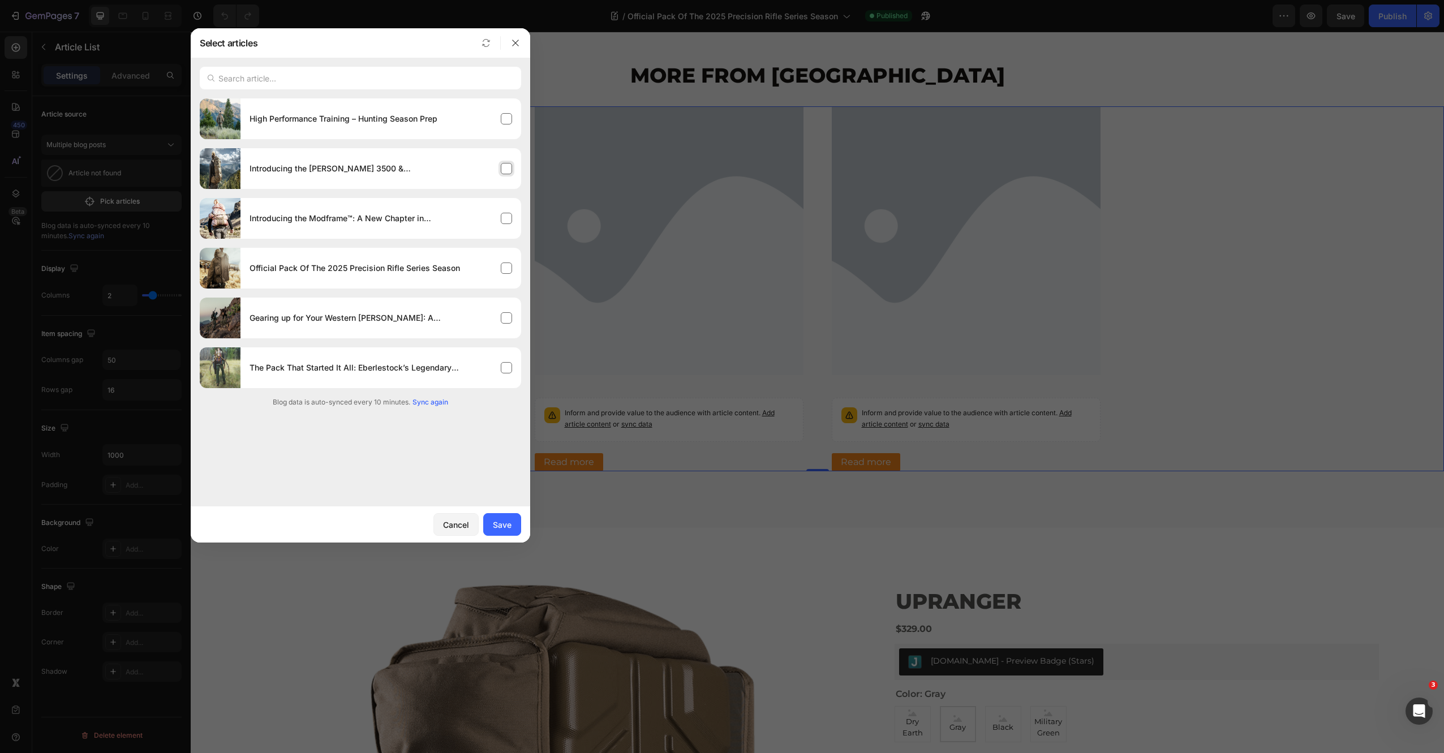
click at [484, 178] on div "Introducing the [PERSON_NAME] 3500 & [PERSON_NAME] 7000" at bounding box center [380, 169] width 281 height 32
click at [472, 112] on div "High Performance Training – Hunting Season Prep" at bounding box center [380, 119] width 281 height 32
click at [503, 526] on div "Save" at bounding box center [502, 525] width 19 height 12
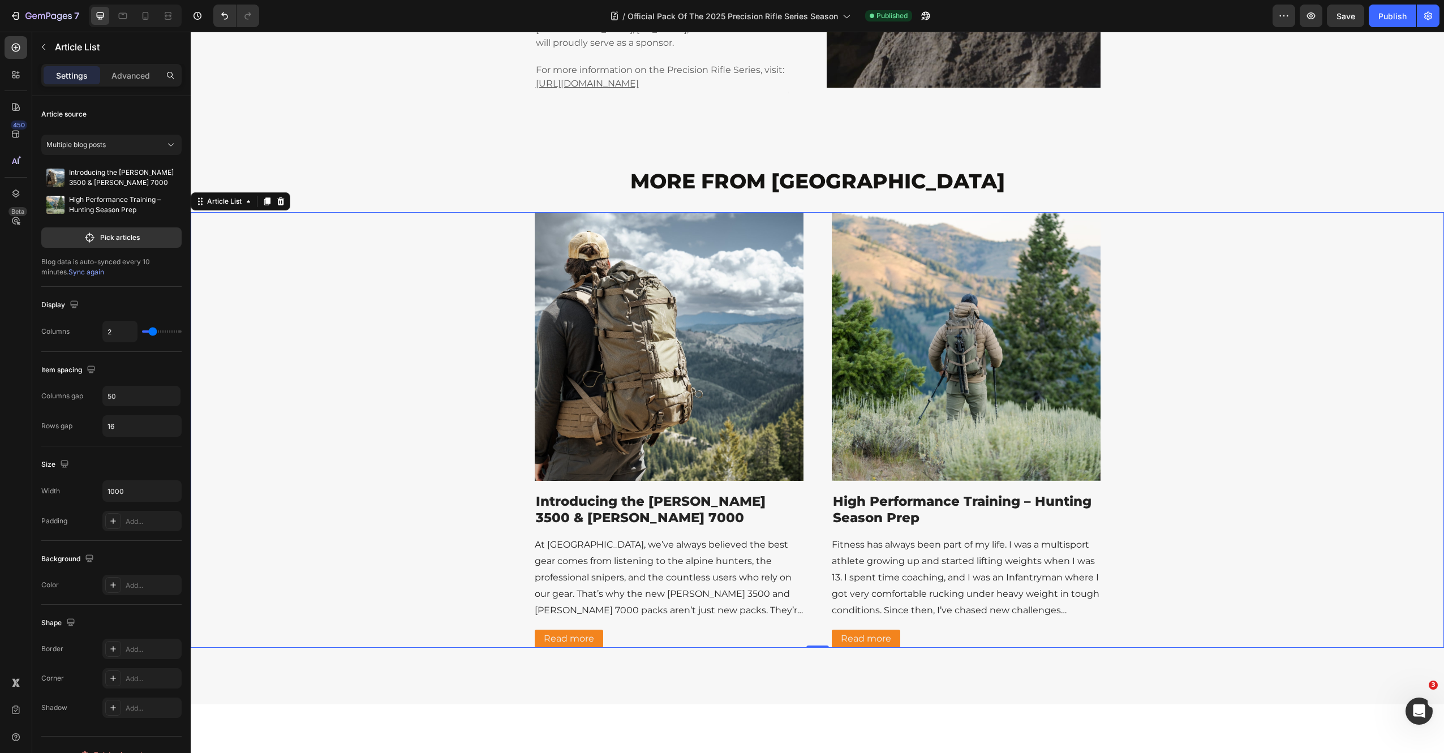
scroll to position [2240, 0]
click at [1342, 20] on span "Save" at bounding box center [1345, 16] width 19 height 10
click at [1386, 16] on div "Publish" at bounding box center [1392, 16] width 28 height 12
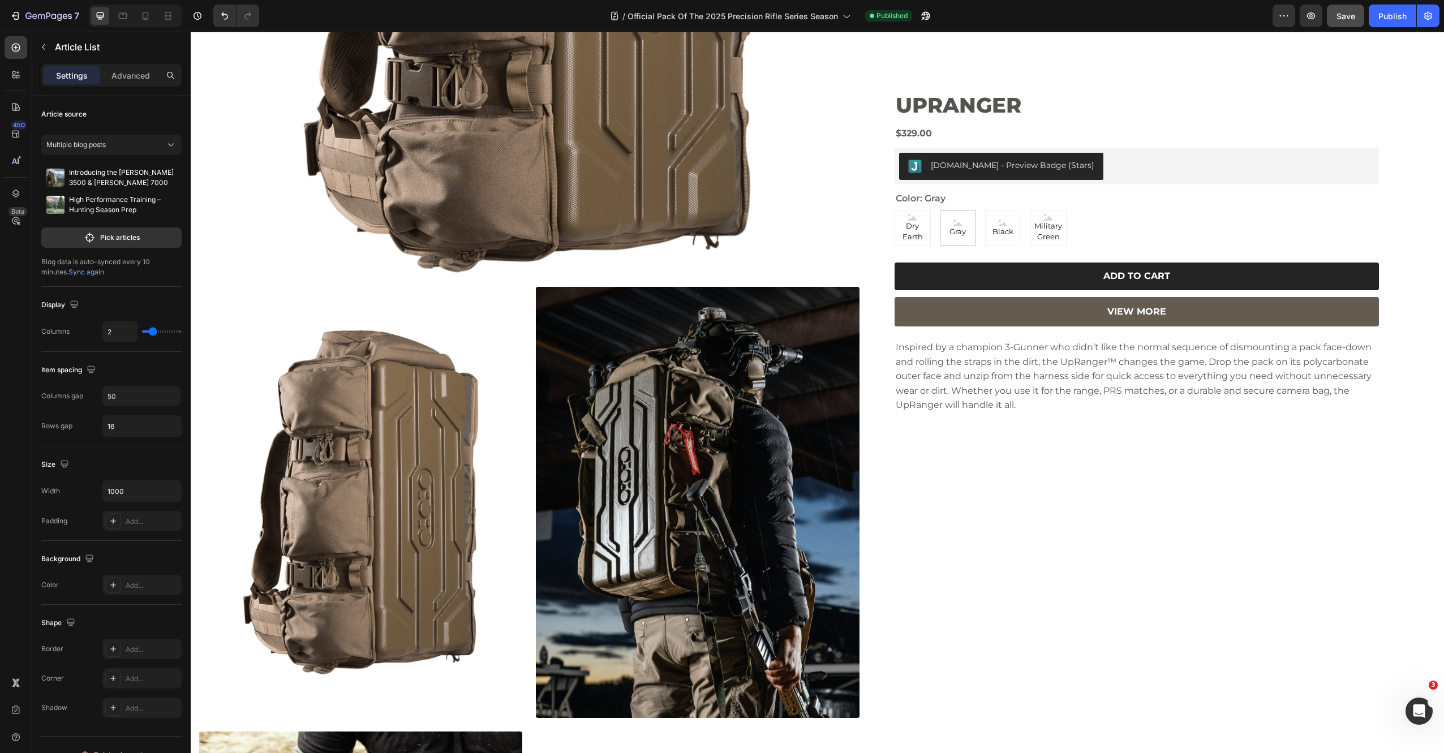
scroll to position [3409, 0]
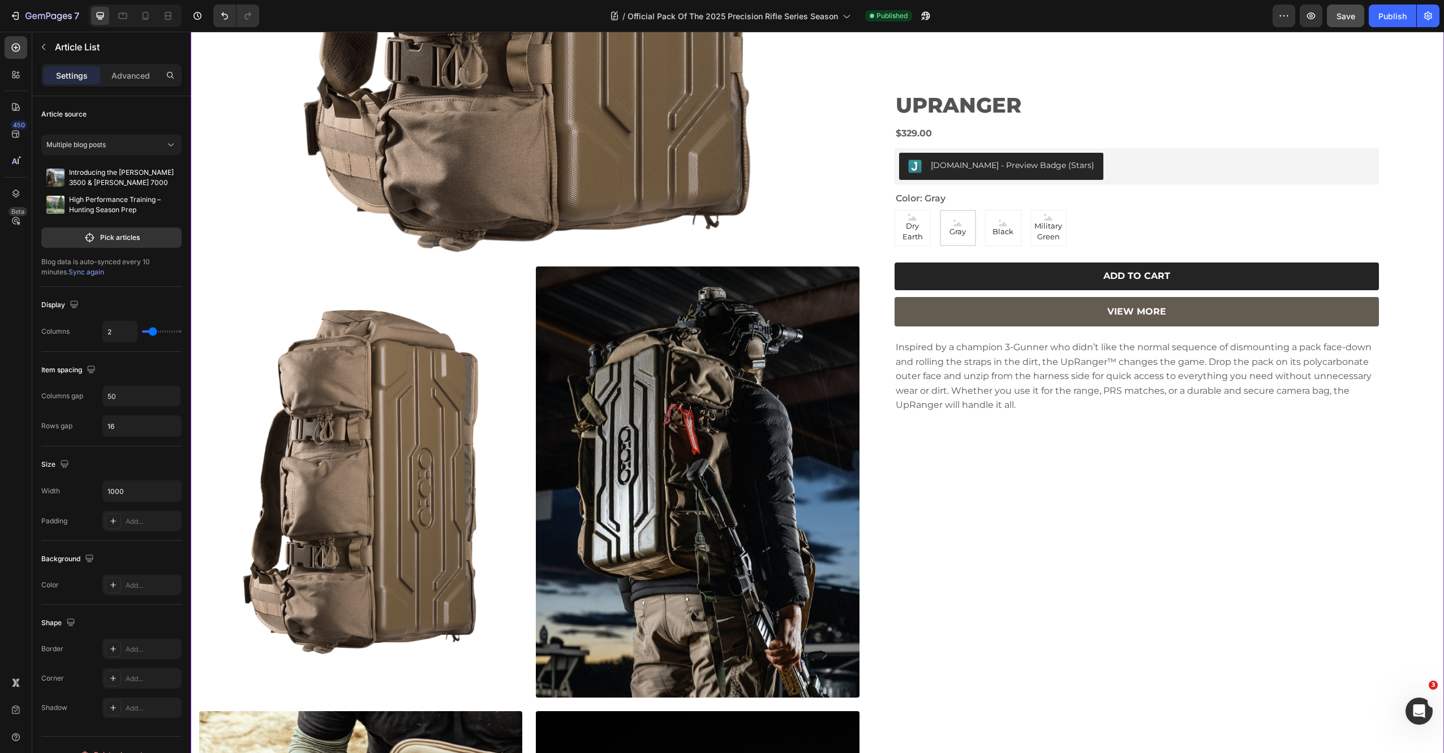
click at [346, 368] on div at bounding box center [360, 481] width 323 height 431
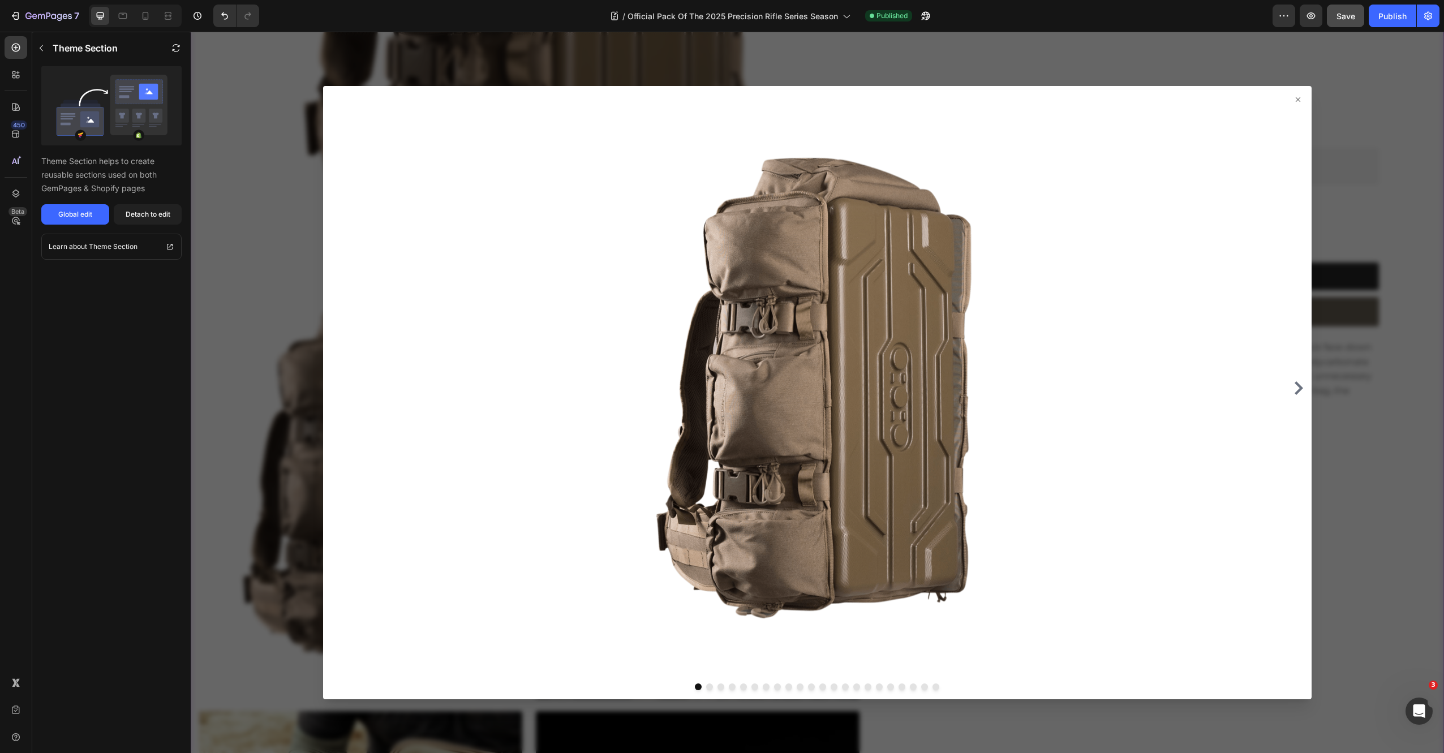
click at [1293, 101] on icon at bounding box center [1297, 99] width 9 height 9
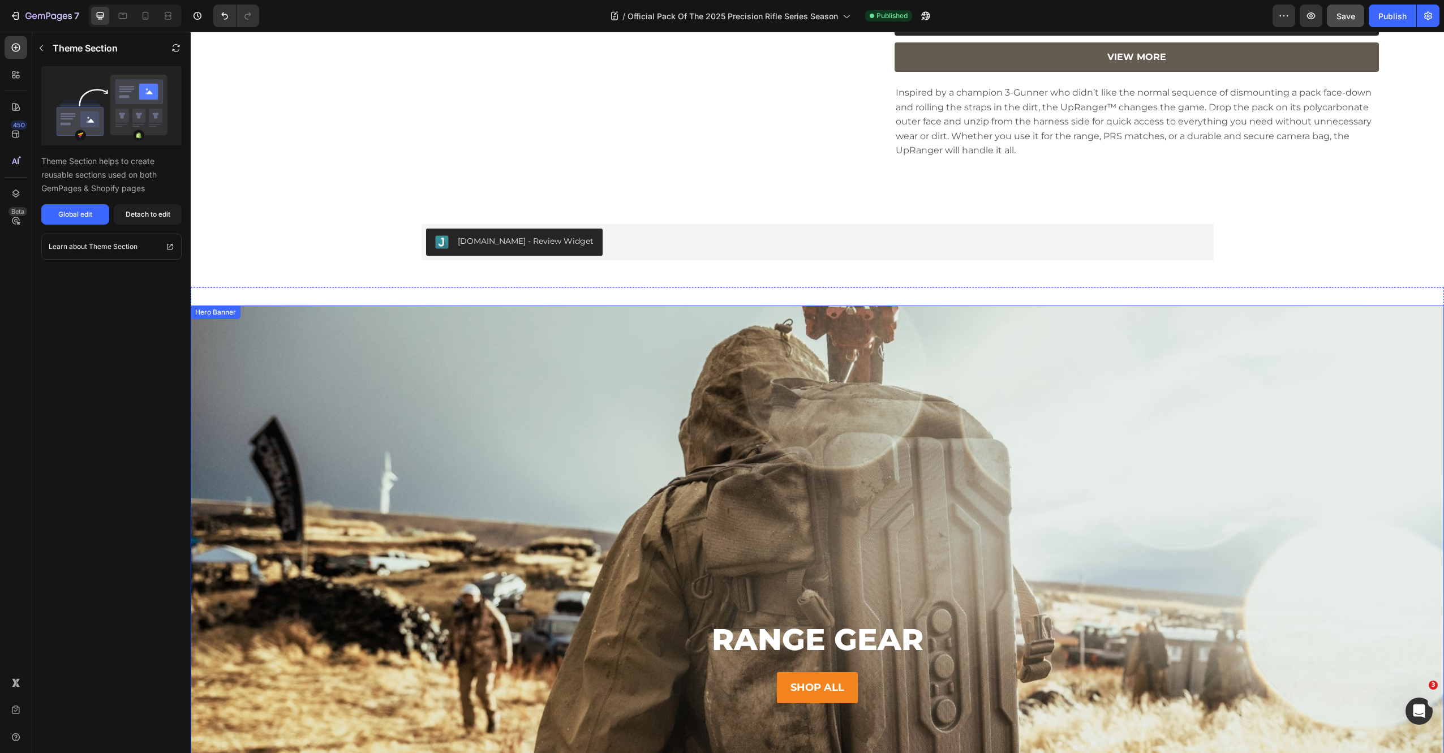
scroll to position [8379, 0]
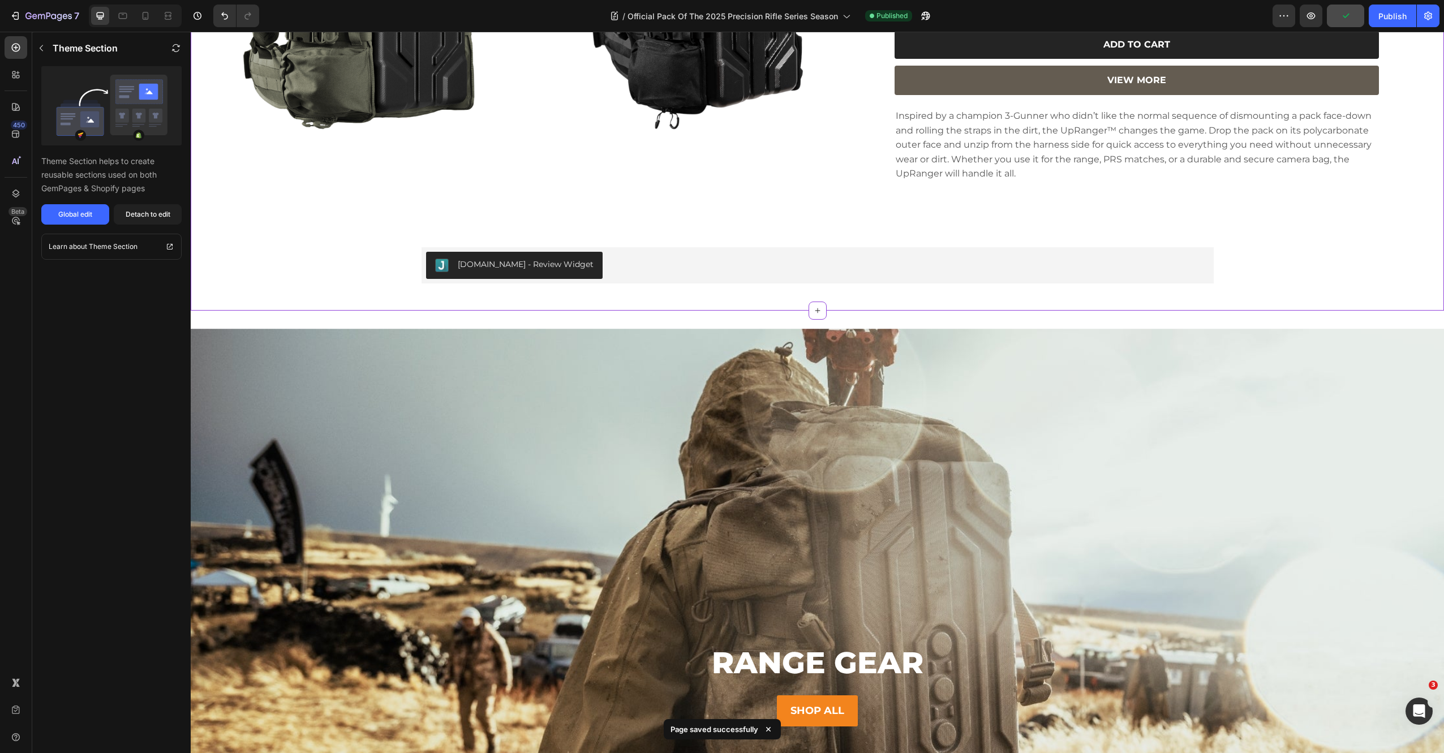
click at [513, 252] on button "[DOMAIN_NAME] - Review Widget" at bounding box center [514, 265] width 176 height 27
click at [484, 259] on div "[DOMAIN_NAME] - Review Widget" at bounding box center [526, 265] width 136 height 12
click at [39, 44] on icon "button" at bounding box center [41, 48] width 9 height 9
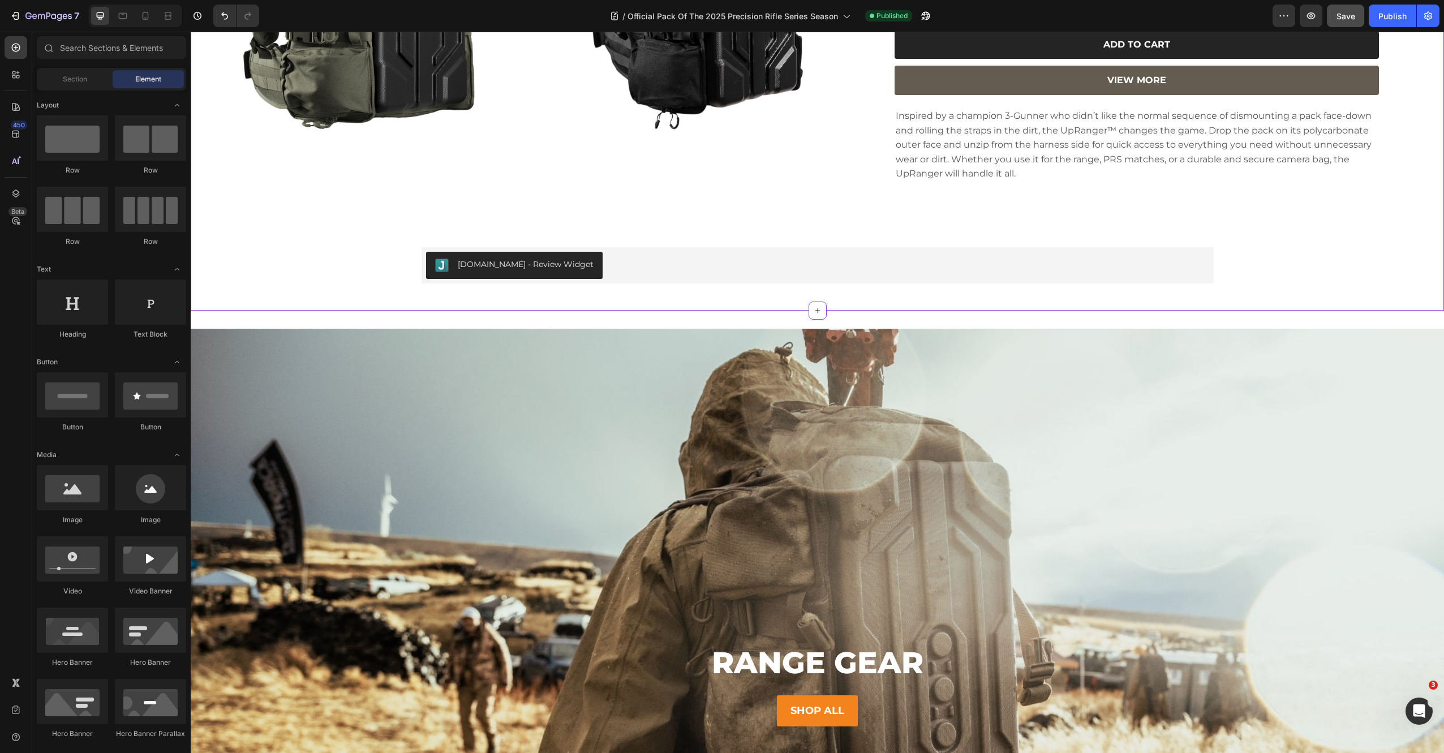
click at [501, 259] on div "[DOMAIN_NAME] - Review Widget" at bounding box center [526, 265] width 136 height 12
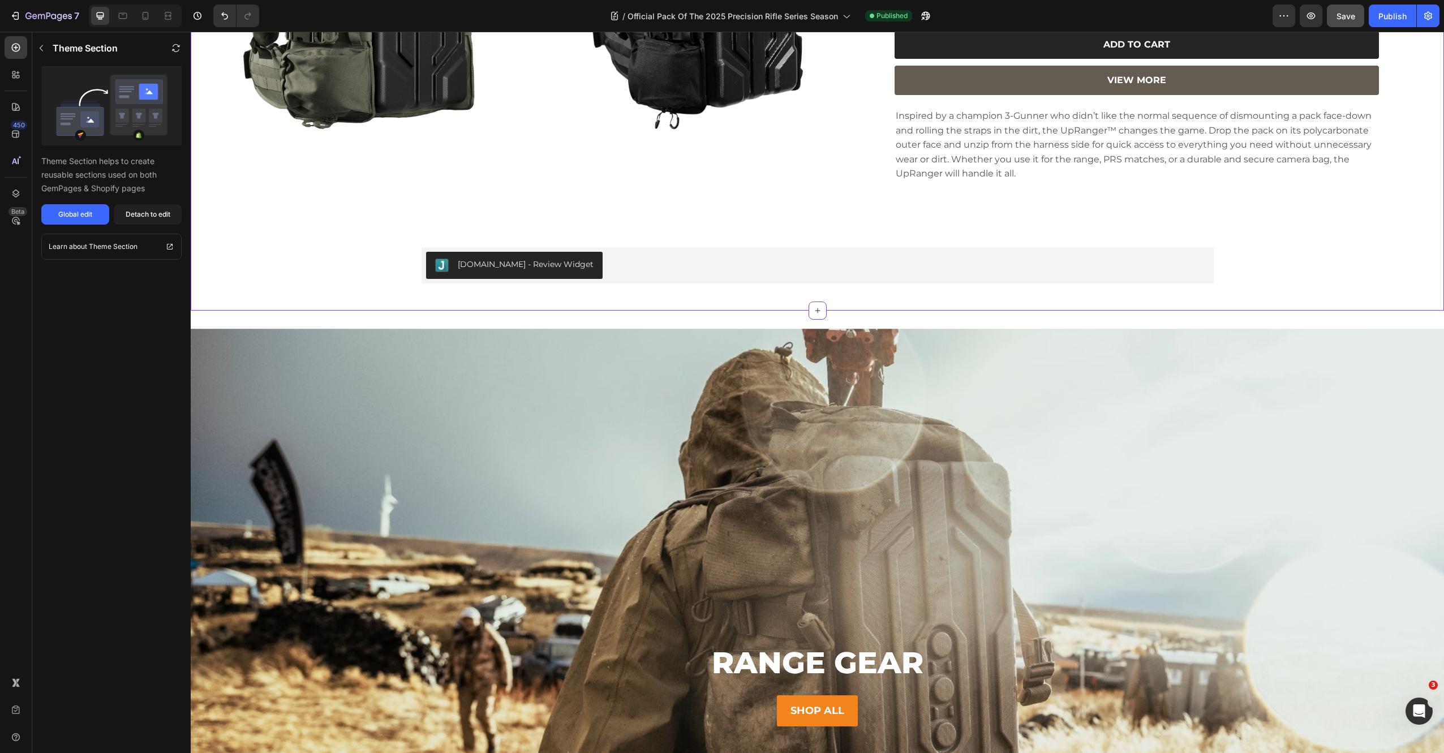
click at [657, 252] on div "[DOMAIN_NAME] - Review Widget" at bounding box center [817, 265] width 783 height 27
click at [514, 259] on div "[DOMAIN_NAME] - Review Widget" at bounding box center [526, 265] width 136 height 12
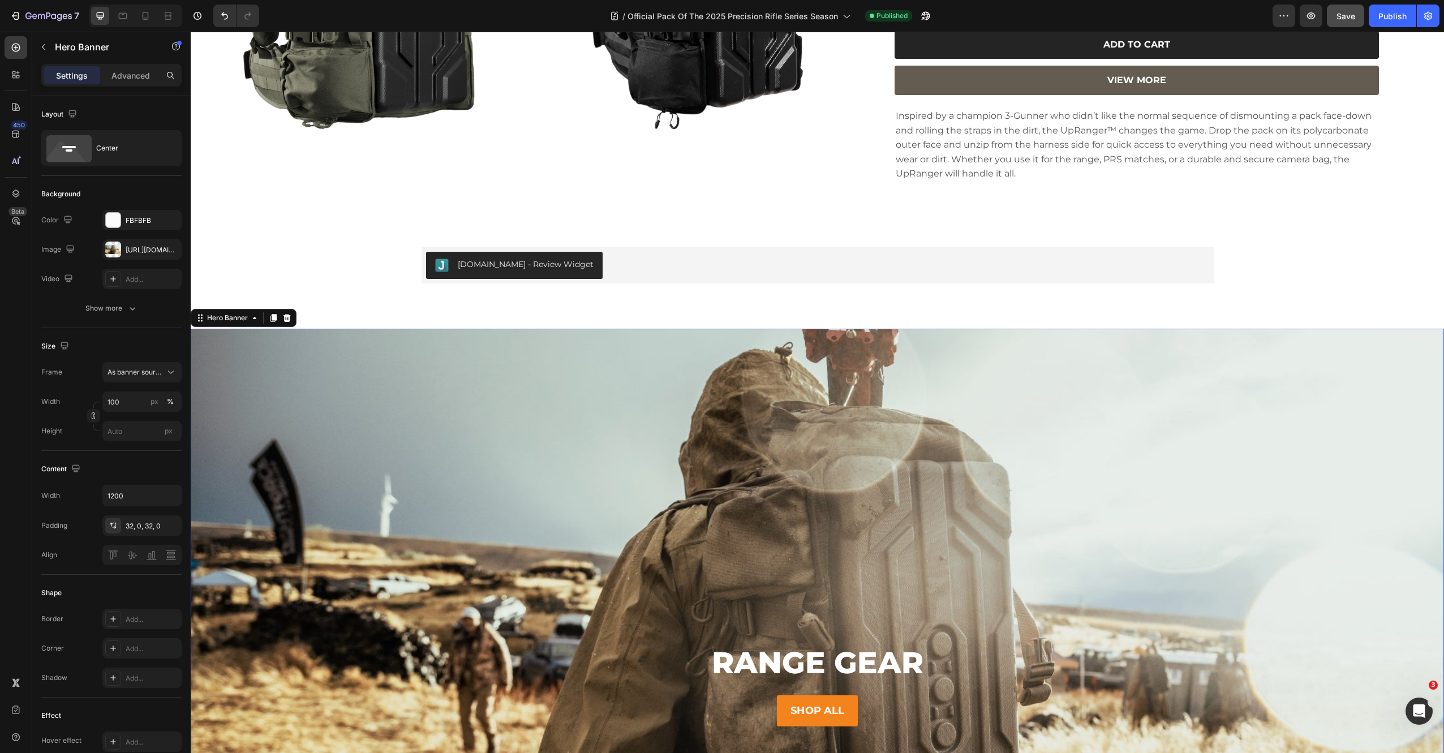
click at [389, 377] on div "Background Image" at bounding box center [817, 681] width 1253 height 705
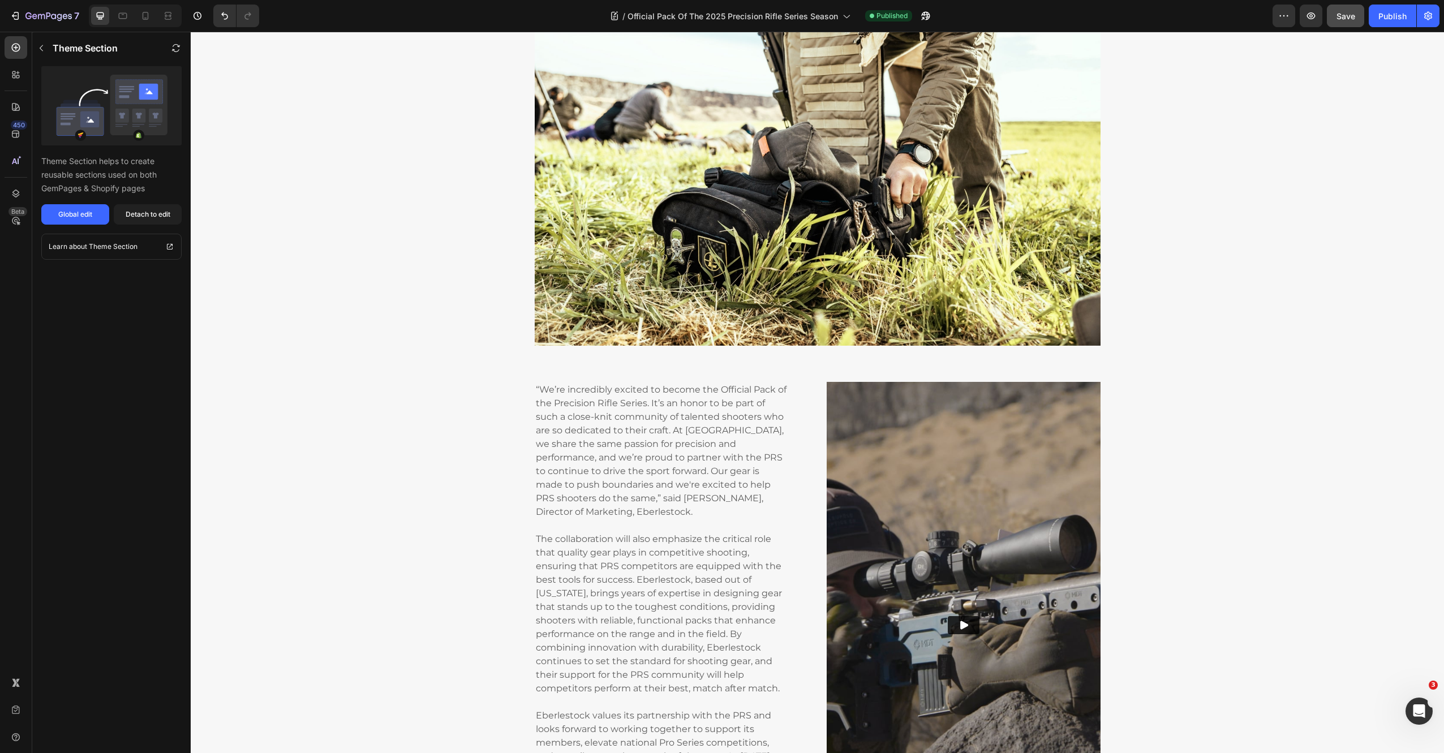
scroll to position [0, 0]
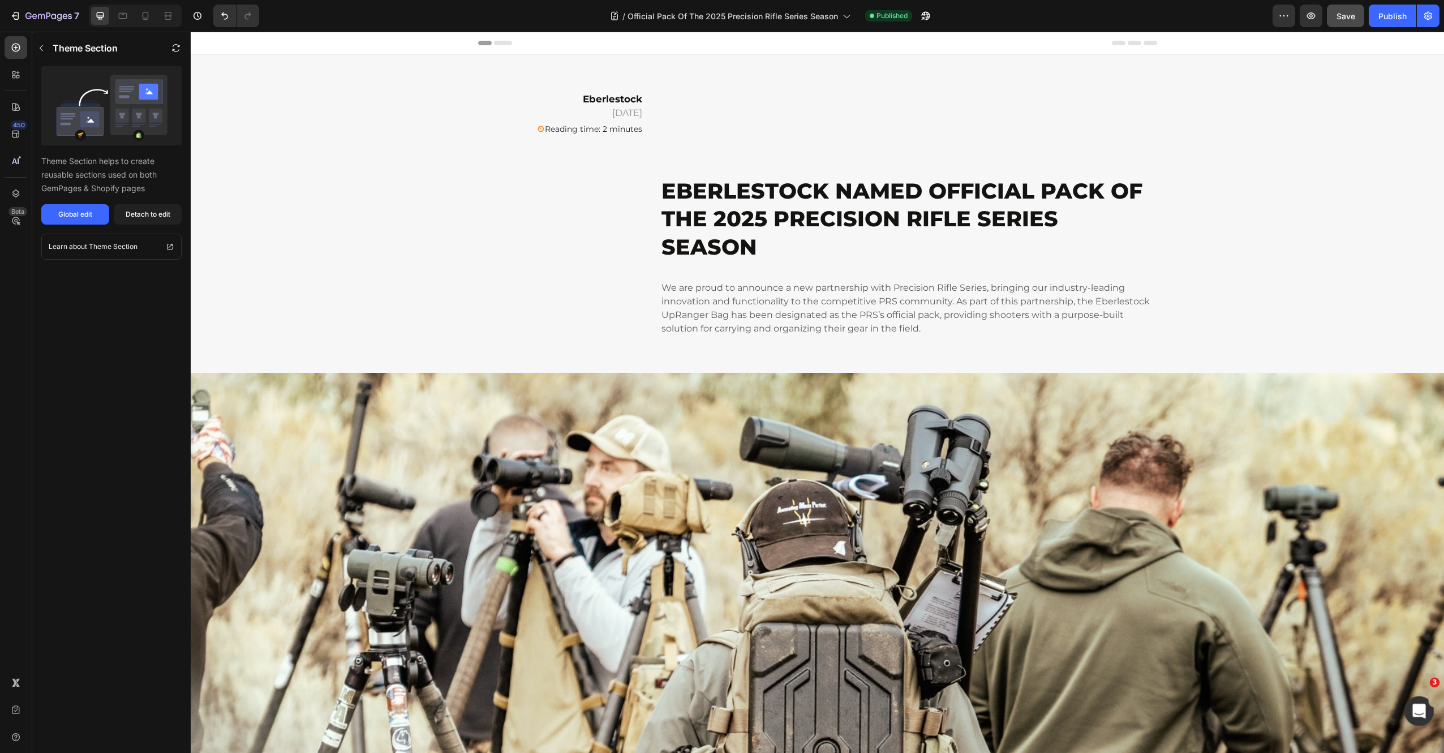
click at [1421, 712] on icon "Open Intercom Messenger" at bounding box center [1417, 709] width 19 height 19
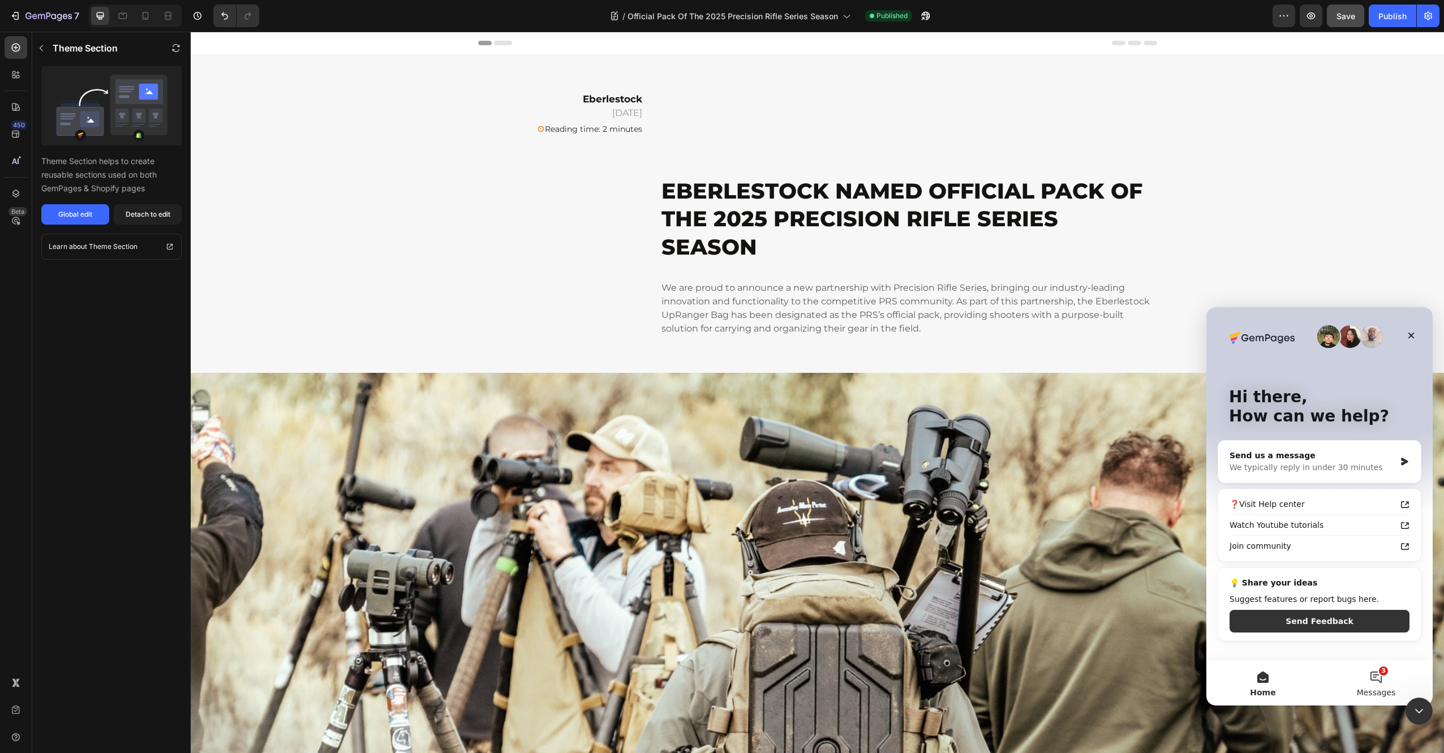
click at [1374, 676] on button "3 Messages" at bounding box center [1375, 682] width 113 height 45
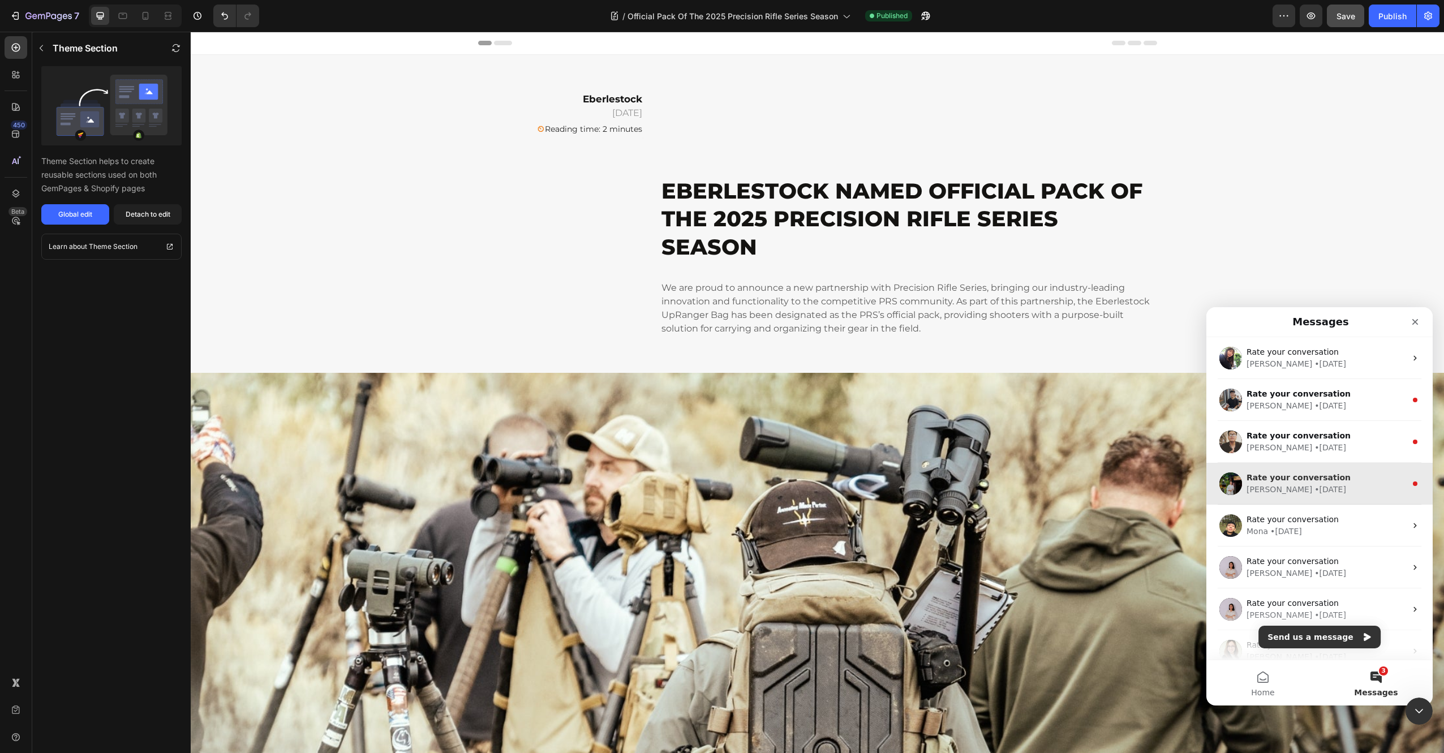
click at [1394, 484] on div "[PERSON_NAME] • [DATE]" at bounding box center [1326, 490] width 160 height 12
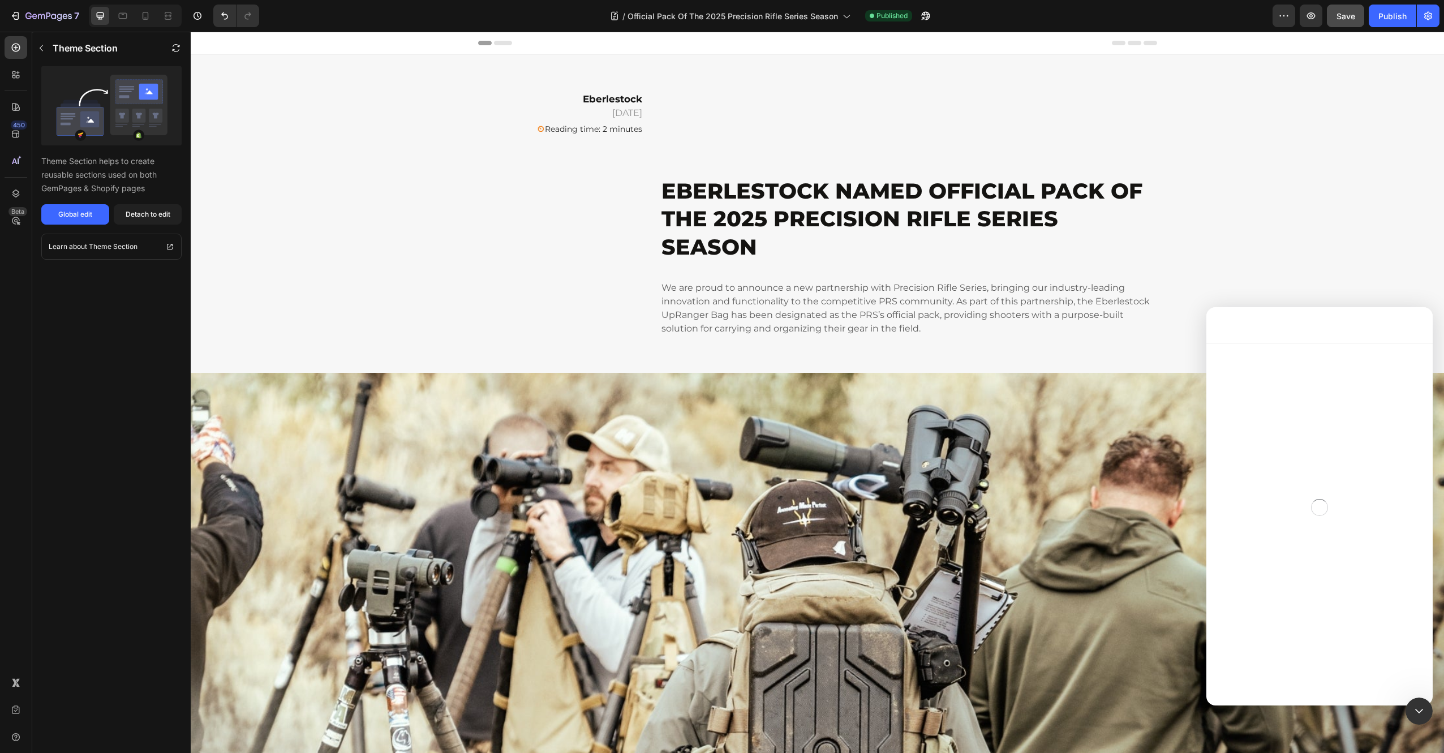
scroll to position [126, 0]
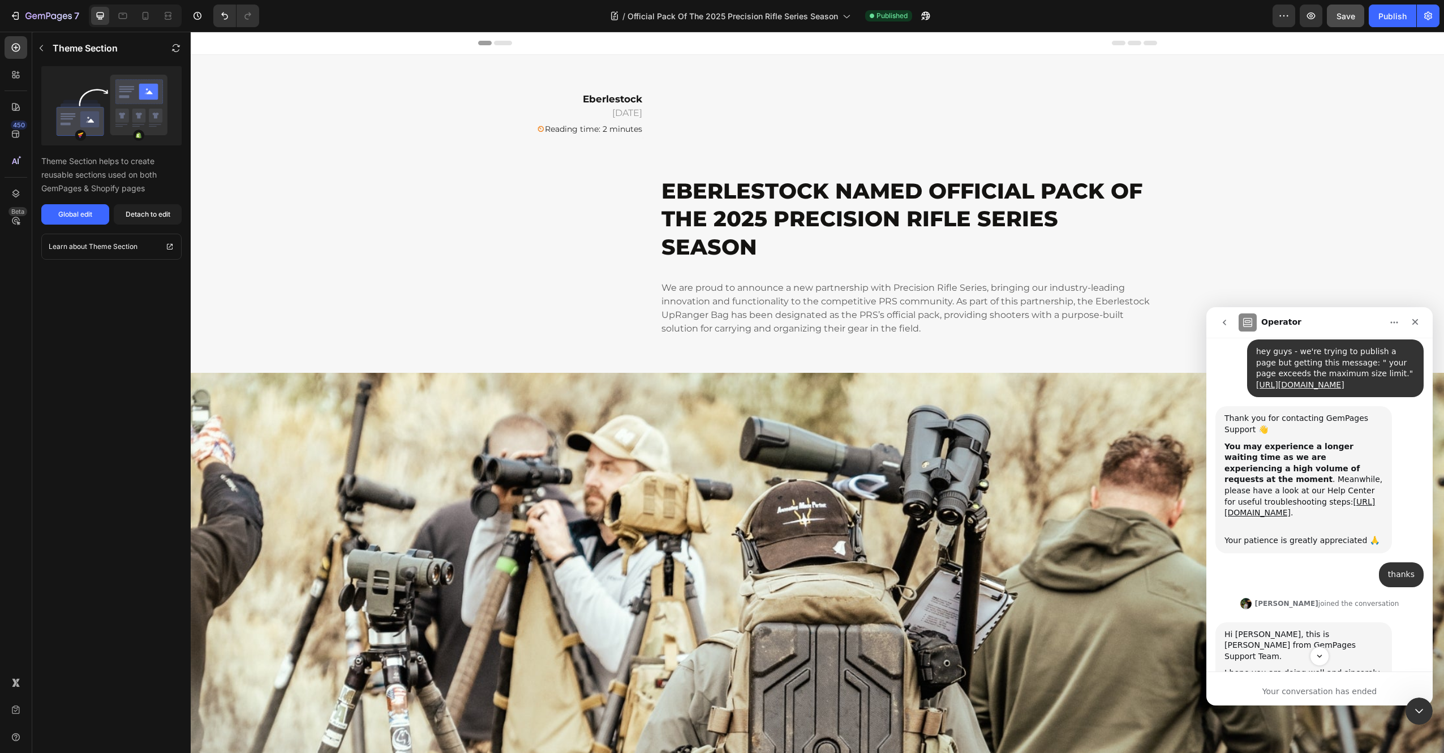
click at [1226, 325] on icon "go back" at bounding box center [1224, 322] width 9 height 9
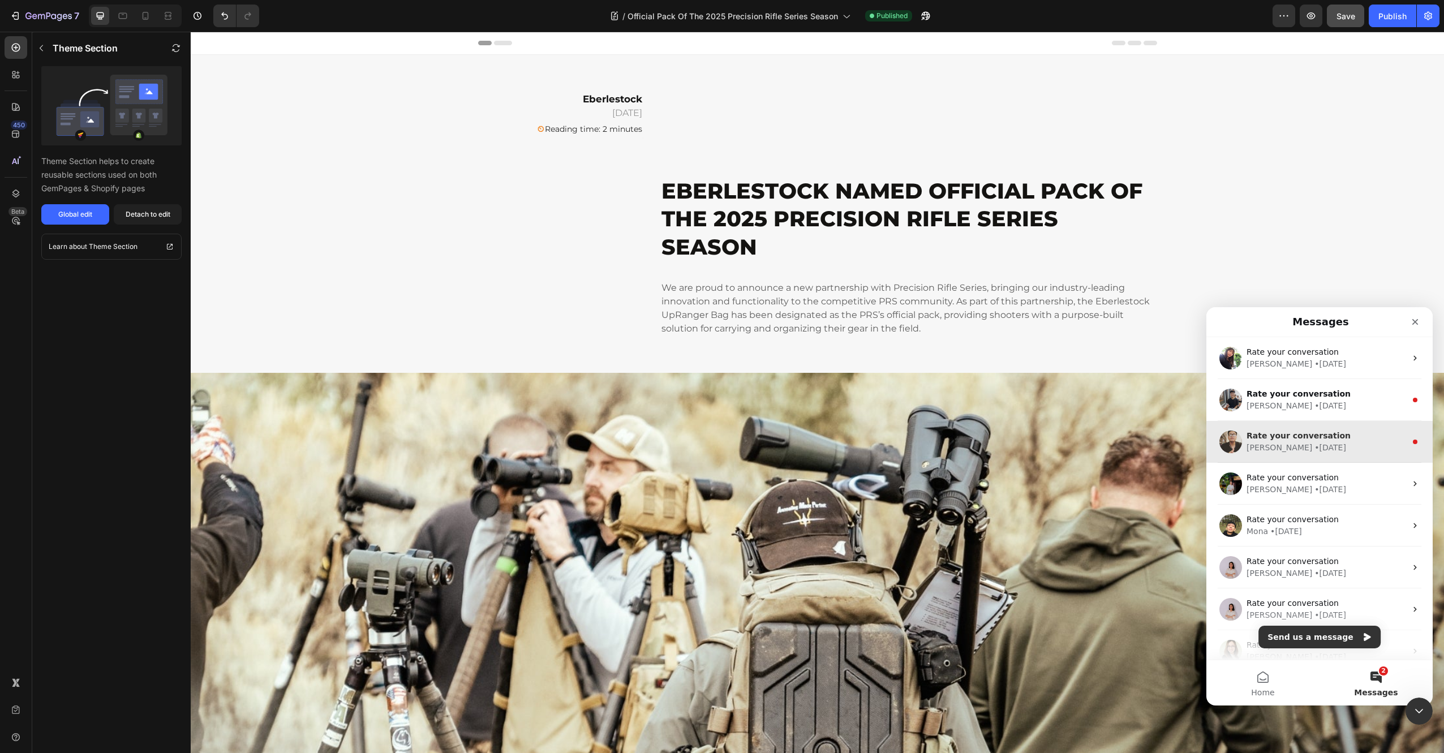
click at [1382, 440] on div "Rate your conversation" at bounding box center [1326, 436] width 160 height 12
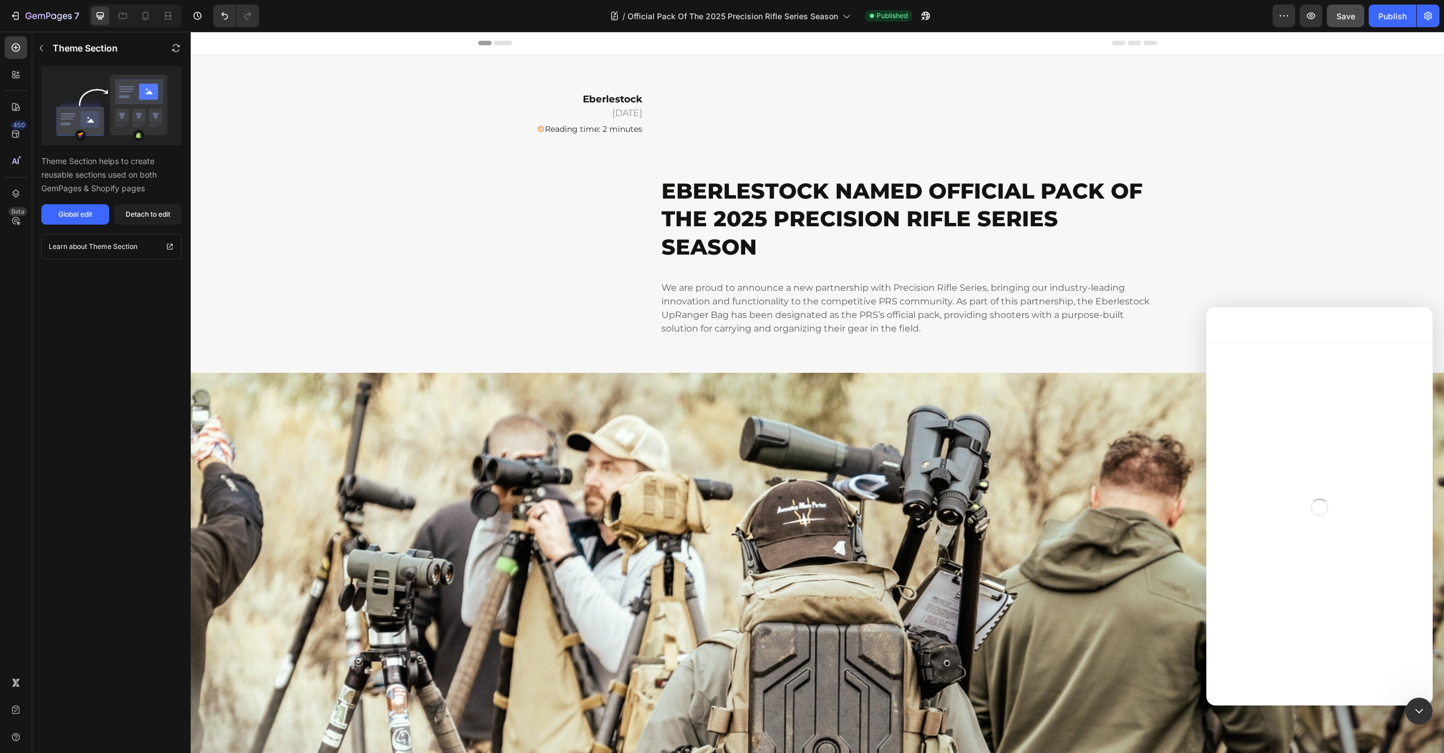
scroll to position [126, 0]
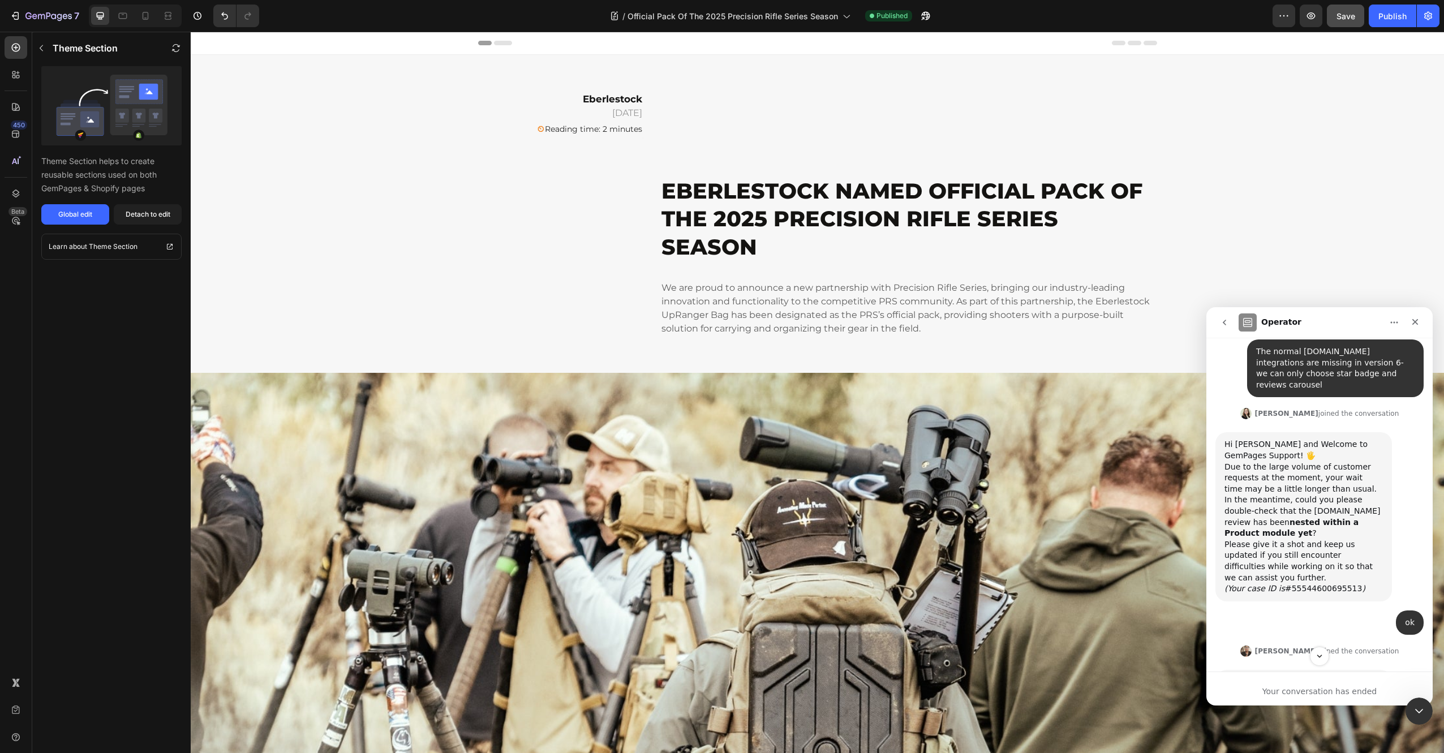
click at [1228, 325] on icon "go back" at bounding box center [1224, 322] width 9 height 9
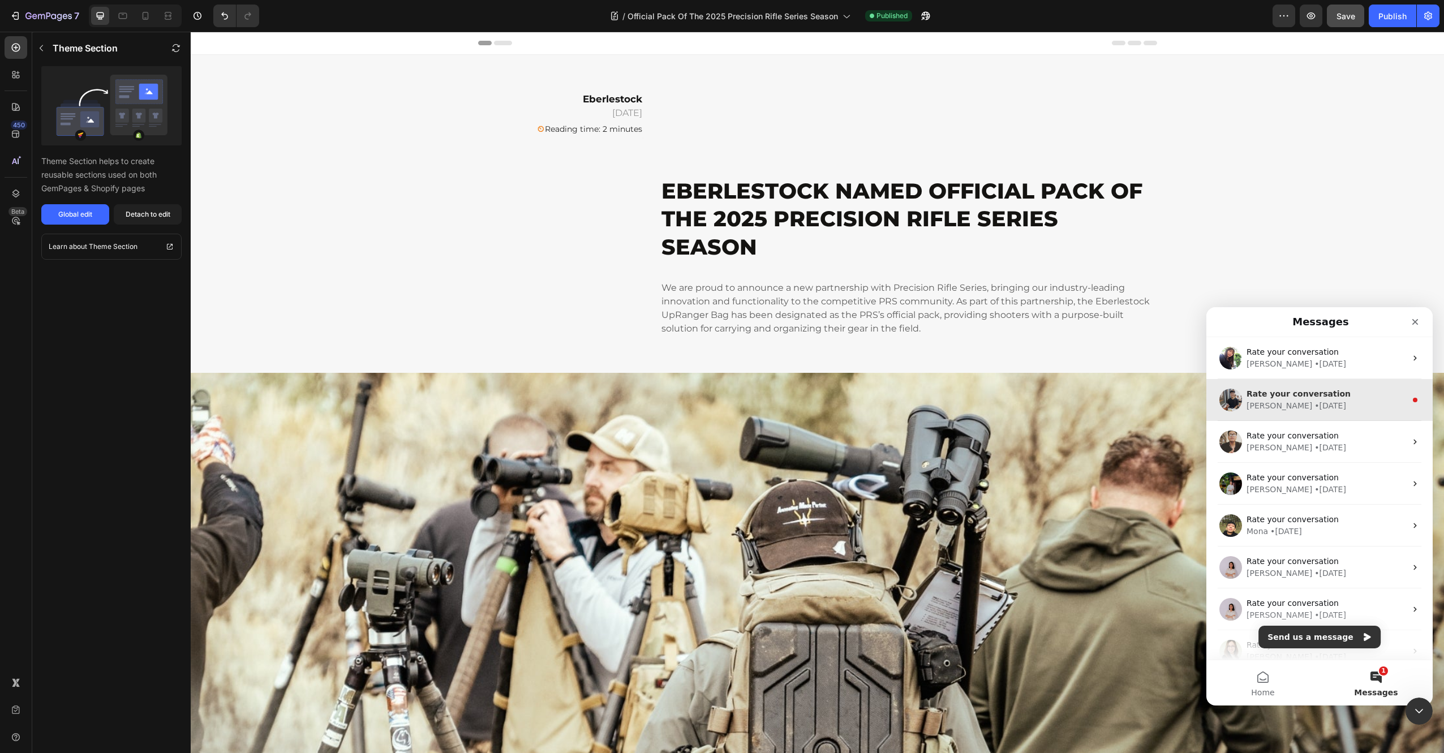
click at [1350, 406] on div "[PERSON_NAME] • [DATE]" at bounding box center [1326, 406] width 160 height 12
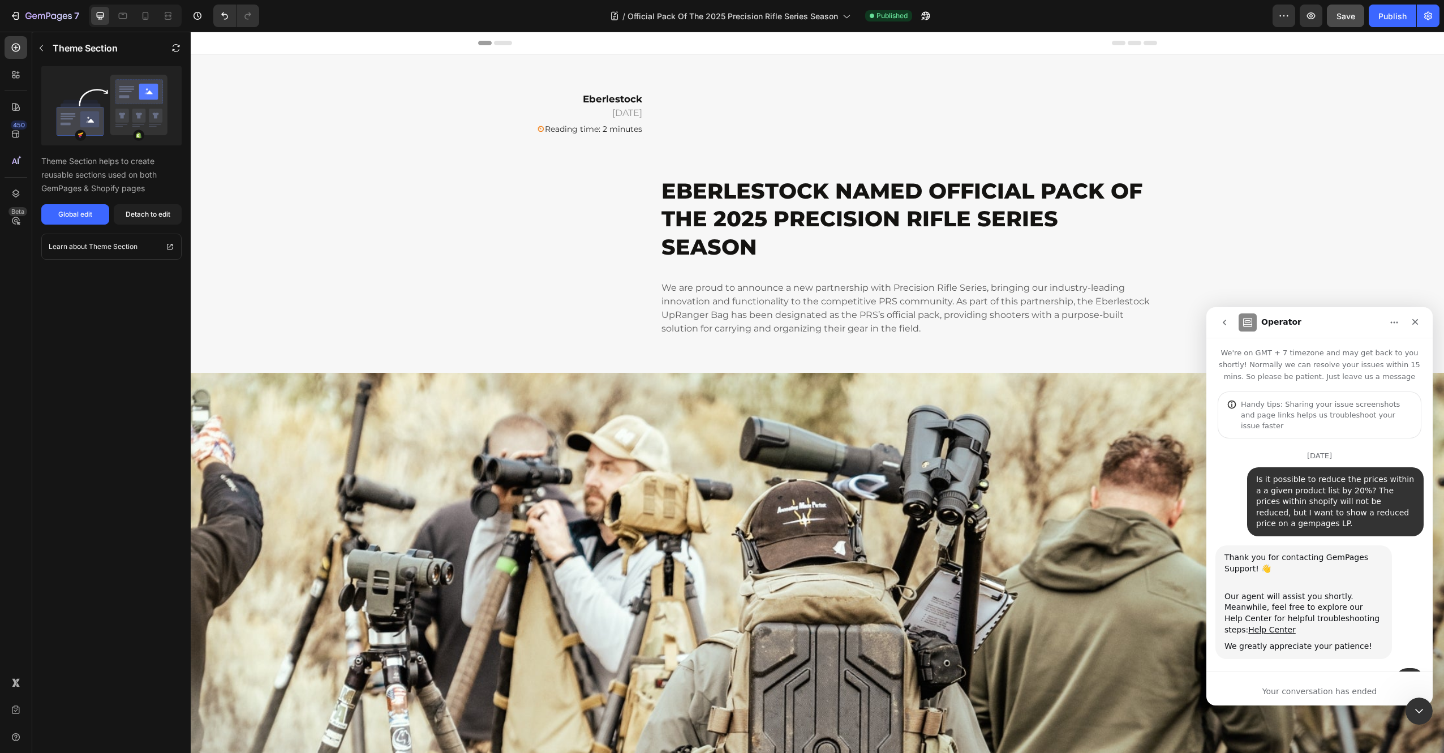
scroll to position [126, 0]
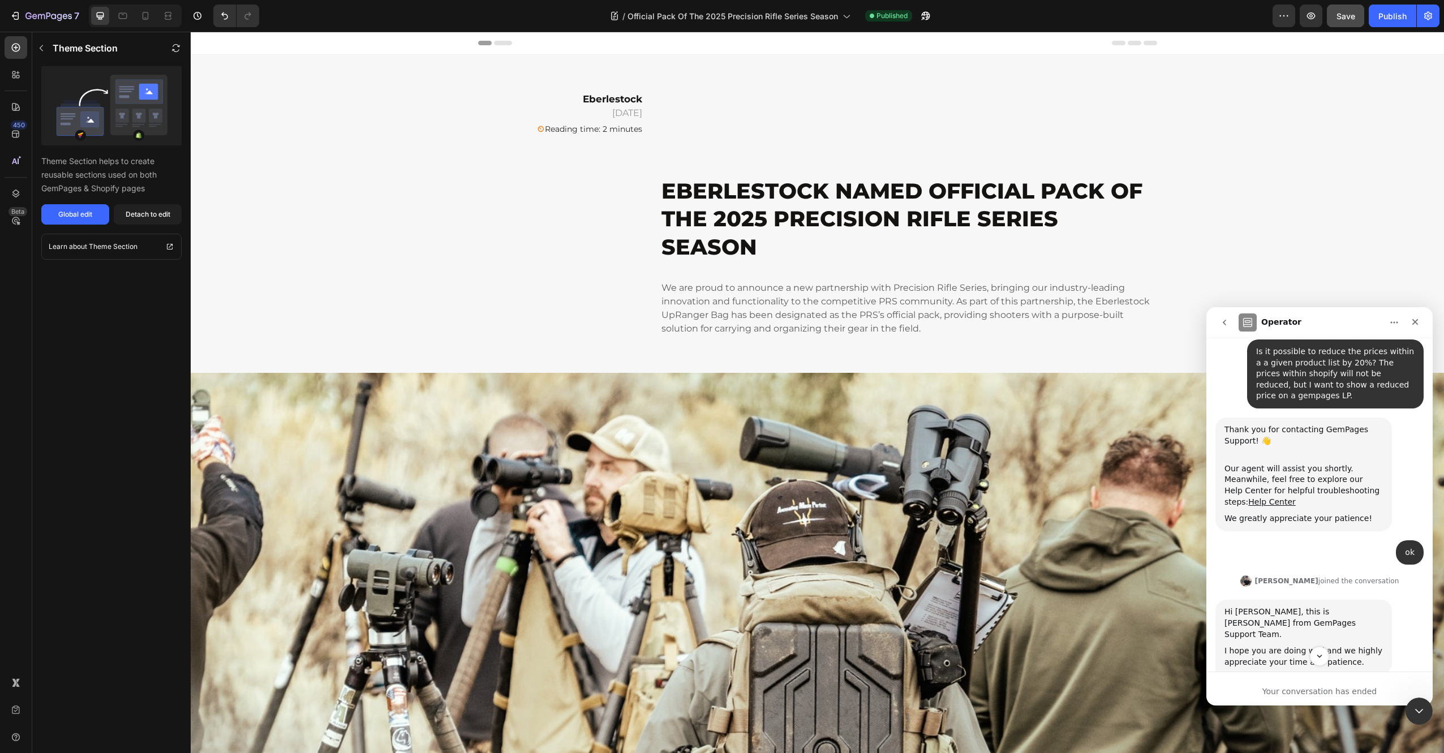
click at [1226, 324] on icon "go back" at bounding box center [1224, 322] width 9 height 9
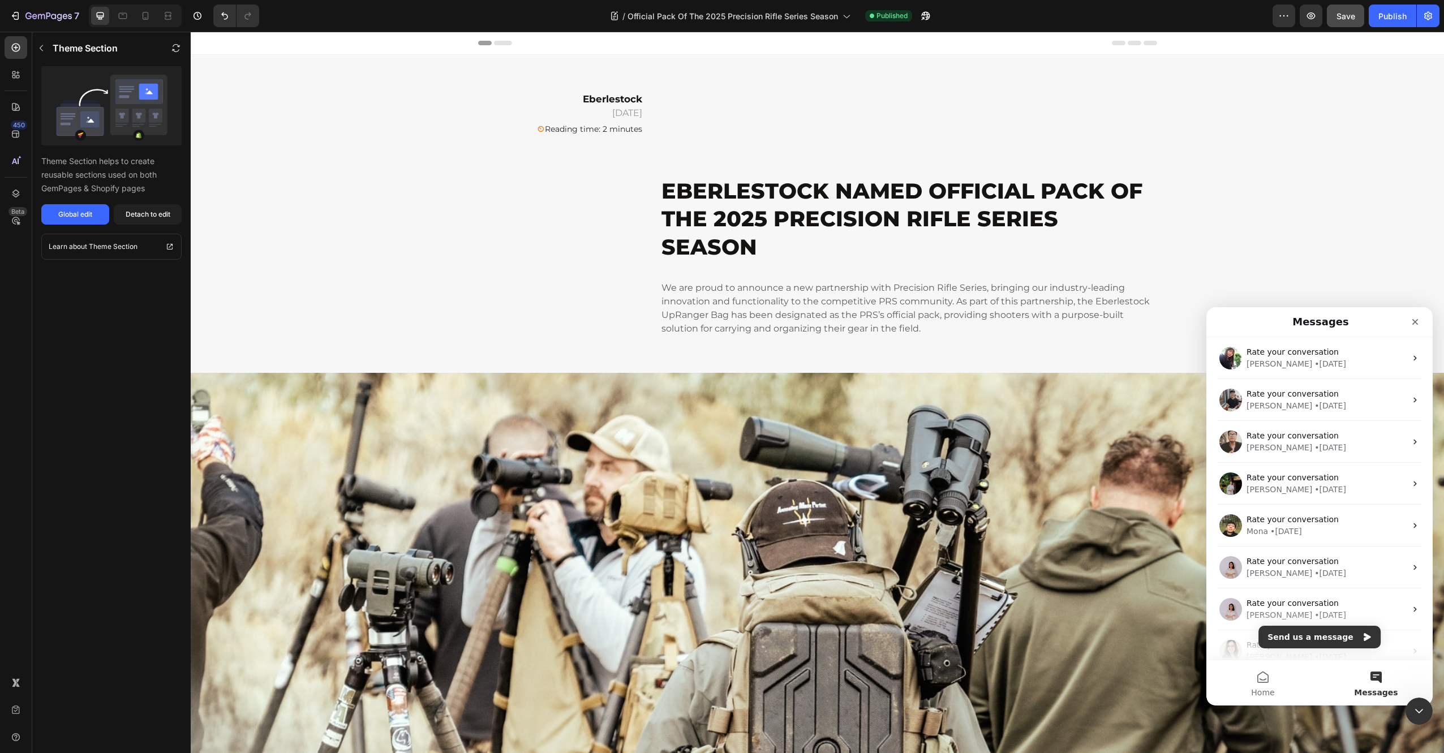
scroll to position [0, 0]
click at [1307, 638] on button "Send us a message" at bounding box center [1319, 637] width 122 height 23
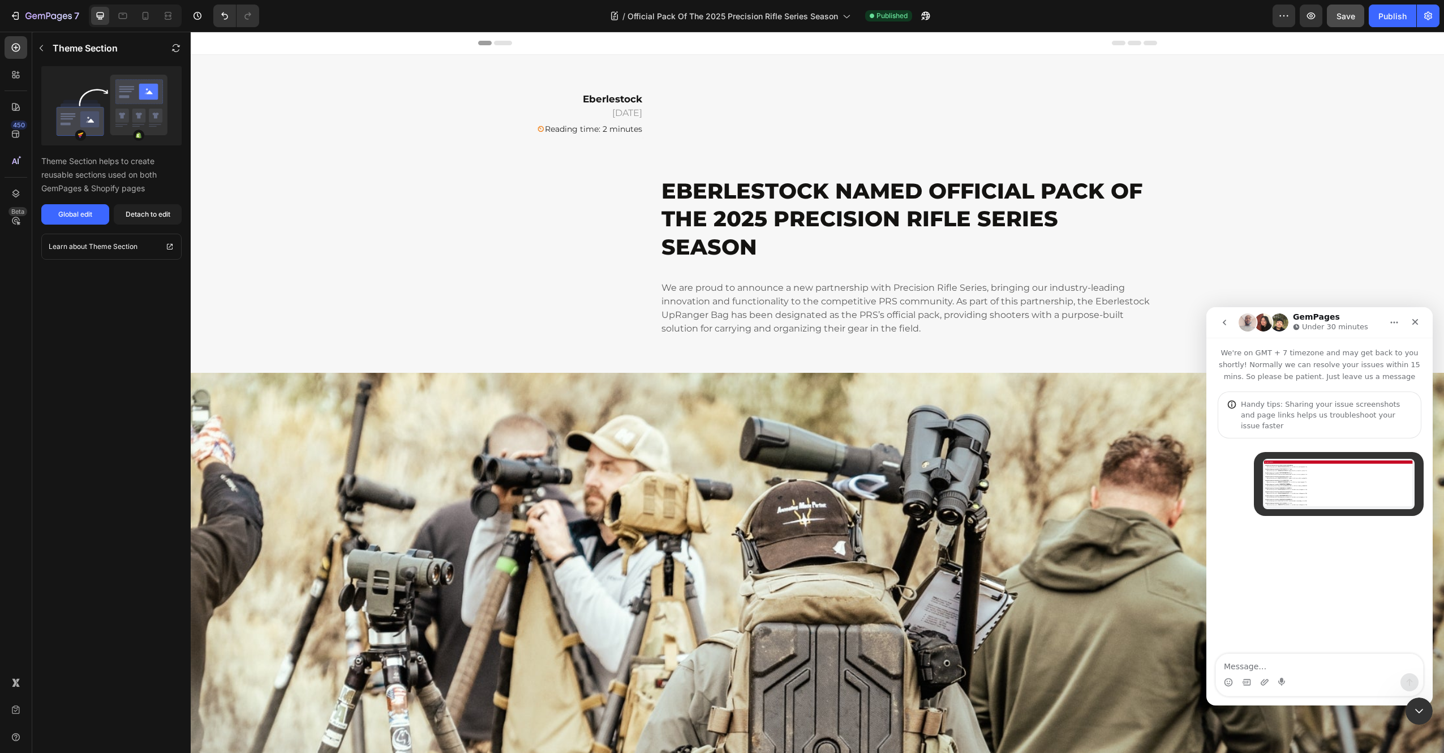
click at [1235, 666] on textarea "Message…" at bounding box center [1319, 663] width 207 height 19
type textarea "Hello guys"
click at [1246, 666] on textarea "Message…" at bounding box center [1319, 663] width 207 height 19
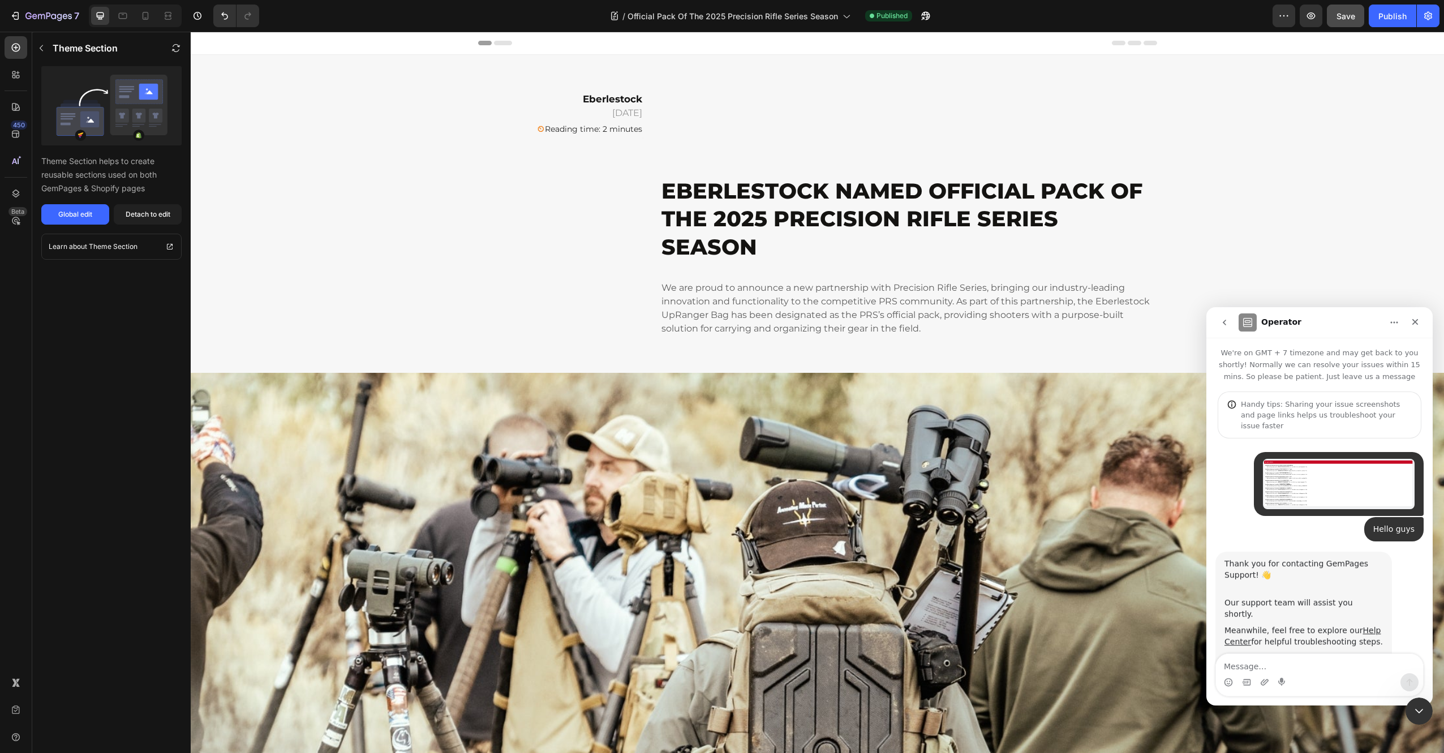
scroll to position [29, 0]
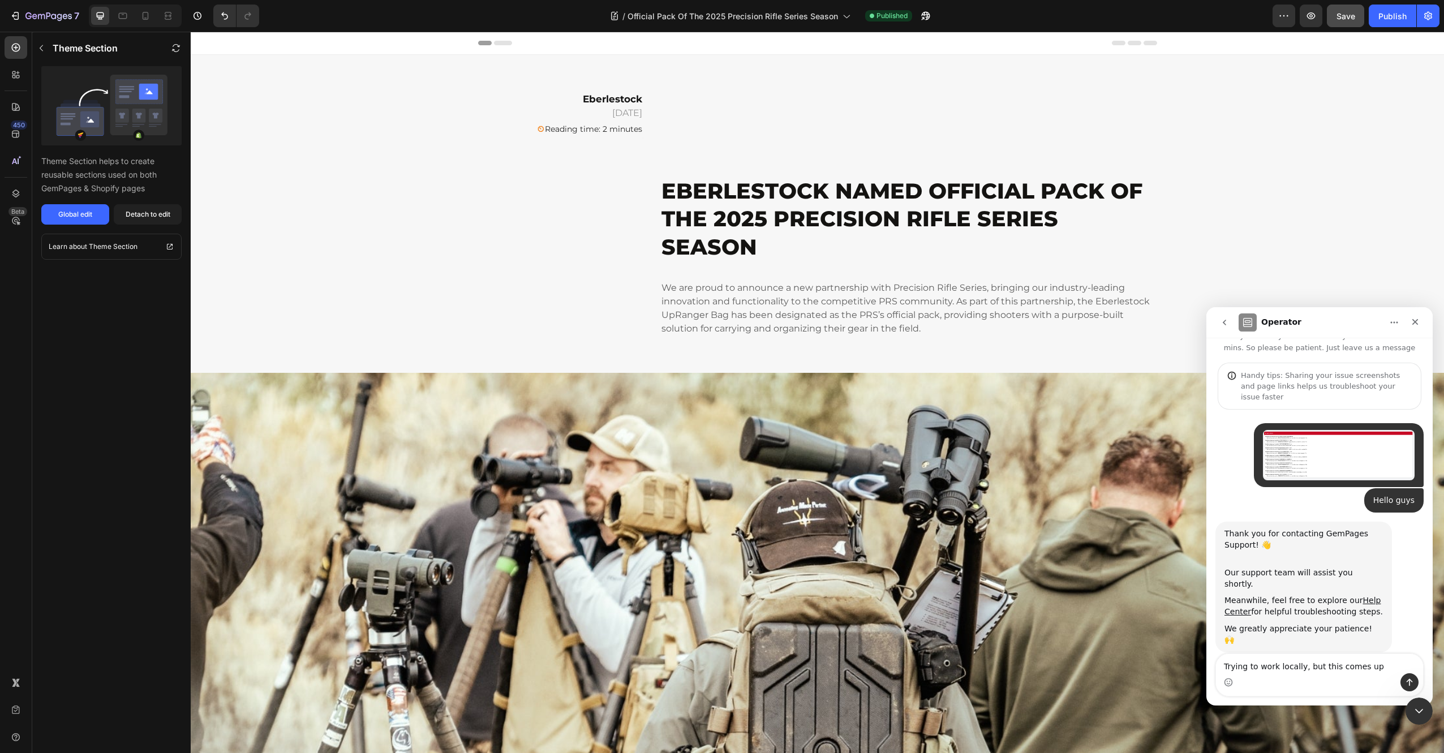
click at [1380, 662] on textarea "Trying to work locally, but this comes up" at bounding box center [1319, 663] width 207 height 19
type textarea "Trying to work locally, but this comes up."
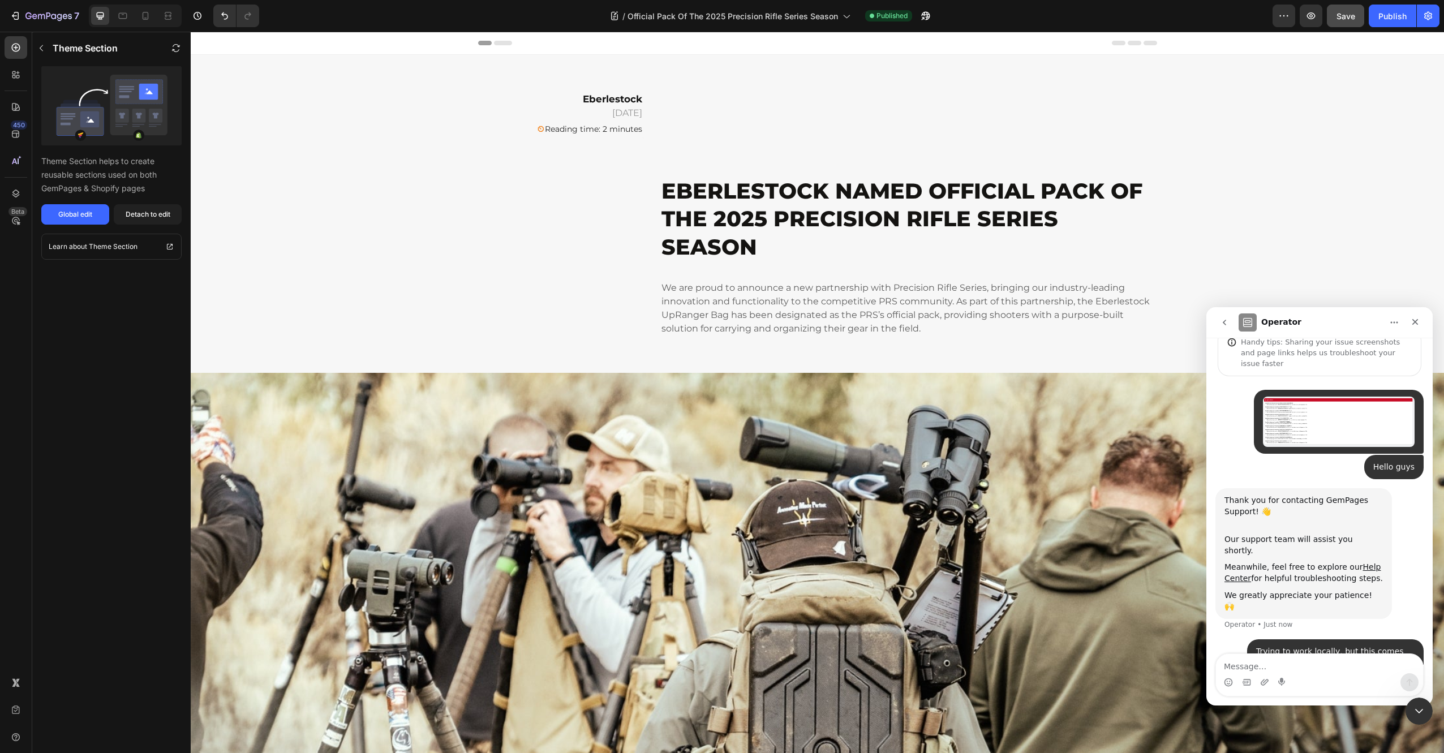
click at [1312, 665] on textarea "Message…" at bounding box center [1319, 663] width 207 height 19
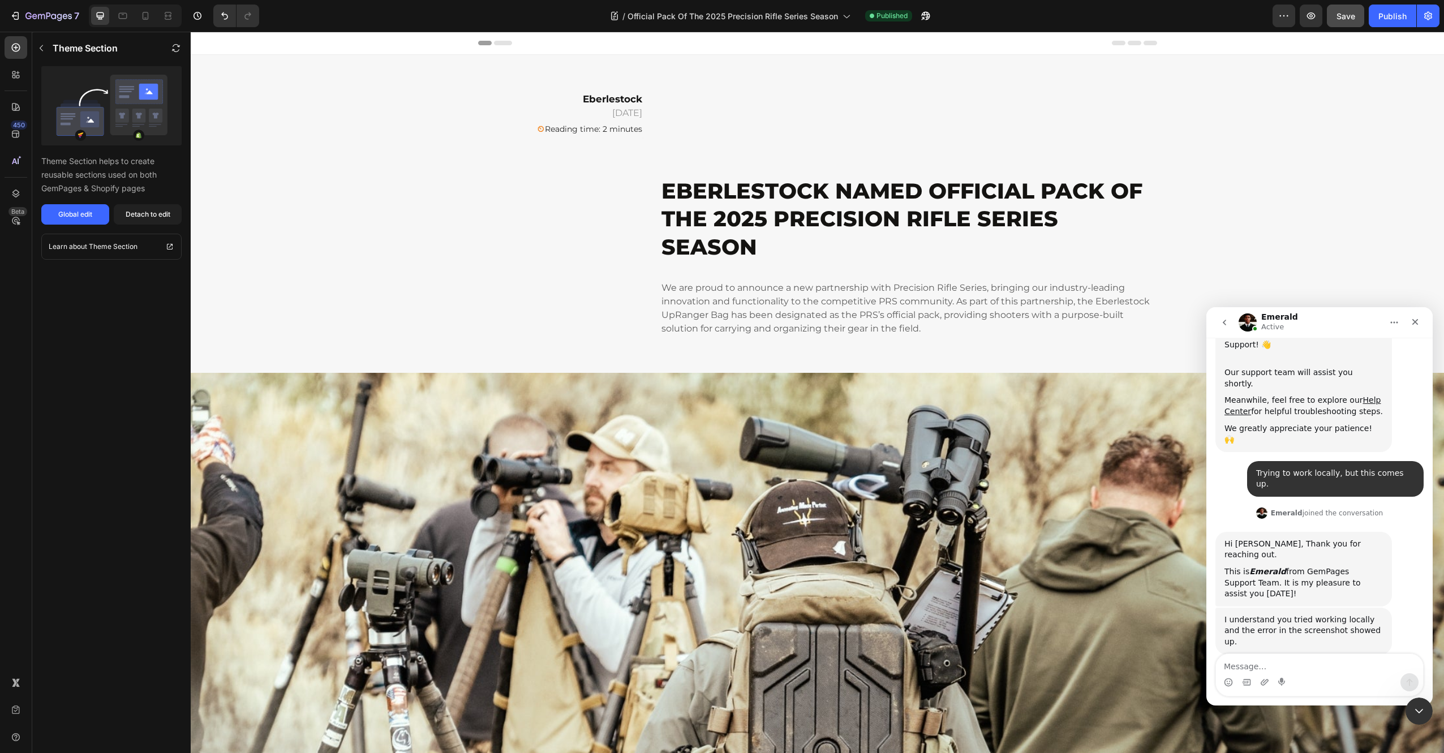
scroll to position [230, 0]
click at [1312, 665] on textarea "Message…" at bounding box center [1319, 663] width 207 height 19
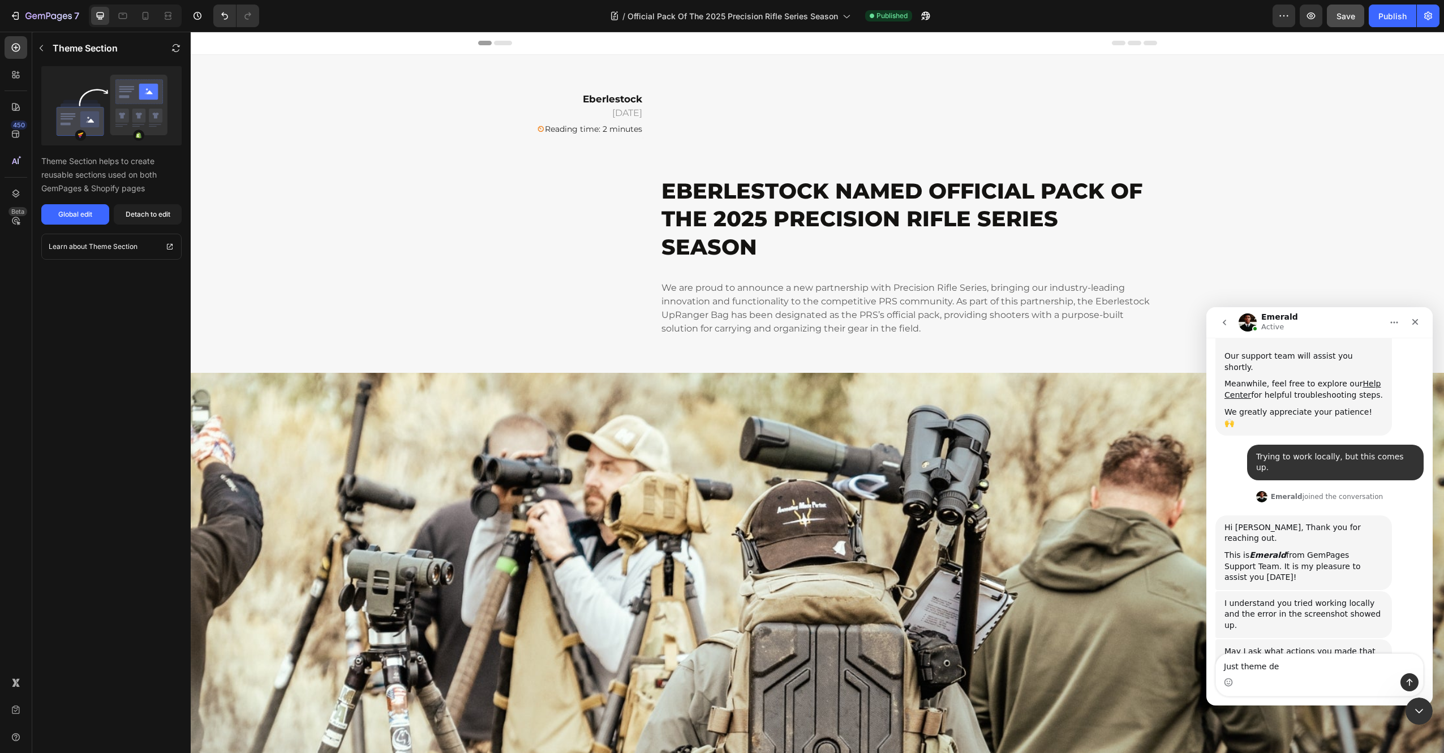
type textarea "Just theme dev"
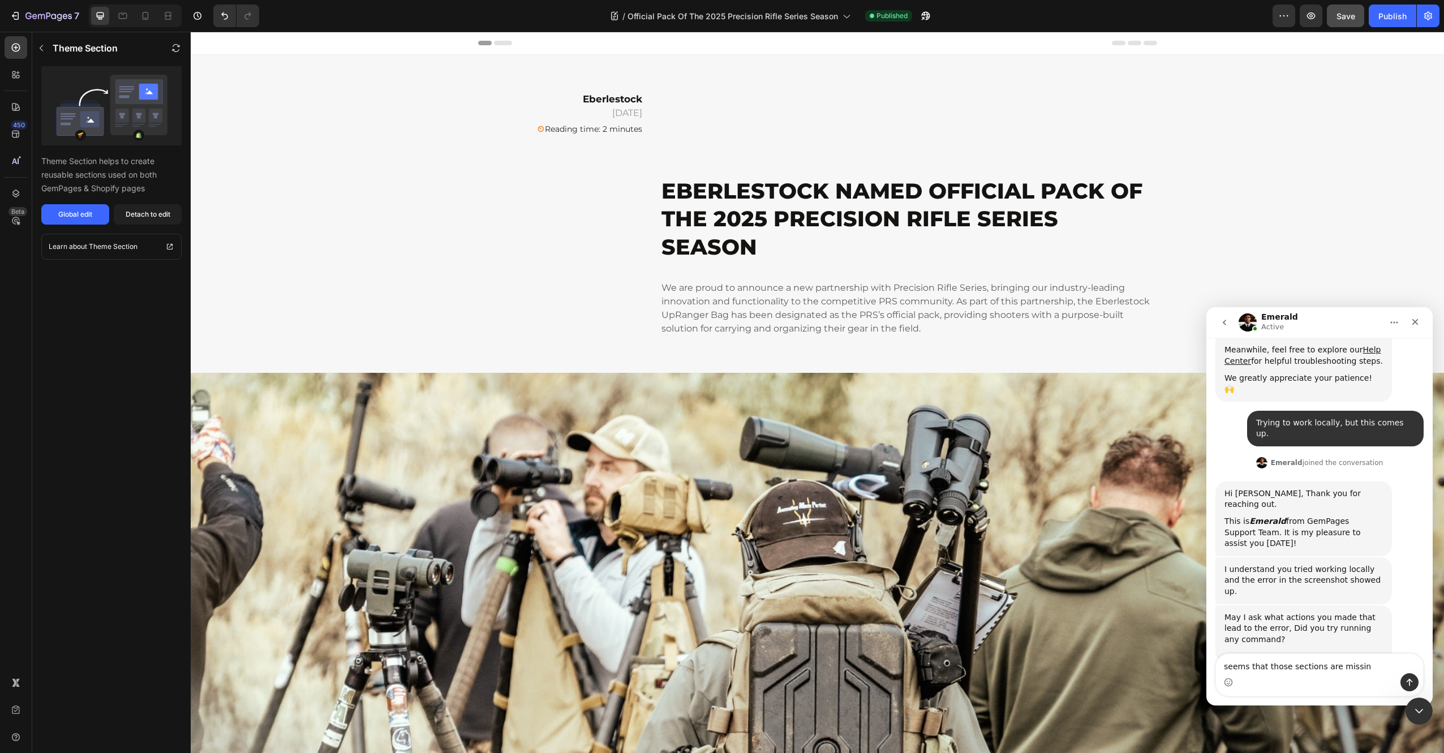
type textarea "seems that those sections are missing"
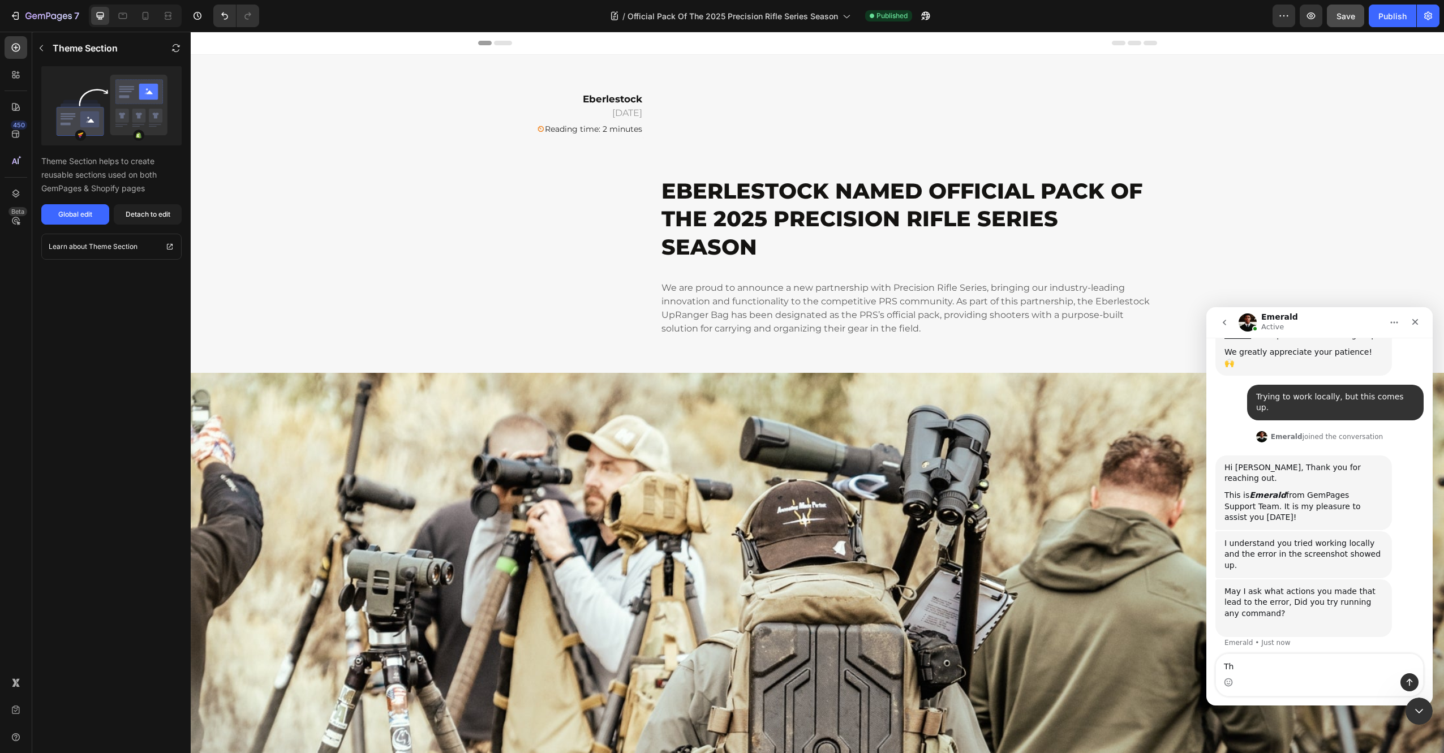
type textarea "T"
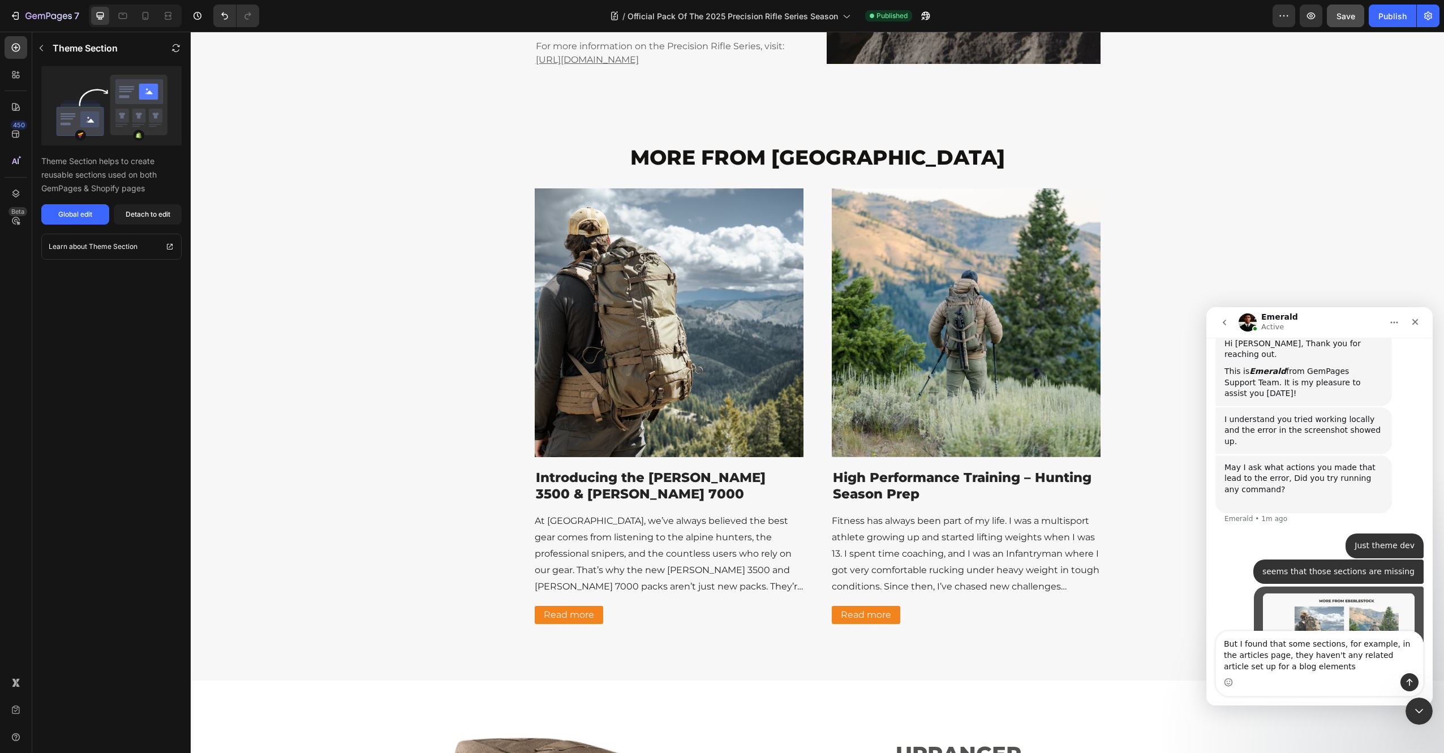
scroll to position [441, 0]
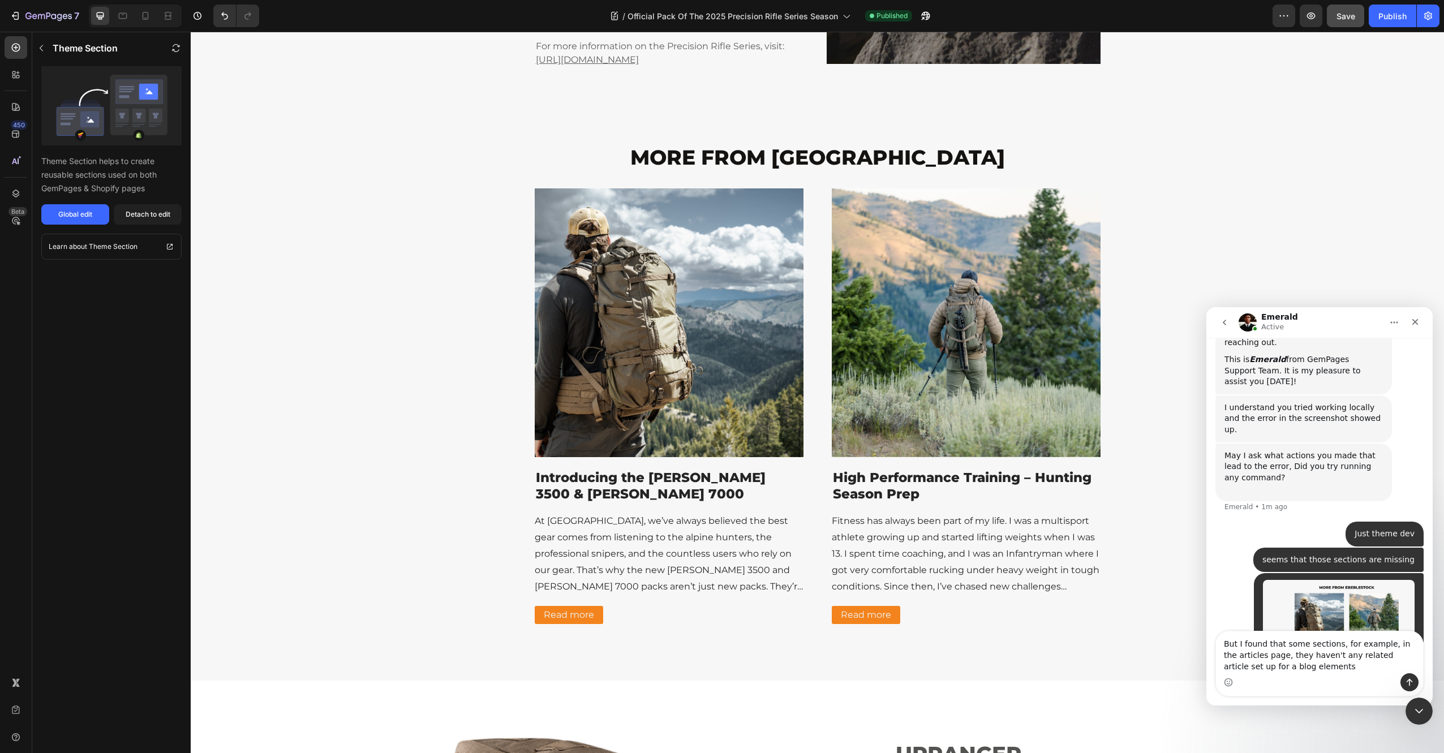
click at [1310, 666] on textarea "But I found that some sections, for example, in the articles page, they haven't…" at bounding box center [1319, 652] width 207 height 42
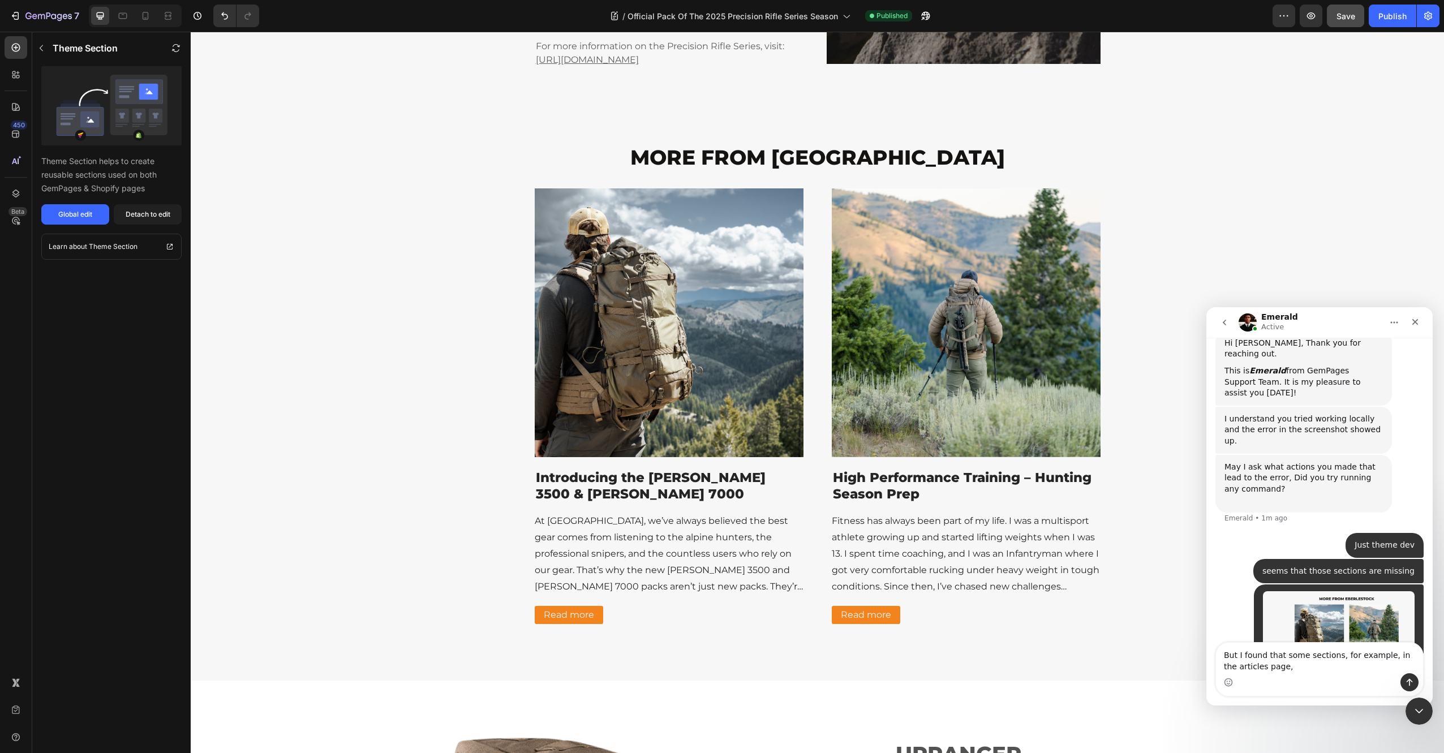
click at [1382, 657] on textarea "But I found that some sections, for example, in the articles page," at bounding box center [1319, 658] width 207 height 31
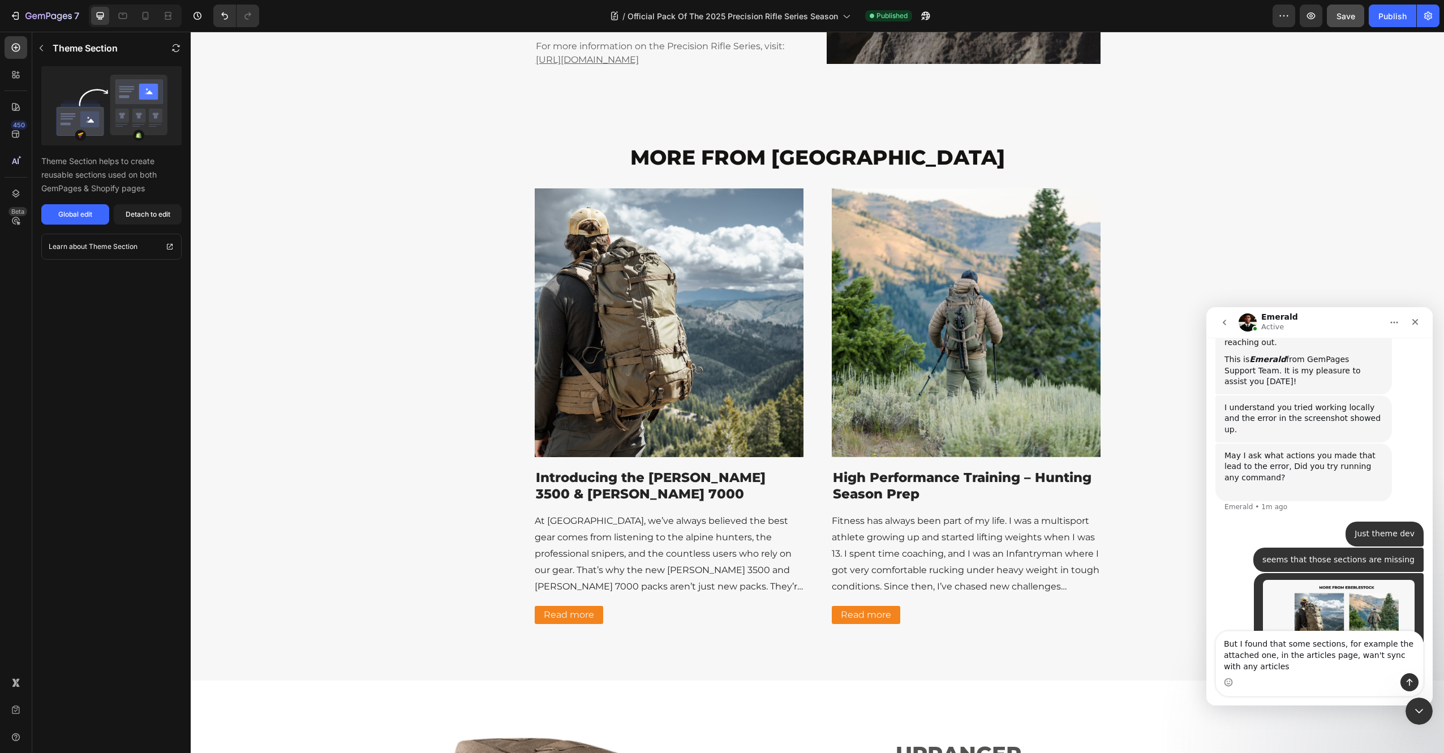
type textarea "But I found that some sections, for example the attached one, in the articles p…"
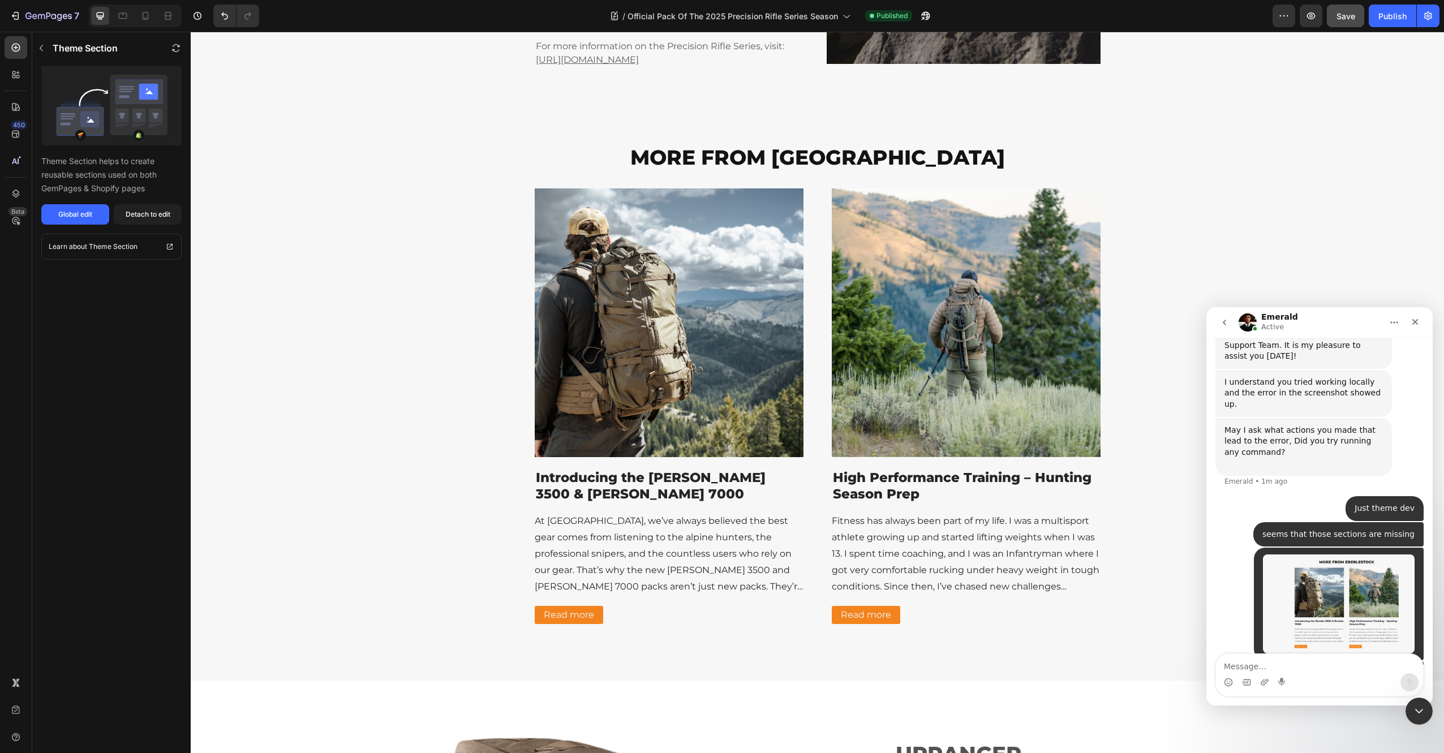
click at [1260, 666] on textarea "Message…" at bounding box center [1319, 663] width 207 height 19
click at [1264, 669] on textarea "Message…" at bounding box center [1319, 663] width 207 height 19
click at [1258, 665] on textarea "Message…" at bounding box center [1319, 663] width 207 height 19
type textarea "B"
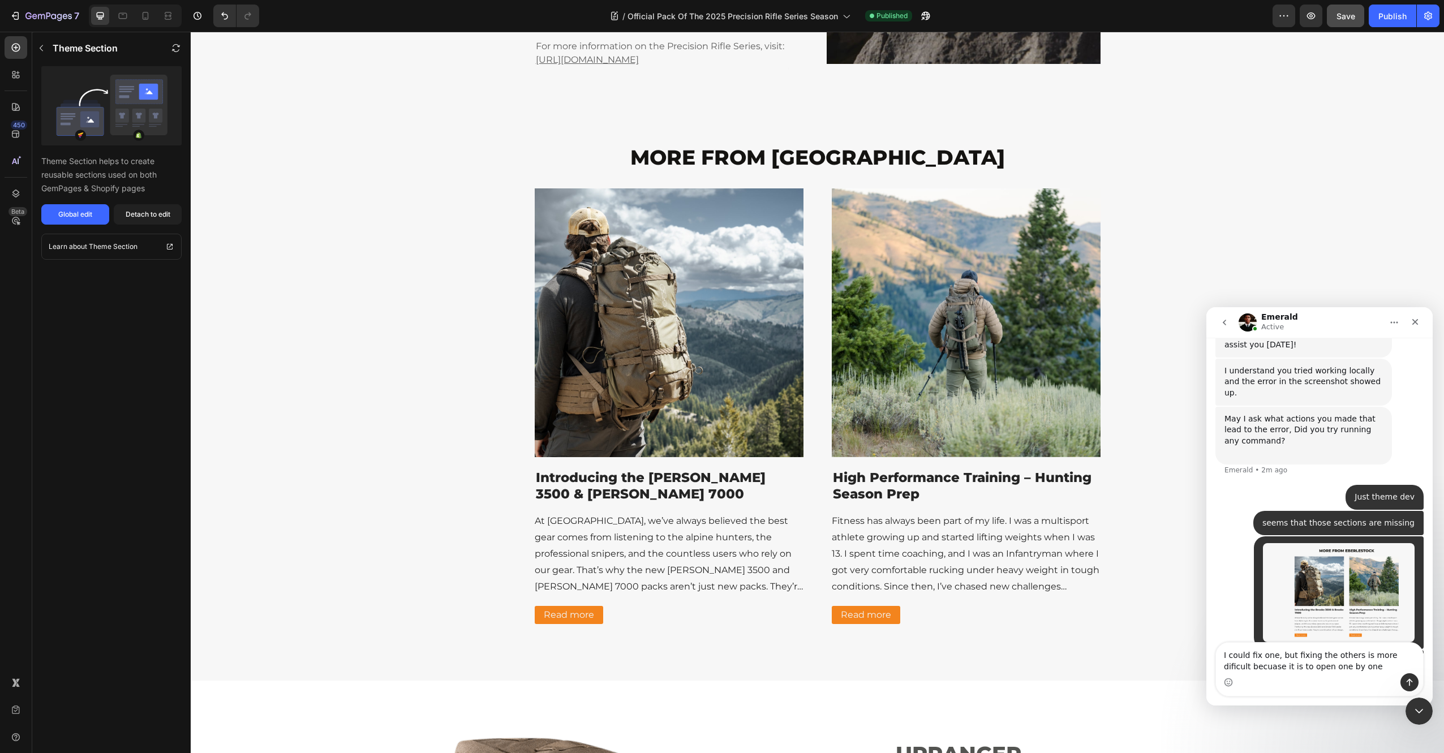
click at [1234, 668] on textarea "I could fix one, but fixing the others is more dificult becuase it is to open o…" at bounding box center [1319, 658] width 207 height 31
type textarea "I could fix one, but fixing the others is more dificult becuase it is to open o…"
click at [1271, 683] on div "Intercom messenger" at bounding box center [1319, 682] width 207 height 18
click at [1241, 668] on textarea "I could fix one, but fixing the others is more dificult becuase it is to open o…" at bounding box center [1319, 658] width 207 height 31
click at [1246, 668] on textarea "I could fix one, but fixing the others is more dificult becuase it is to open o…" at bounding box center [1319, 658] width 207 height 31
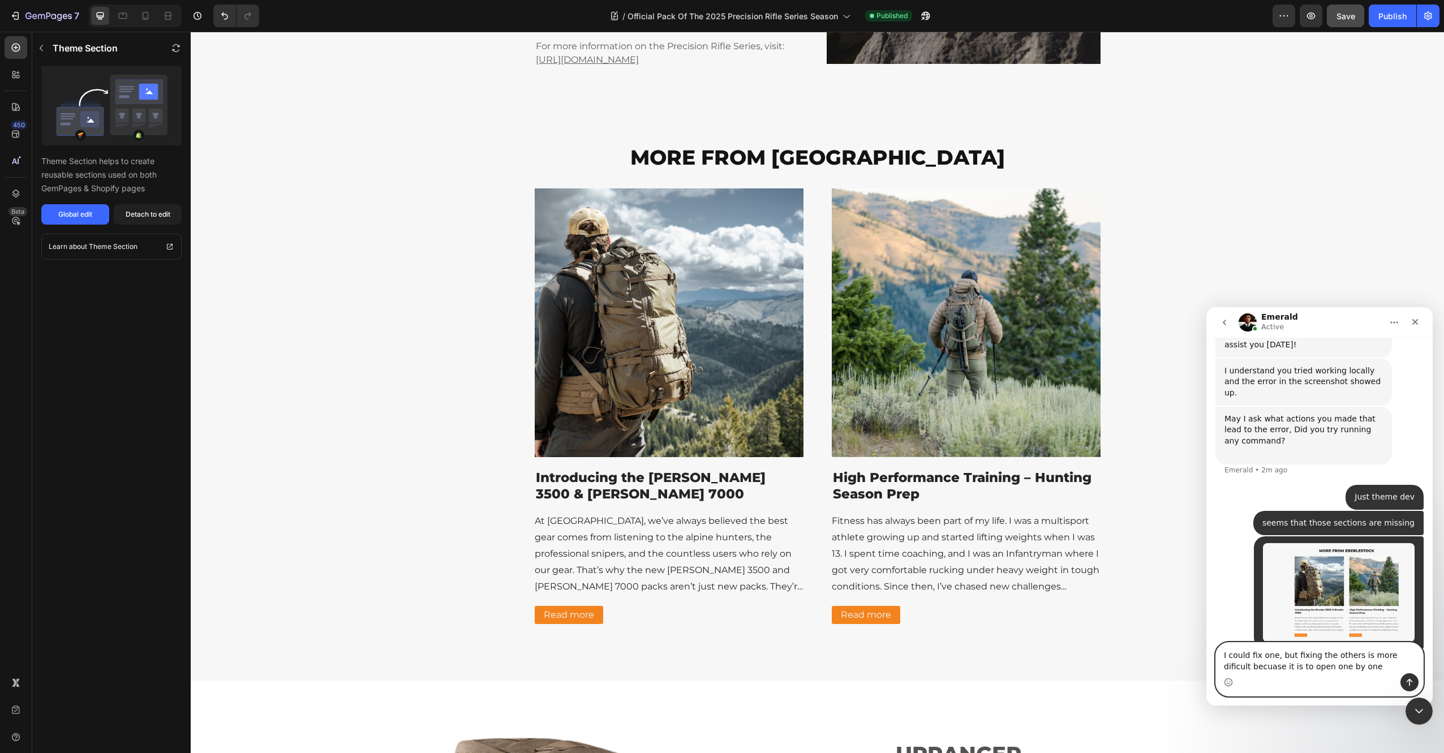
click at [1391, 656] on textarea "I could fix one, but fixing the others is more dificult becuase it is to open o…" at bounding box center [1319, 658] width 207 height 31
click at [1372, 656] on textarea "I could fix one, but fixing the others is more dificult becuase it is to open o…" at bounding box center [1319, 658] width 207 height 31
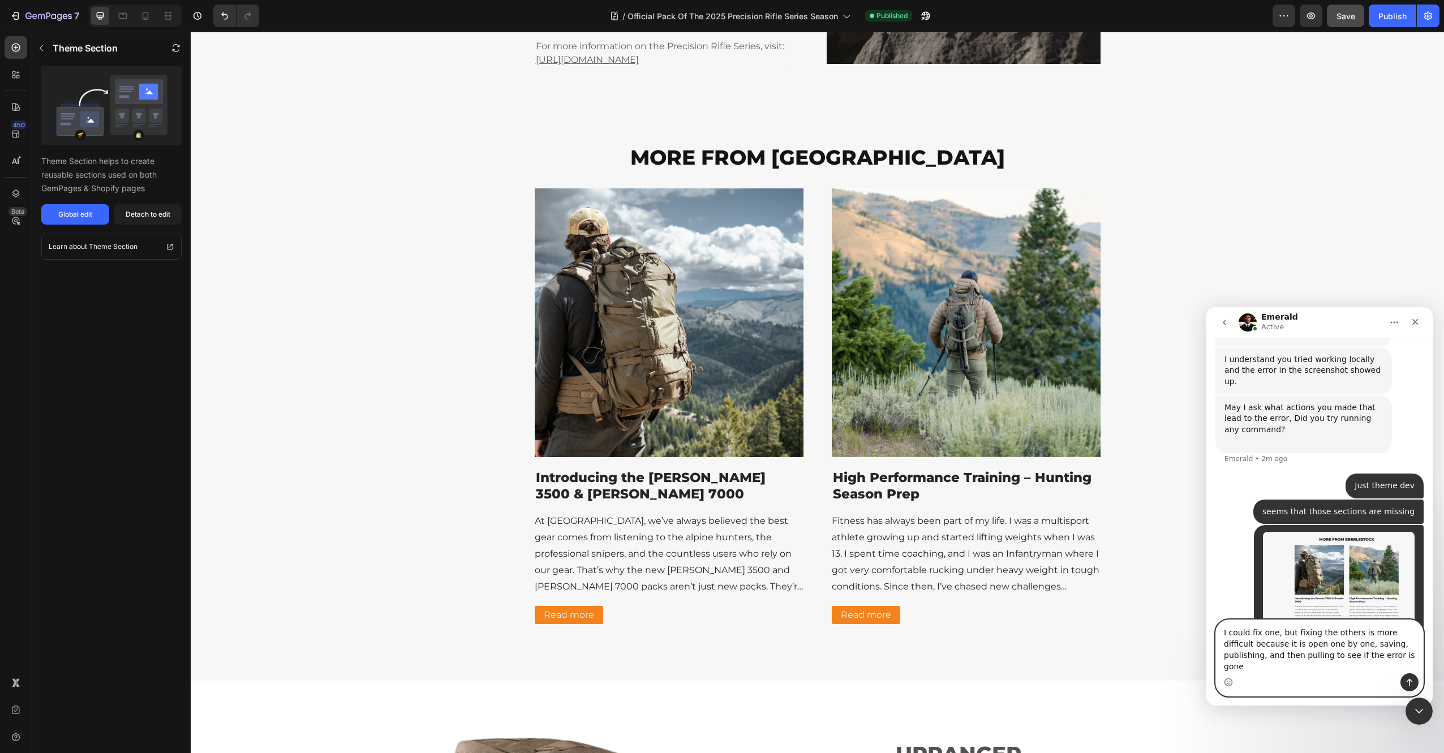
type textarea "I could fix one, but fixing the others is more difficult because it is open one…"
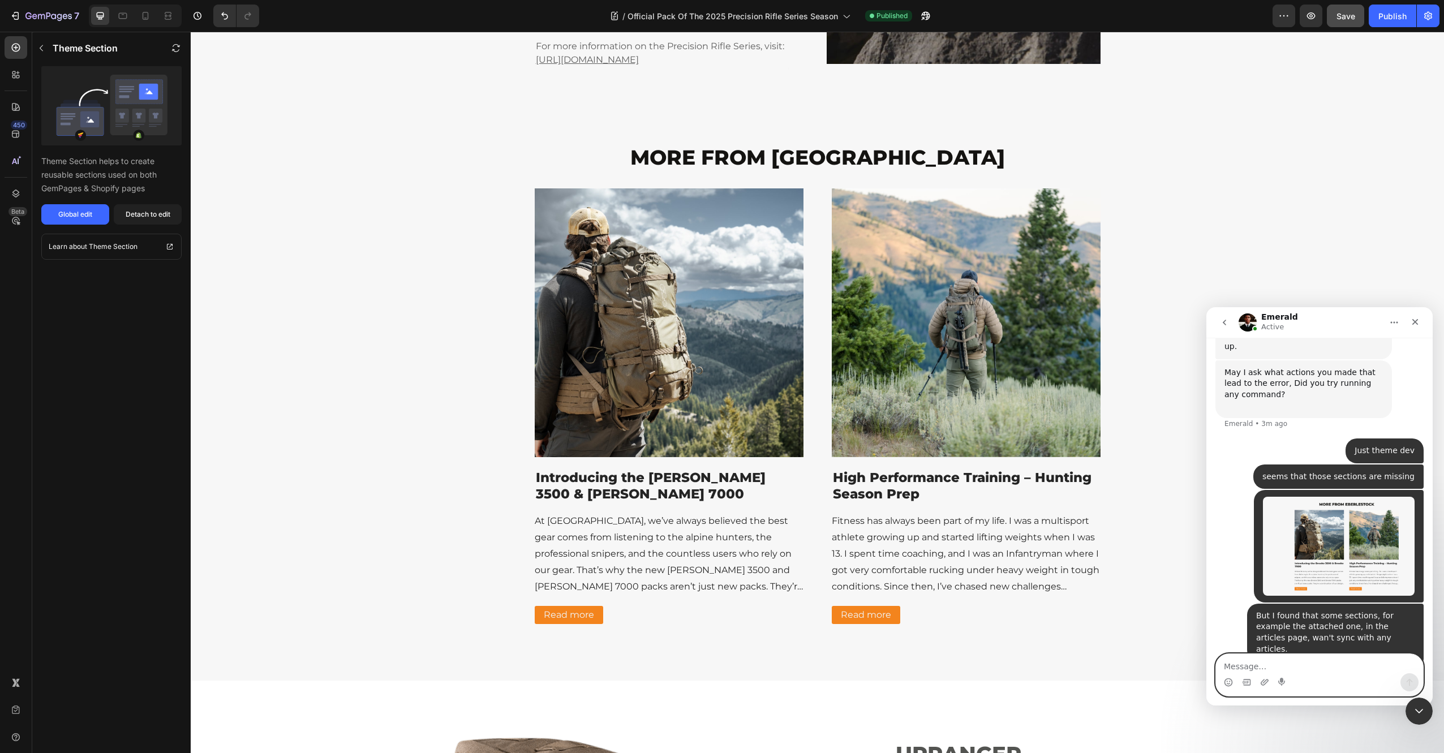
scroll to position [526, 0]
click at [1264, 667] on textarea "Message…" at bounding box center [1319, 663] width 207 height 19
click at [139, 506] on div "Theme Section Theme Section helps to create reusable sections used on both GemP…" at bounding box center [111, 392] width 158 height 721
drag, startPoint x: 1367, startPoint y: 320, endPoint x: 1320, endPoint y: 139, distance: 186.5
click html "Emerald Active We're on GMT + 7 timezone and may get back to you shortly! Norma…"
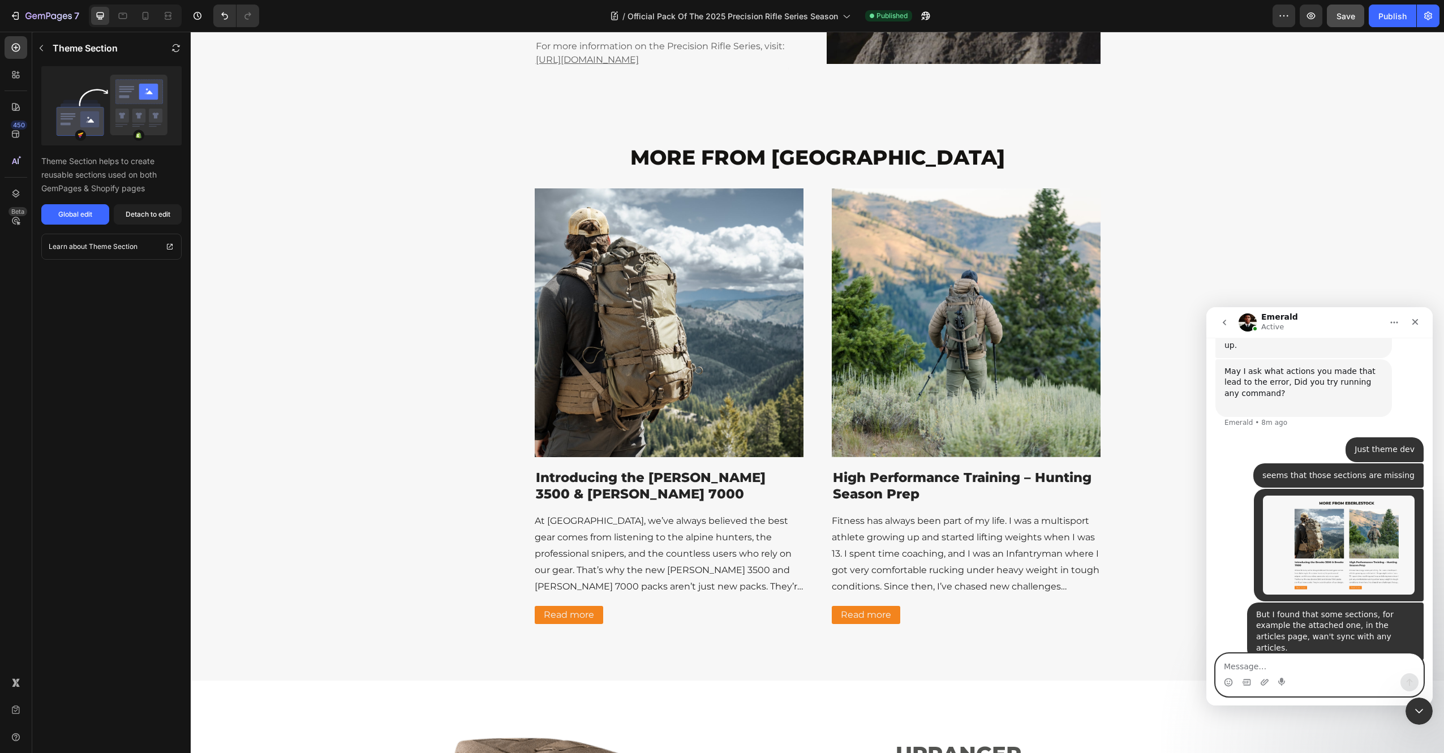
click at [1261, 664] on textarea "Message…" at bounding box center [1319, 663] width 207 height 19
click at [1259, 670] on textarea "Message…" at bounding box center [1319, 663] width 207 height 19
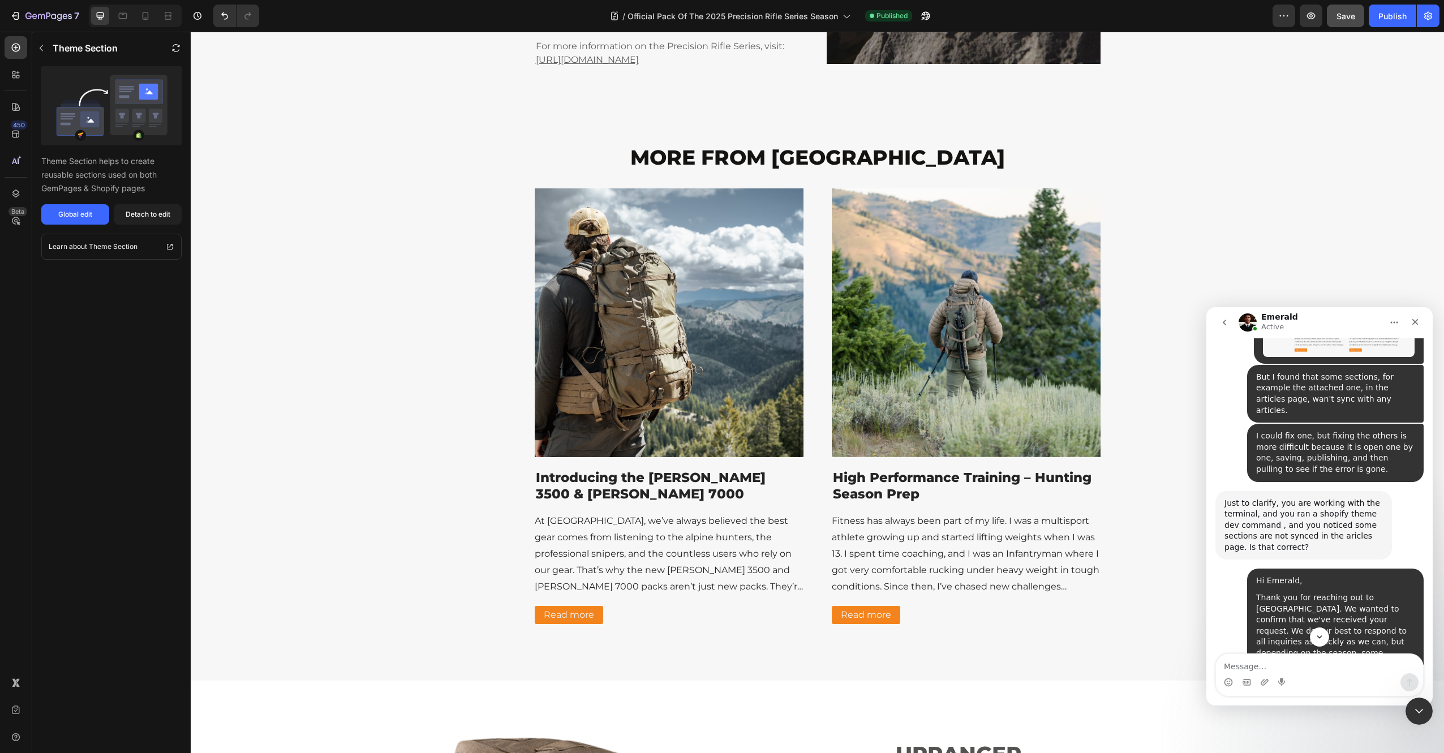
scroll to position [1153, 0]
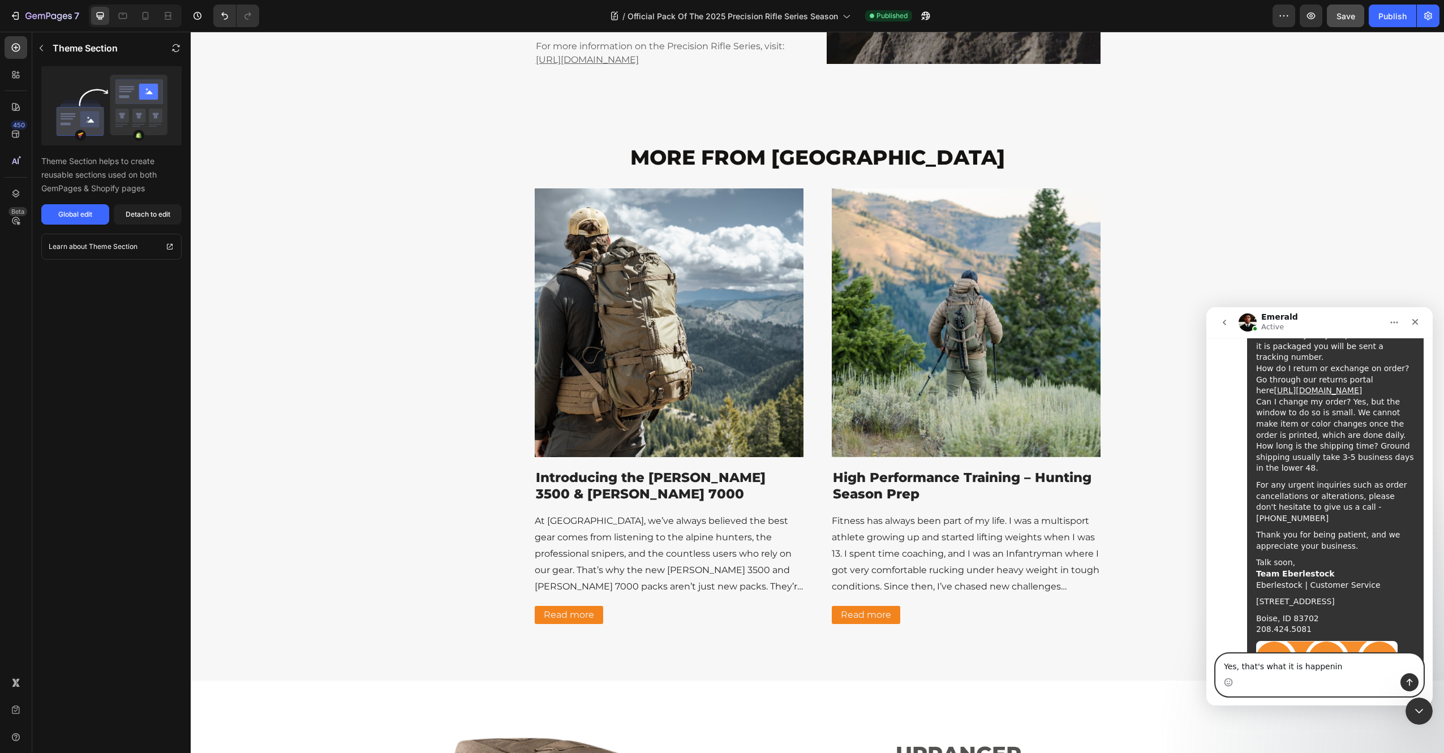
type textarea "Yes, that's what it is happening"
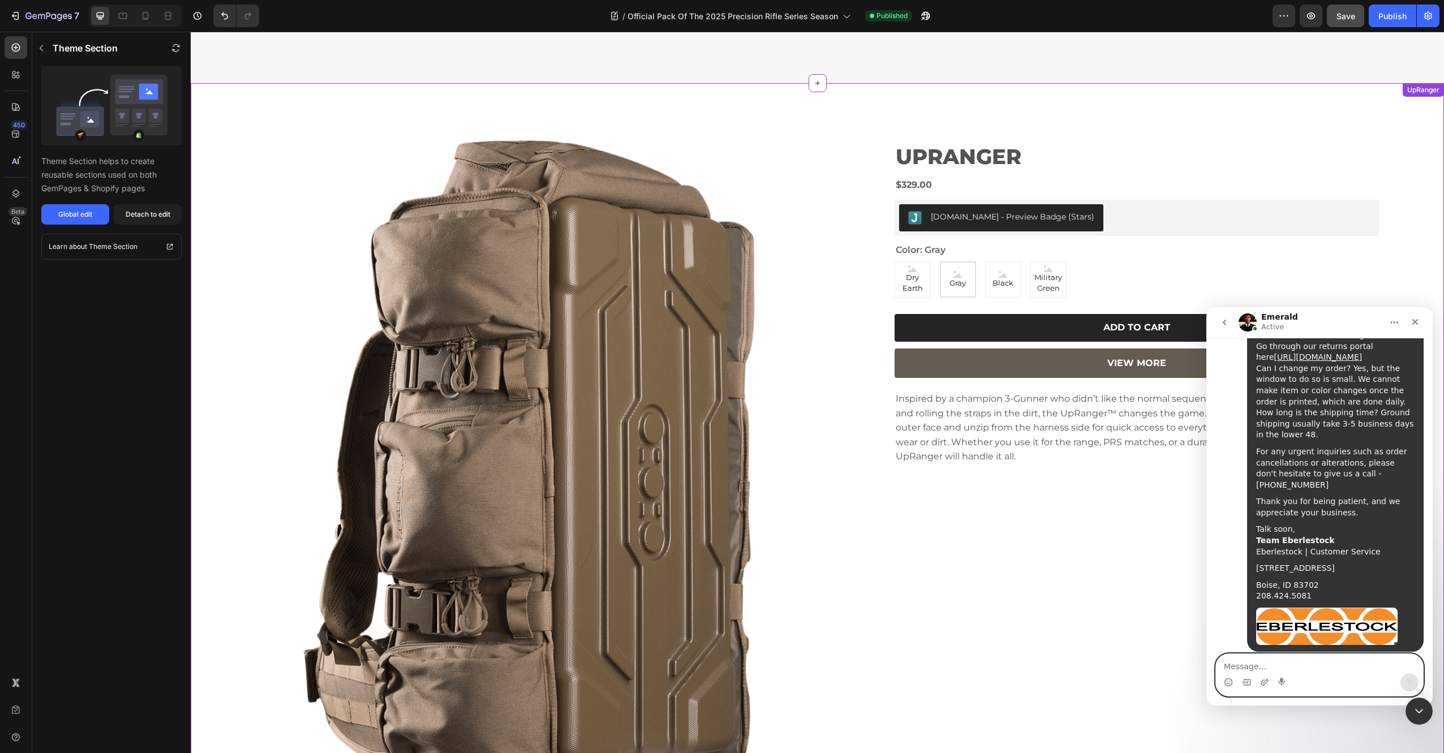
scroll to position [2849, 0]
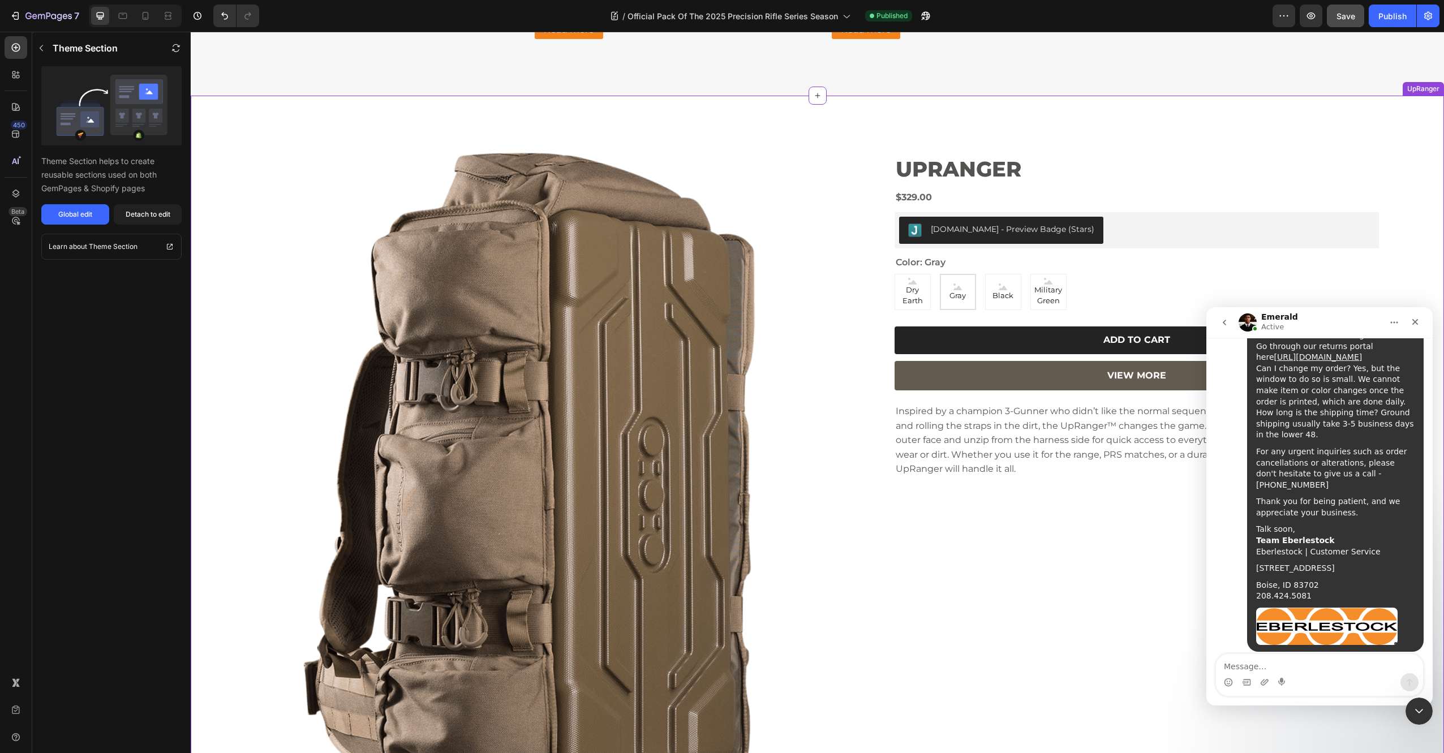
click at [7, 11] on button "7" at bounding box center [45, 16] width 80 height 23
